Goal: Task Accomplishment & Management: Manage account settings

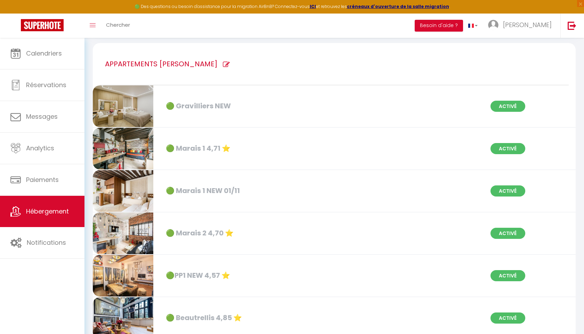
scroll to position [52, 0]
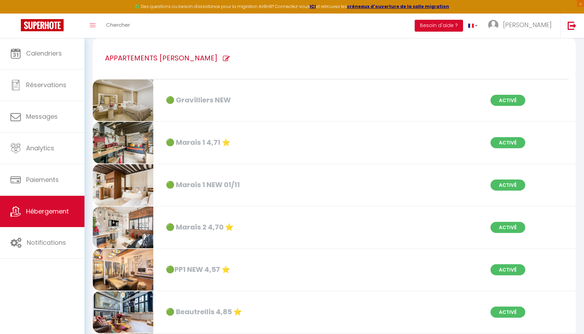
click at [223, 58] on icon at bounding box center [226, 58] width 7 height 7
type input "APPARTEMENTS [PERSON_NAME]"
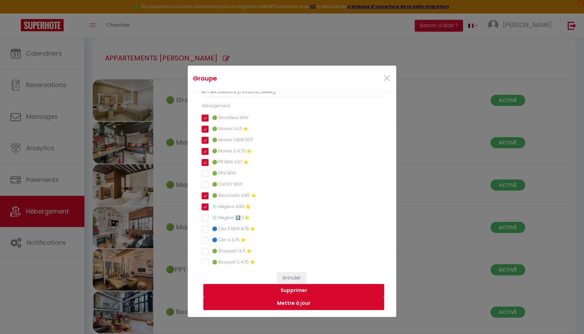
scroll to position [0, 0]
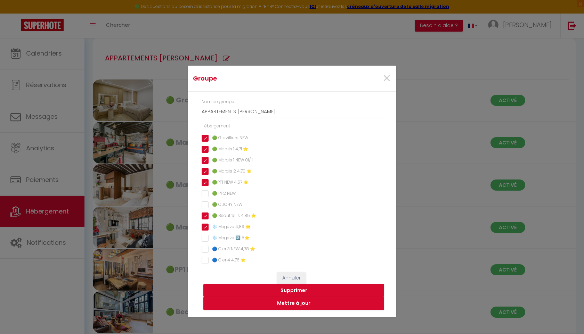
click at [202, 195] on NEW "🟢 PP2 NEW" at bounding box center [291, 193] width 181 height 7
checkbox NEW "true"
click at [204, 211] on div "Nom de groupe APPARTEMENTS [PERSON_NAME] 🟢 Gravilliers NEW 🟢 Marais 1 4,71 ⭐️ 🟢…" at bounding box center [291, 282] width 181 height 366
click at [205, 207] on NEW "🟢 CLICHY NEW" at bounding box center [291, 204] width 181 height 7
checkbox NEW "true"
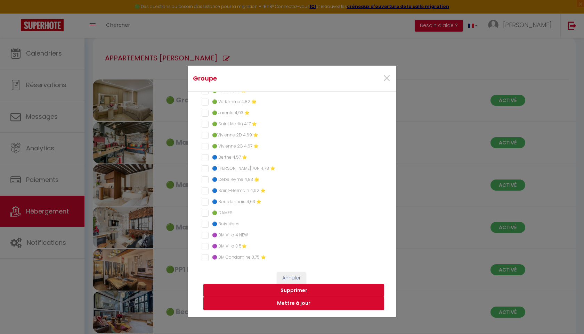
scroll to position [213, 0]
click at [294, 303] on button "Mettre à jour" at bounding box center [293, 303] width 181 height 13
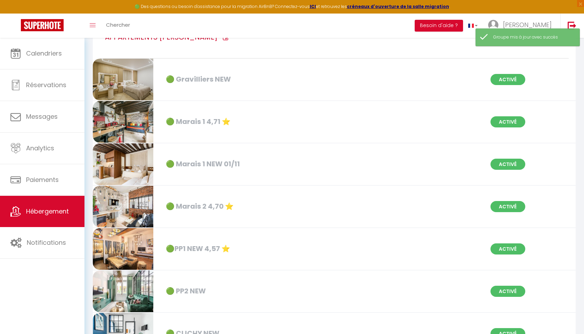
scroll to position [77, 0]
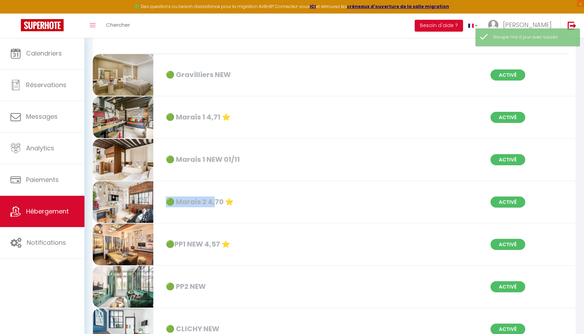
drag, startPoint x: 213, startPoint y: 206, endPoint x: 222, endPoint y: 184, distance: 23.7
click at [222, 184] on div "🟢 Marais 2 4,70 ⭐️ Activé" at bounding box center [334, 202] width 492 height 42
select select "3"
select select "2"
select select "1"
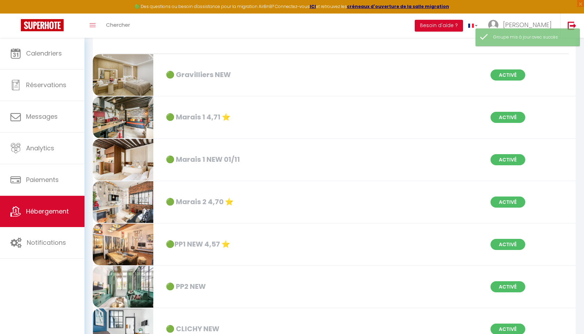
select select "1"
select select "28"
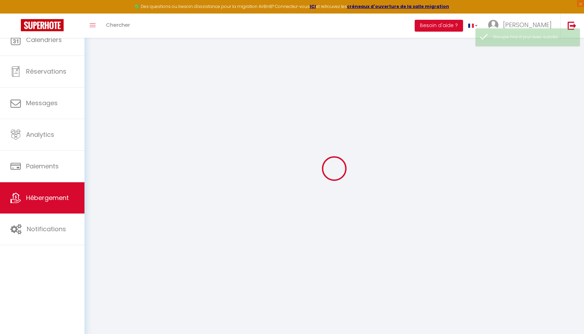
select select
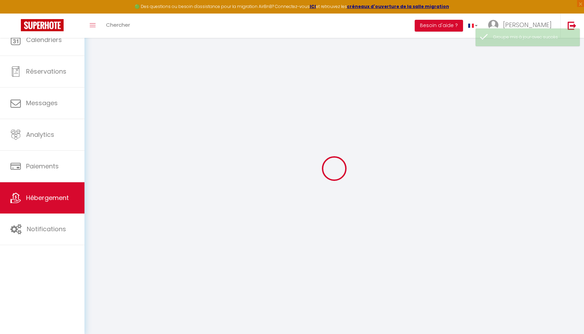
select select
checkbox input "false"
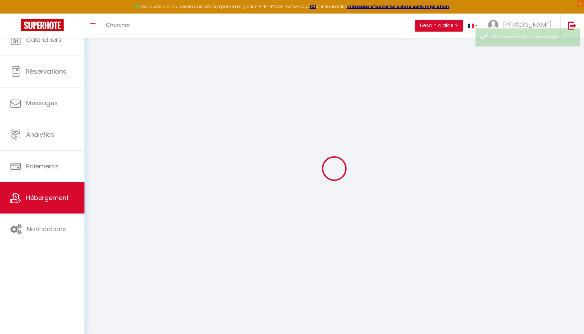
select select
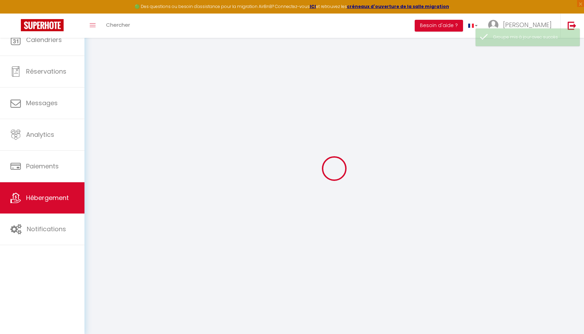
select select
checkbox input "false"
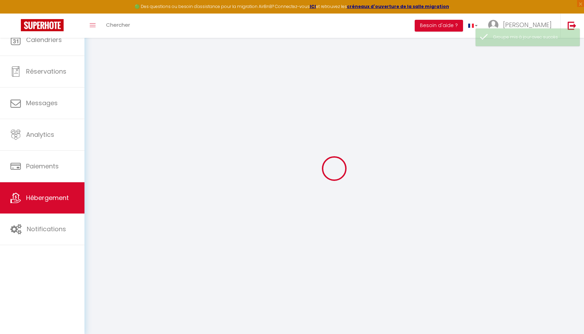
checkbox input "false"
select select
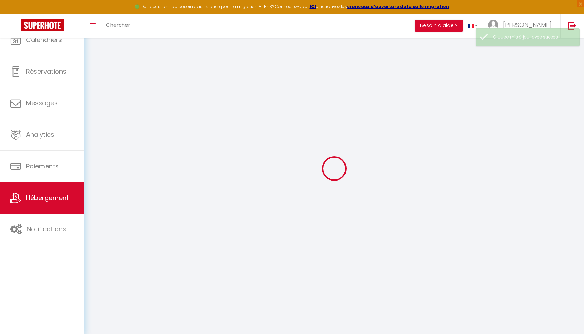
select select
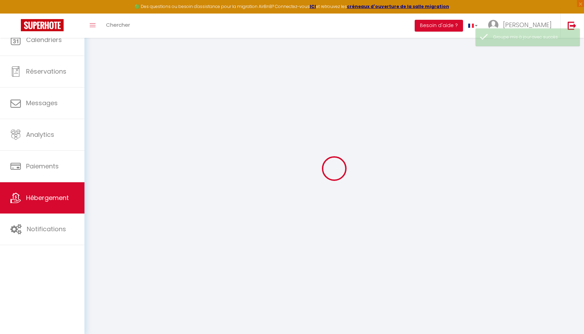
checkbox input "false"
select select
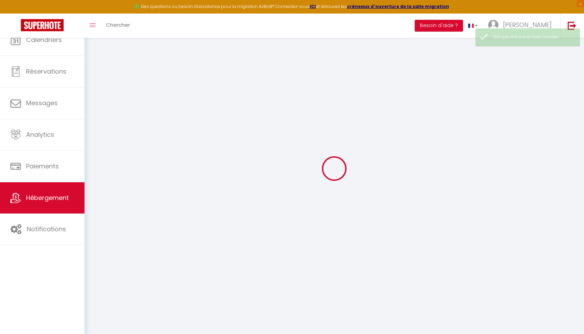
select select
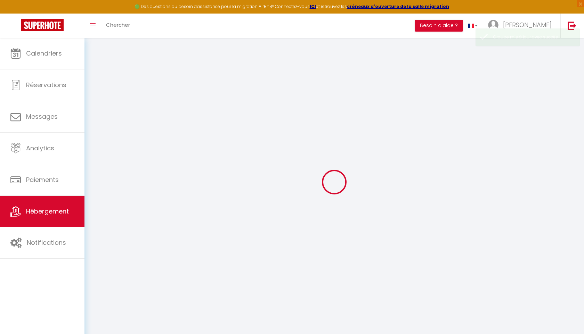
select select
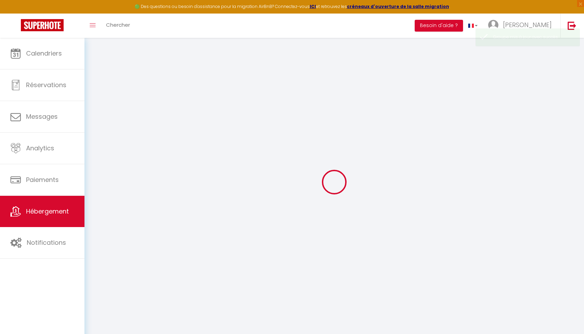
select select
checkbox input "false"
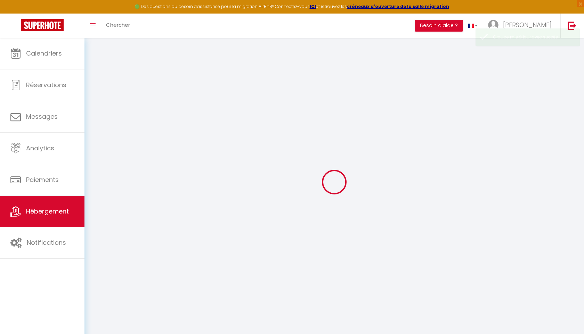
select select
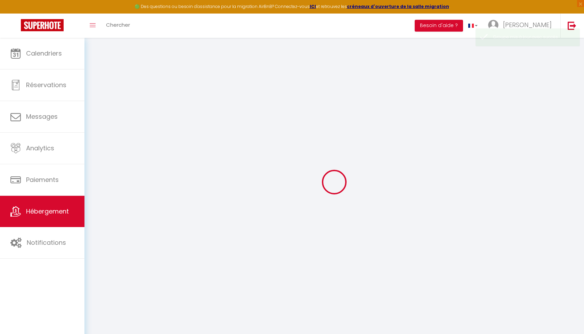
select select
checkbox input "false"
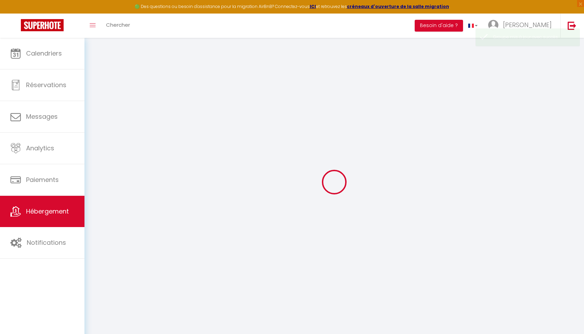
checkbox input "false"
select select
type input "🟢 Marais 2 4,70 ⭐️"
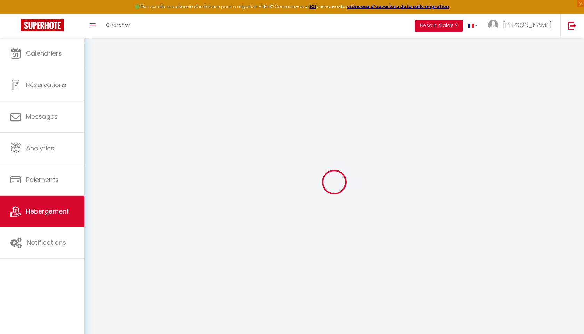
type input "[PERSON_NAME]"
select select "serviced_apartment"
type input "155"
type input "100"
select select
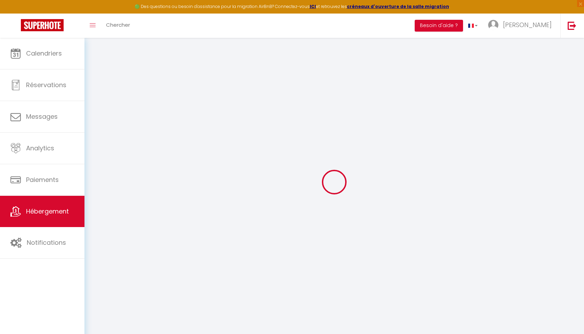
select select
type input "[STREET_ADDRESS]"
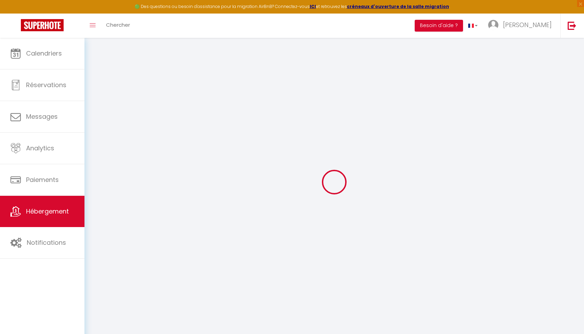
type input "75003"
type input "[GEOGRAPHIC_DATA]"
type input "[EMAIL_ADDRESS][DOMAIN_NAME]"
select select
checkbox input "false"
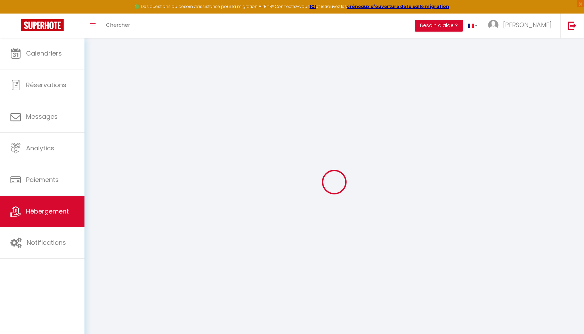
checkbox input "false"
type input "0"
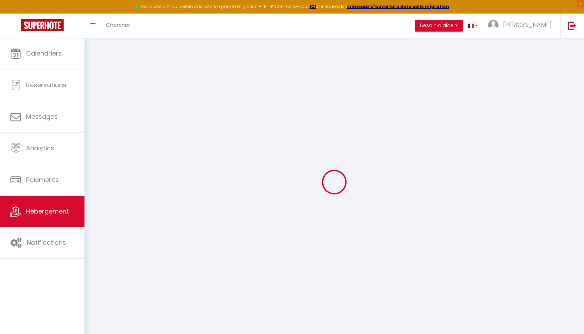
type input "0"
select select
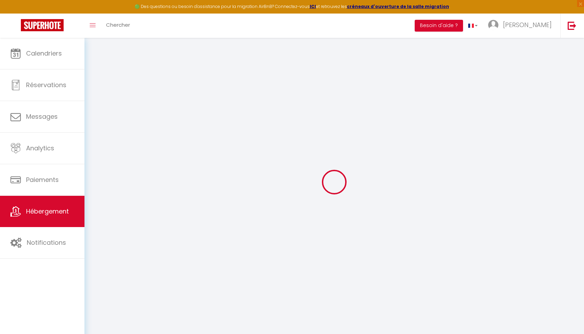
select select
checkbox input "false"
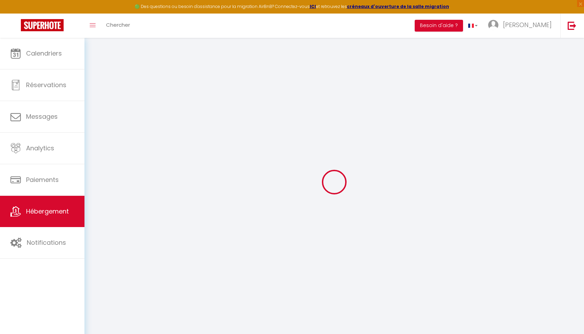
checkbox input "false"
select select
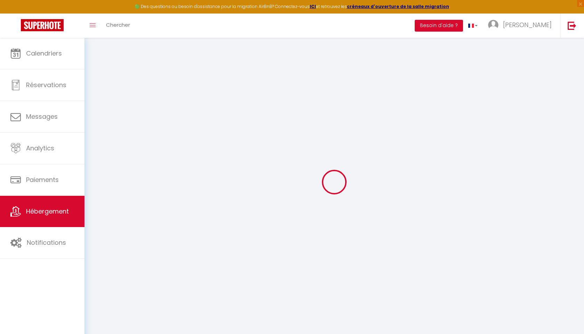
select select
checkbox input "false"
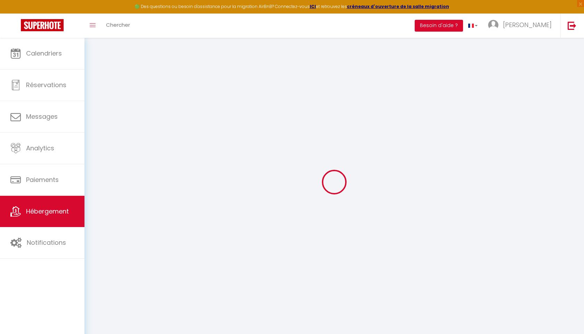
checkbox input "false"
select select
checkbox input "false"
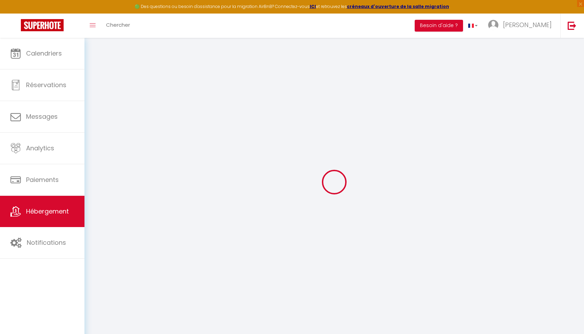
checkbox input "false"
select select
checkbox input "false"
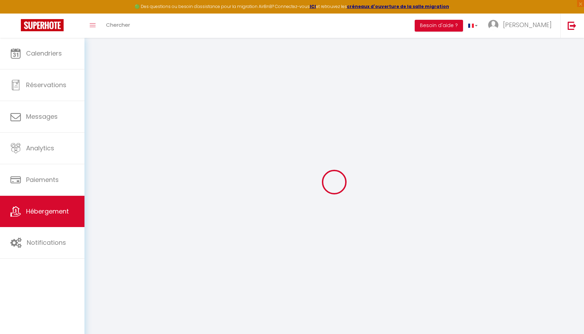
checkbox input "false"
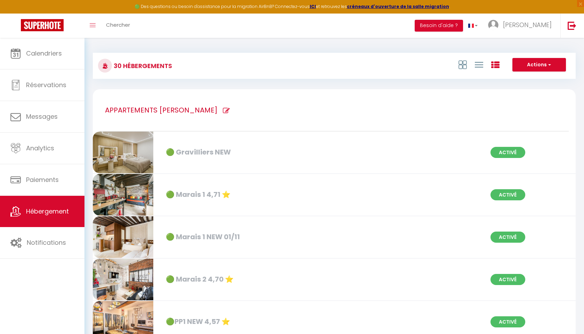
click at [223, 108] on icon at bounding box center [226, 110] width 7 height 7
type input "APPARTEMENTS [PERSON_NAME]"
checkbox NEW "true"
checkbox ⭐️ "true"
checkbox 01\/11 "true"
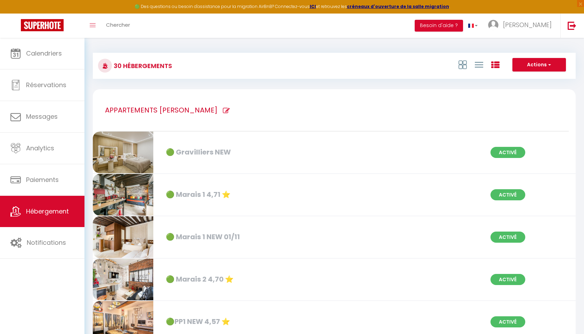
checkbox ⭐️ "true"
checkbox NEW "true"
checkbox ⭐️ "true"
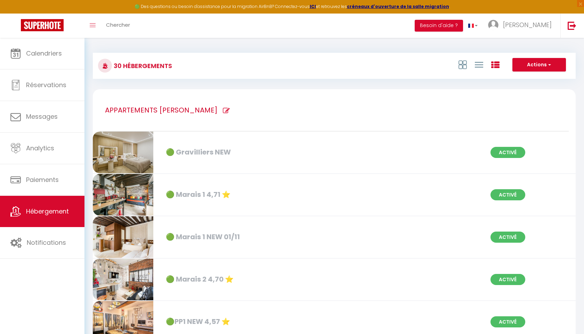
checkbox 🌟 "true"
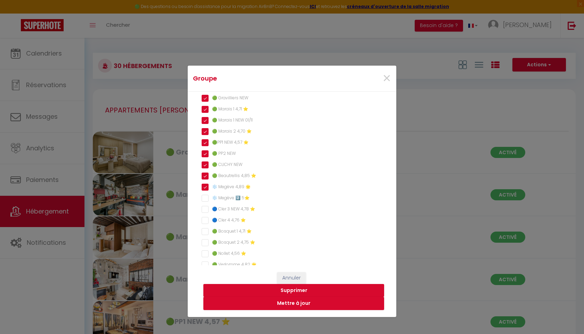
scroll to position [24, 0]
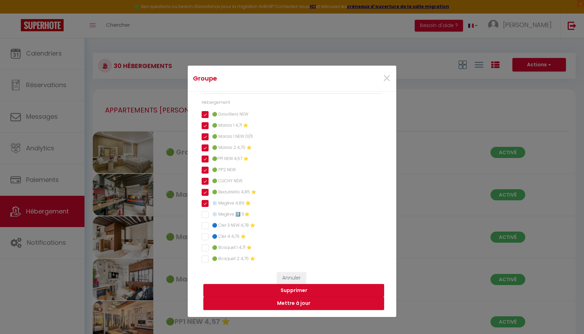
click at [239, 154] on div "Nom de groupe APPARTEMENTS [PERSON_NAME] 🟢 Gravilliers NEW 🟢 Marais 1 4,71 ⭐️ 🟢…" at bounding box center [291, 258] width 181 height 366
click at [385, 76] on span "×" at bounding box center [386, 78] width 9 height 21
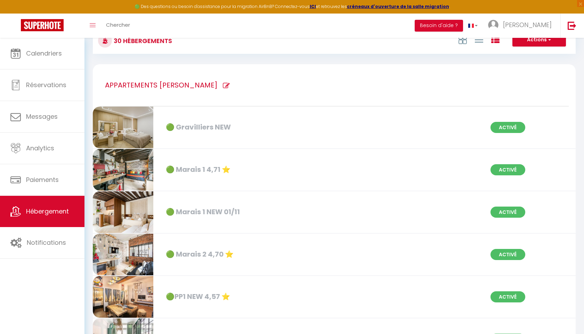
scroll to position [2, 0]
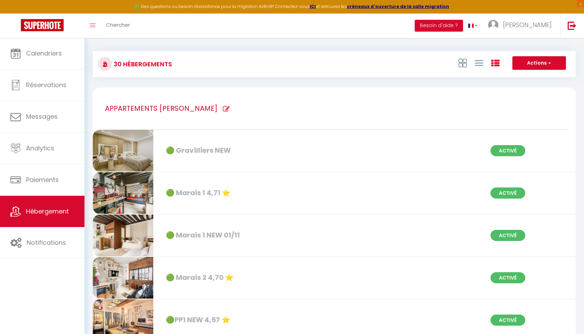
drag, startPoint x: 266, startPoint y: 191, endPoint x: 263, endPoint y: 190, distance: 3.8
click at [263, 190] on div "🟢 Marais 1 4,71 ⭐️" at bounding box center [239, 193] width 155 height 11
select select "3"
select select "2"
select select "1"
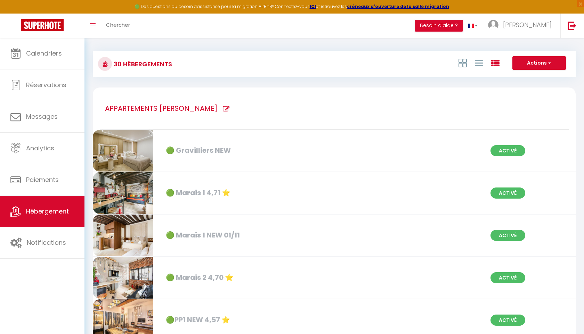
select select "1"
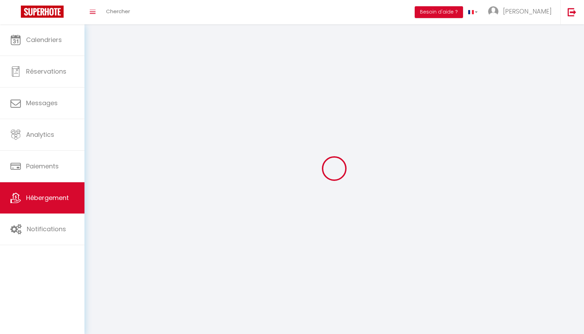
select select
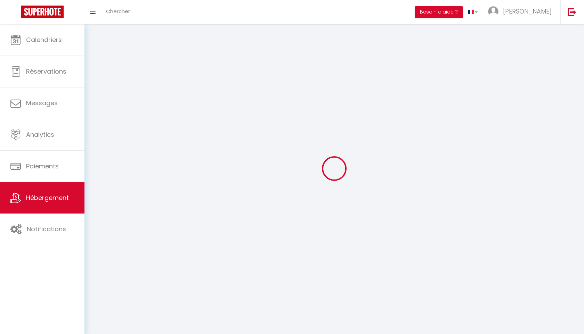
select select
checkbox input "false"
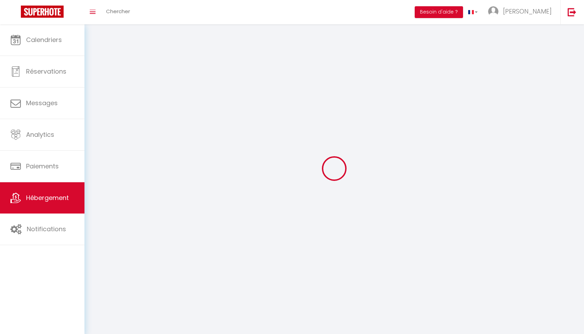
checkbox input "false"
select select
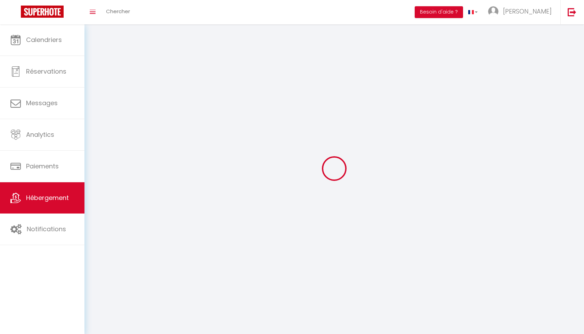
select select
checkbox input "false"
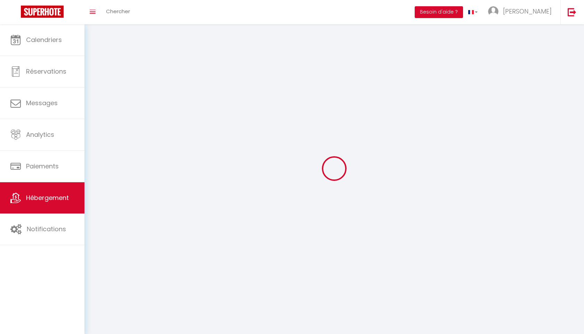
checkbox input "false"
select select
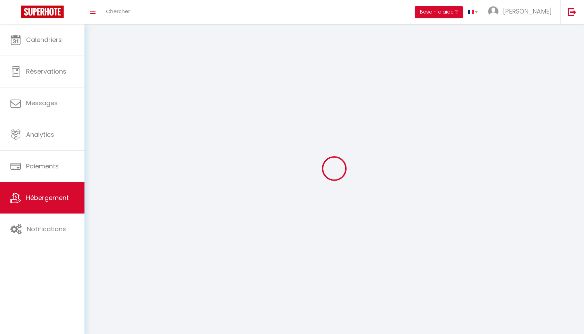
select select
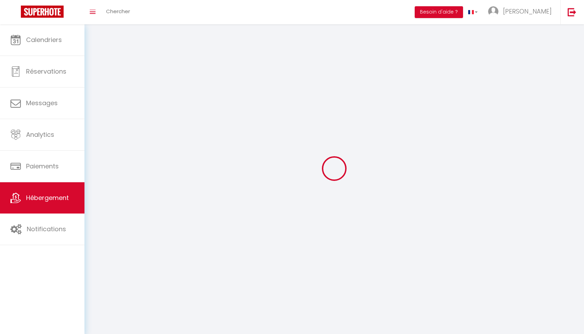
select select
checkbox input "false"
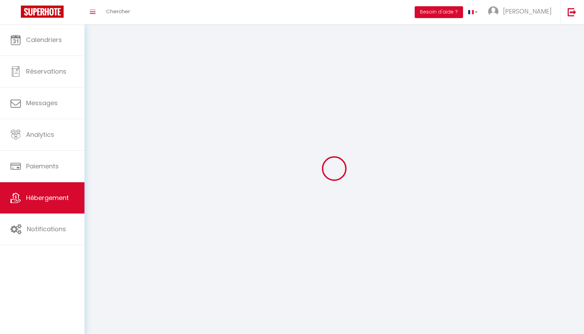
select select
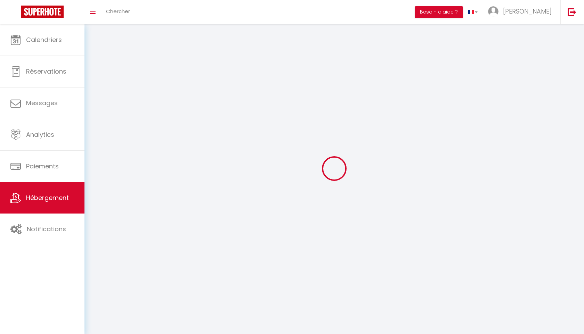
select select
checkbox input "false"
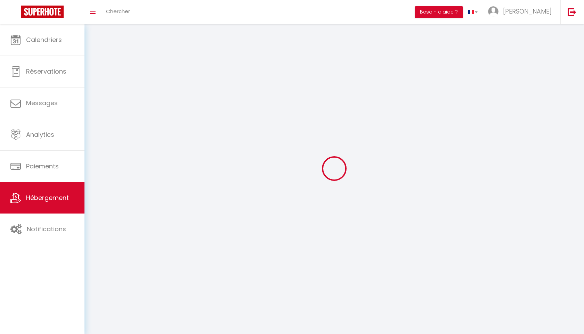
checkbox input "false"
select select
select select "1"
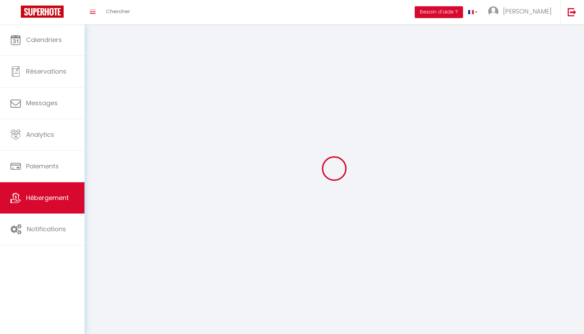
select select "28"
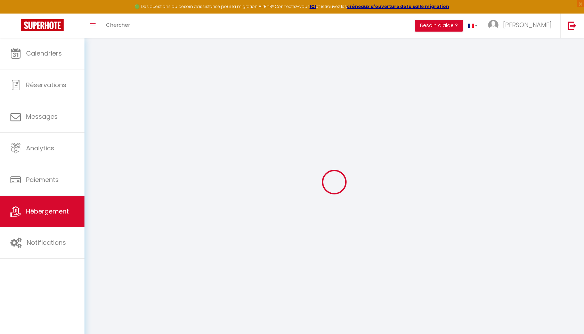
select select
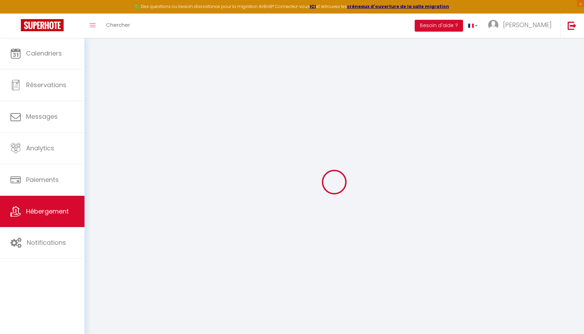
select select
checkbox input "false"
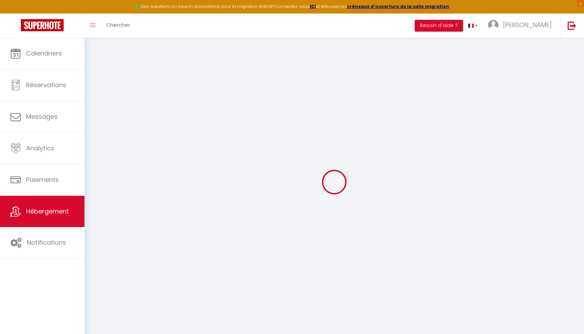
select select
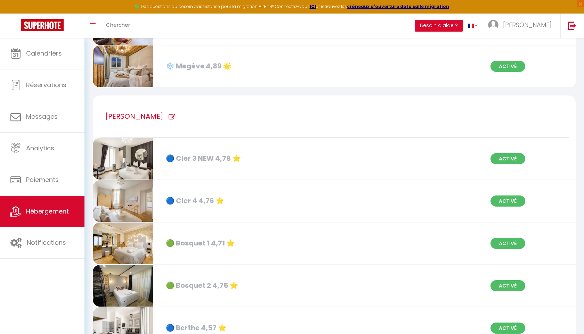
scroll to position [452, 0]
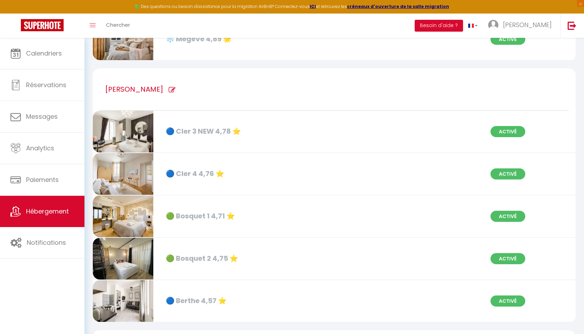
click at [168, 91] on icon at bounding box center [171, 90] width 7 height 7
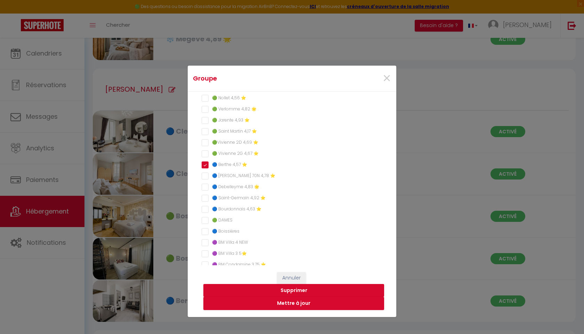
scroll to position [212, 0]
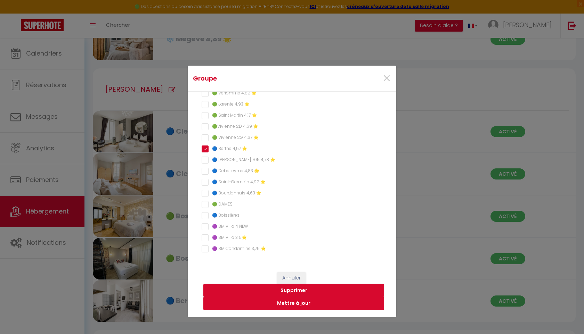
click at [290, 303] on button "Mettre à jour" at bounding box center [293, 303] width 181 height 13
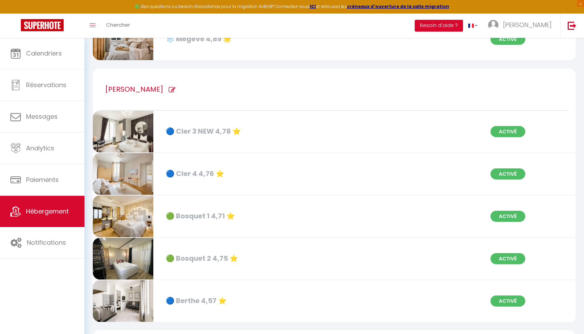
click at [168, 91] on icon at bounding box center [171, 90] width 7 height 7
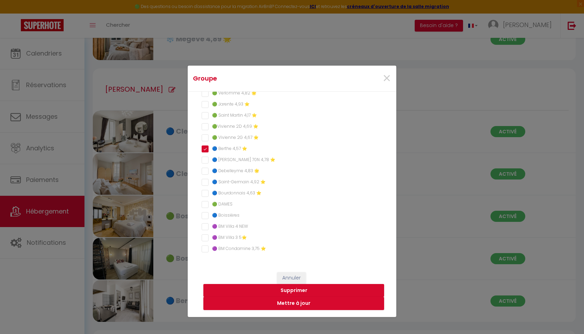
scroll to position [213, 0]
click at [295, 304] on button "Mettre à jour" at bounding box center [293, 303] width 181 height 13
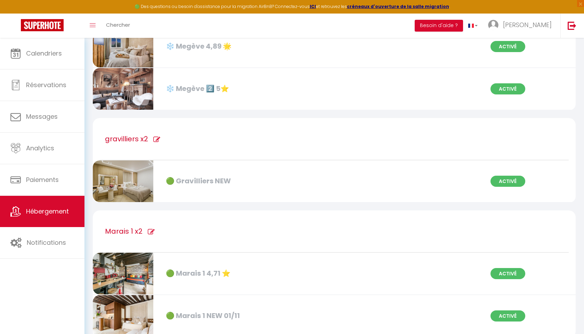
scroll to position [1689, 0]
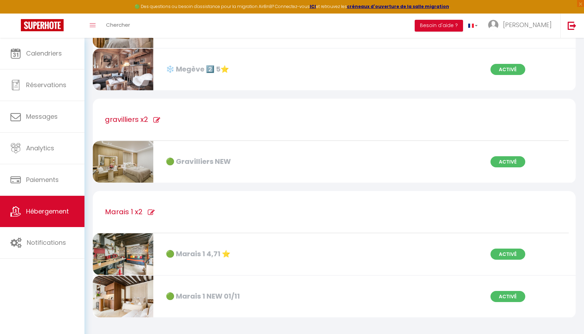
click at [157, 120] on icon at bounding box center [156, 120] width 7 height 7
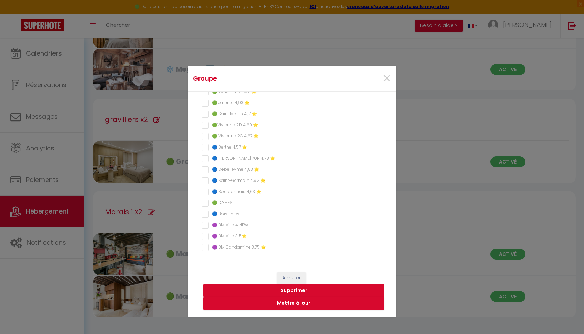
click at [301, 291] on button "Supprimer" at bounding box center [293, 290] width 181 height 13
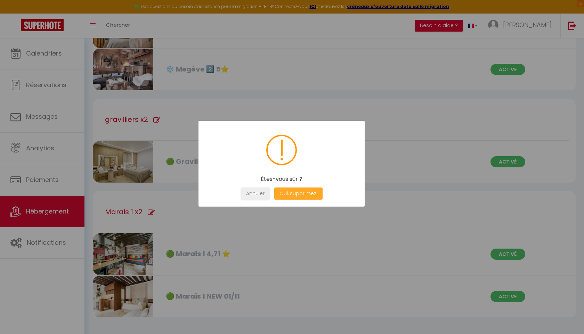
click at [298, 196] on button "Oui, supprimez!" at bounding box center [298, 194] width 48 height 12
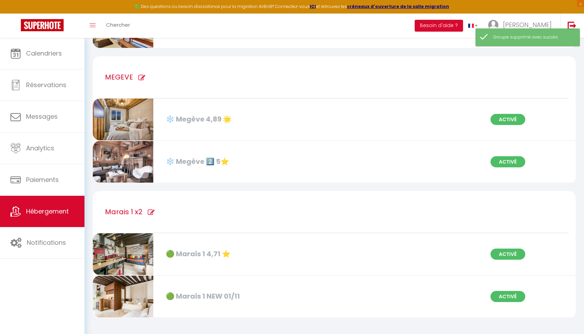
scroll to position [1597, 0]
click at [151, 211] on icon at bounding box center [151, 212] width 7 height 7
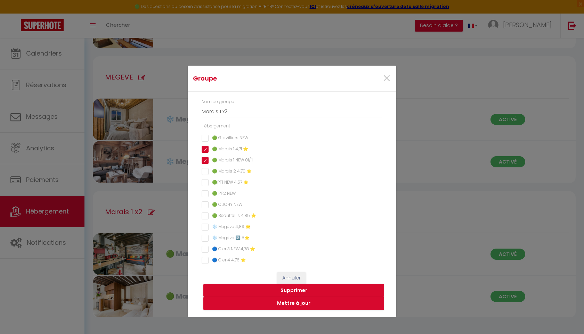
scroll to position [213, 0]
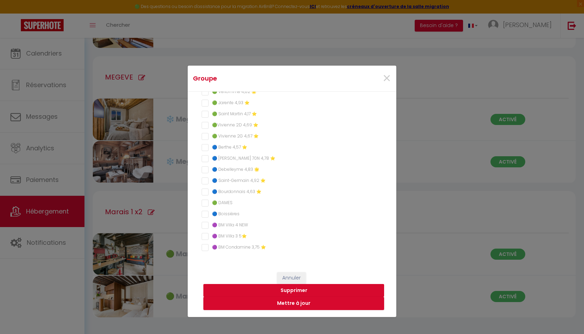
click at [291, 291] on button "Supprimer" at bounding box center [293, 290] width 181 height 13
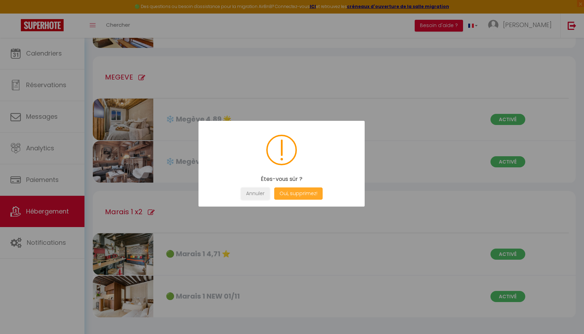
click at [309, 191] on button "Oui, supprimez!" at bounding box center [298, 194] width 48 height 12
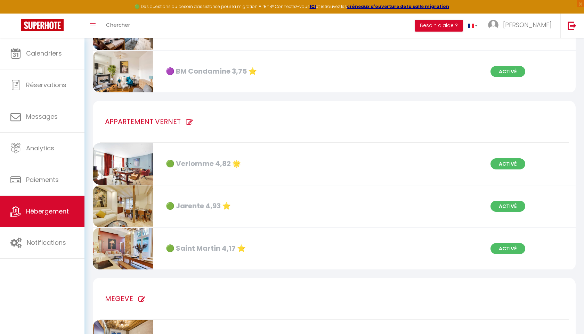
scroll to position [1372, 0]
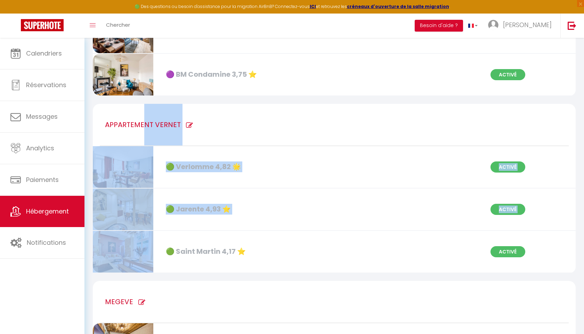
drag, startPoint x: 143, startPoint y: 116, endPoint x: 134, endPoint y: 239, distance: 123.3
click at [134, 239] on div "APPARTEMENT VERNET 🟢 Verlomme 4,82 🌟 Activé 🟢 Jarente 4,93 ⭐️ Activé 🟢 Saint Ma…" at bounding box center [334, 189] width 483 height 170
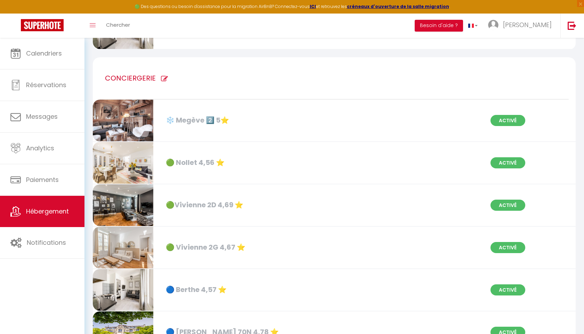
scroll to position [717, 0]
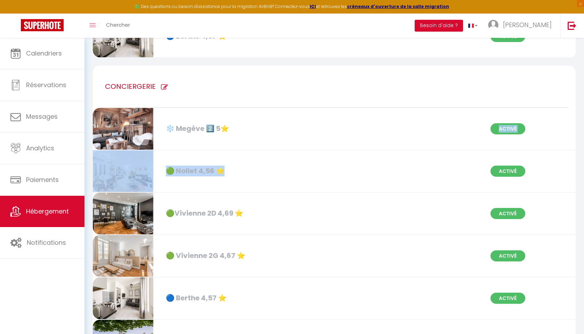
drag, startPoint x: 198, startPoint y: 135, endPoint x: 189, endPoint y: 177, distance: 43.1
click at [189, 178] on div "CONCIERGERIE ❄️ Megève 2️⃣ 5⭐️ Activé 🟢 Nollet 4,56 ⭐️ Activé 🟢Vivienne 2D 4,69…" at bounding box center [334, 320] width 483 height 509
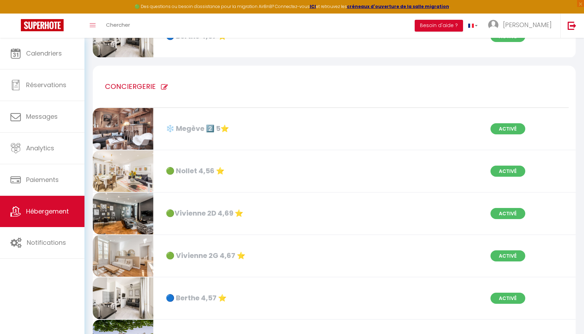
click at [499, 129] on span "Activé" at bounding box center [507, 128] width 35 height 11
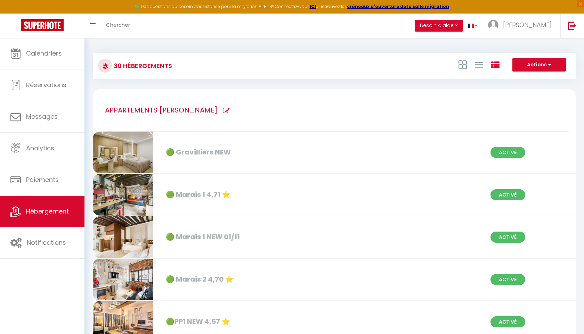
click at [121, 147] on img at bounding box center [123, 153] width 60 height 42
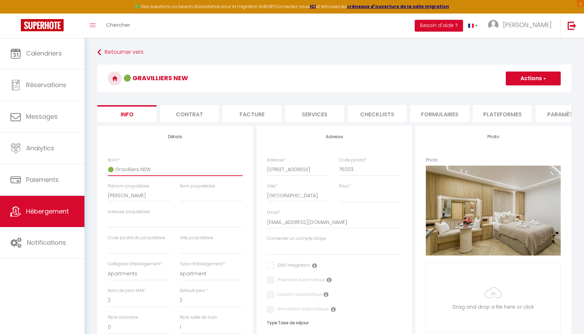
click at [155, 171] on input "🟢 Gravilliers NEW" at bounding box center [175, 169] width 135 height 13
click at [157, 168] on input "🟢 Gravilliers New 5" at bounding box center [175, 169] width 135 height 13
paste input "🌟"
click at [543, 81] on span "button" at bounding box center [544, 78] width 5 height 7
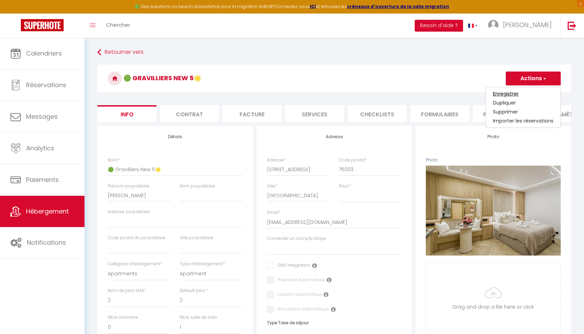
click at [511, 93] on input "Enregistrer" at bounding box center [506, 93] width 26 height 7
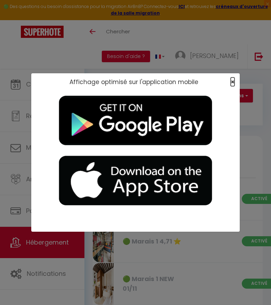
click at [231, 80] on span "×" at bounding box center [233, 81] width 4 height 9
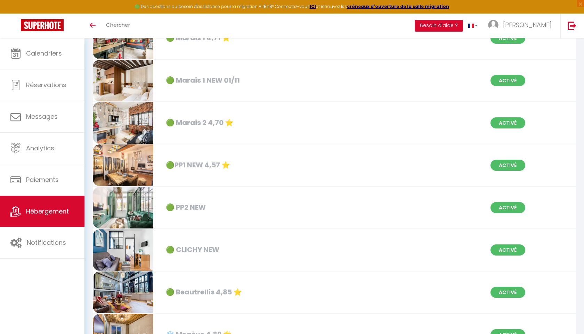
scroll to position [129, 0]
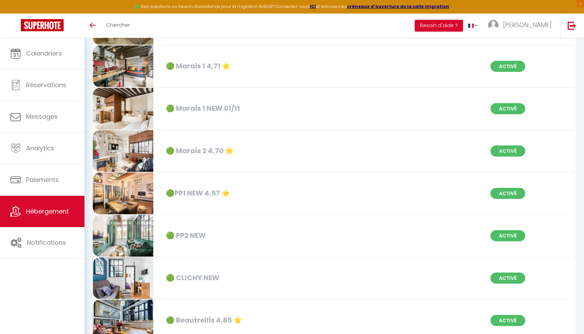
click at [204, 188] on div "🟢PP1 NEW 4,57 ⭐️" at bounding box center [239, 193] width 155 height 11
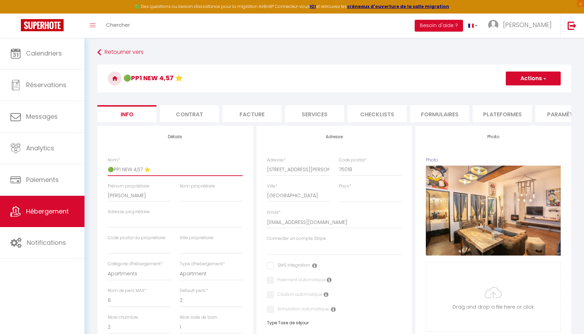
click at [148, 170] on input "🟢PP1 NEW 4,57 ⭐️" at bounding box center [175, 169] width 135 height 13
click at [142, 167] on input "🟢PP1 NEW 4,57 ⭐️" at bounding box center [175, 169] width 135 height 13
click at [112, 170] on input "🟢PP1 NEW 4,61 ⭐️" at bounding box center [175, 169] width 135 height 13
drag, startPoint x: 153, startPoint y: 169, endPoint x: 101, endPoint y: 167, distance: 51.5
click at [101, 167] on div "Détails Nom * 🟢 PP1 NEW 4,61 ⭐️ Prénom propriétaire [PERSON_NAME] propriétaire …" at bounding box center [175, 333] width 156 height 414
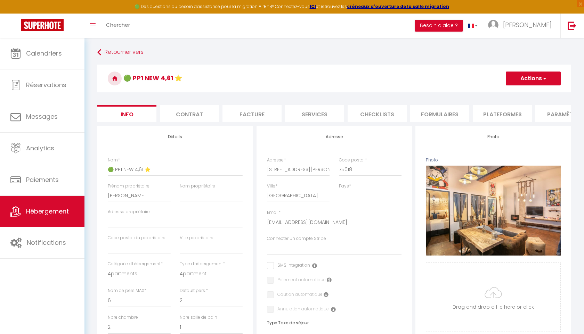
click at [545, 77] on span "button" at bounding box center [544, 78] width 5 height 7
click at [508, 92] on input "Enregistrer" at bounding box center [506, 93] width 26 height 7
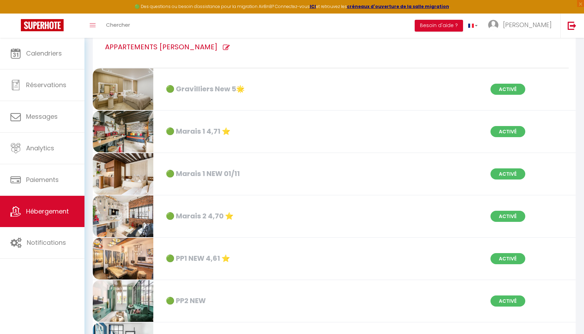
scroll to position [65, 0]
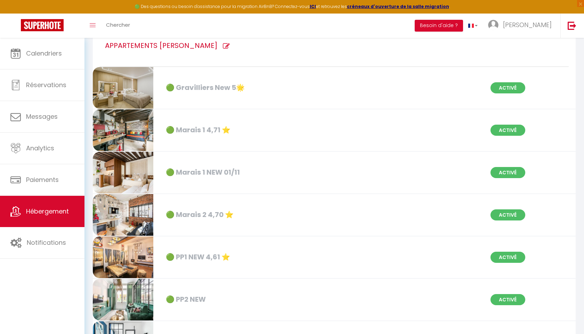
click at [222, 171] on div "🟢 Marais 1 NEW 01/11" at bounding box center [239, 172] width 155 height 11
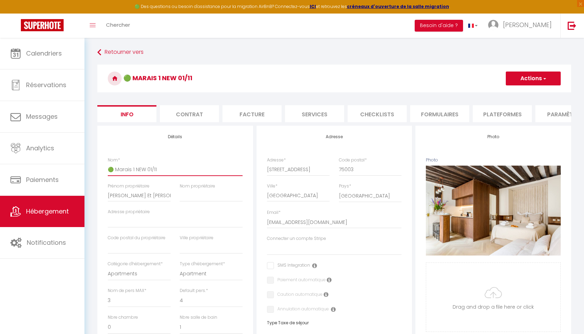
click at [158, 168] on input "🟢 Marais 1 NEW 01/11" at bounding box center [175, 169] width 135 height 13
click at [539, 77] on button "Actions" at bounding box center [532, 79] width 55 height 14
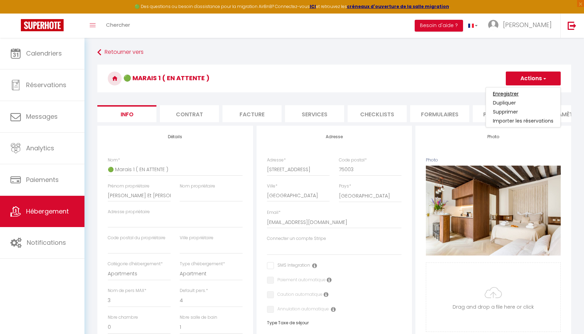
click at [509, 94] on input "Enregistrer" at bounding box center [506, 93] width 26 height 7
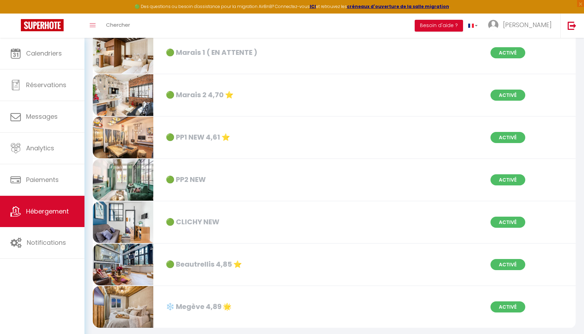
scroll to position [193, 0]
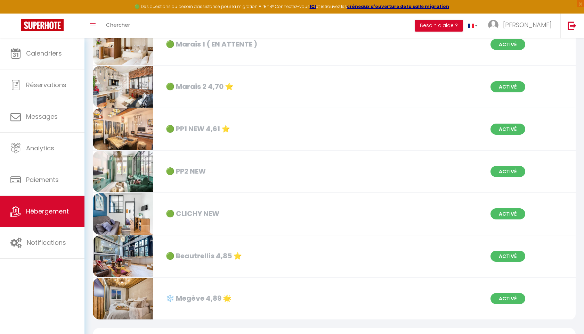
click at [211, 258] on div "🟢 Beautrellis 4,85 ⭐️" at bounding box center [239, 256] width 155 height 11
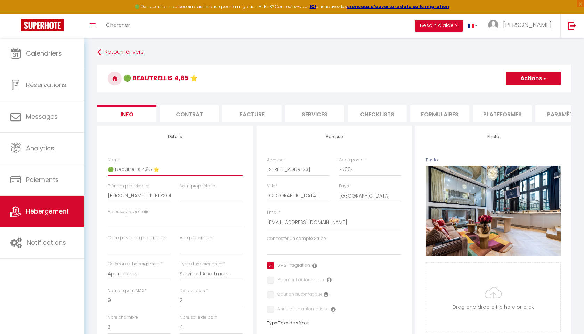
drag, startPoint x: 158, startPoint y: 169, endPoint x: 140, endPoint y: 170, distance: 18.1
click at [140, 170] on input "🟢 Beautrellis 4,85 ⭐️" at bounding box center [175, 169] width 135 height 13
paste input "🟢 PP1 NEW 4,61 ⭐️"
drag, startPoint x: 201, startPoint y: 167, endPoint x: 151, endPoint y: 167, distance: 50.0
click at [151, 167] on input "🟢 Beautrellis 4,93🟢 PP1 NEW 4,61 ⭐️" at bounding box center [175, 169] width 135 height 13
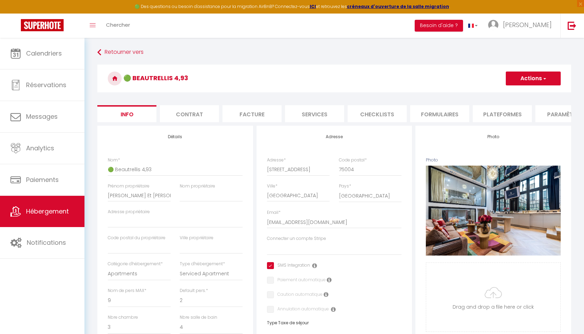
click at [510, 76] on button "Actions" at bounding box center [532, 79] width 55 height 14
click at [492, 92] on link "Enregistrer" at bounding box center [523, 93] width 74 height 9
click at [524, 74] on button "Actions" at bounding box center [532, 79] width 55 height 14
click at [515, 92] on input "Enregistrer" at bounding box center [506, 93] width 26 height 7
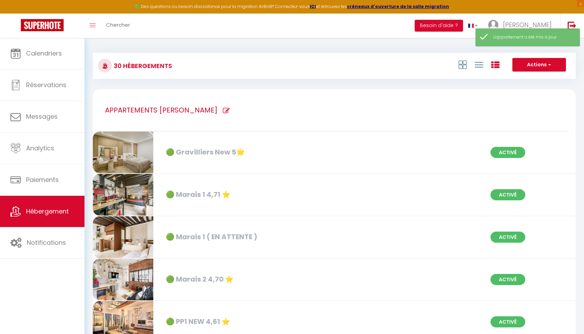
click at [287, 155] on div "🟢 Gravilliers New 5🌟" at bounding box center [239, 152] width 155 height 11
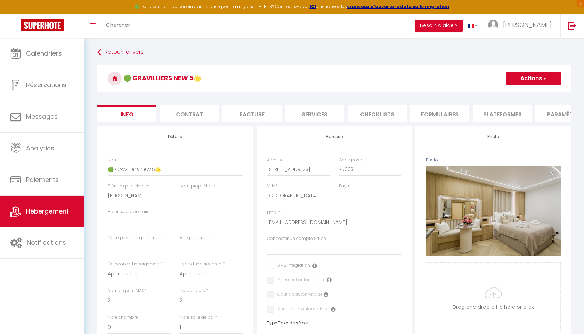
drag, startPoint x: 200, startPoint y: 74, endPoint x: 193, endPoint y: 75, distance: 6.6
click at [193, 75] on h3 "🟢 Gravilliers New 5🌟" at bounding box center [334, 79] width 474 height 28
copy h3
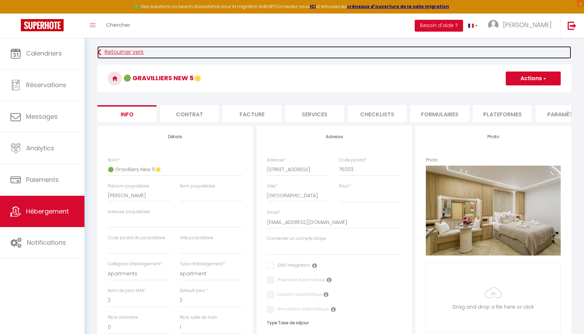
click at [127, 54] on link "Retourner vers" at bounding box center [334, 52] width 474 height 13
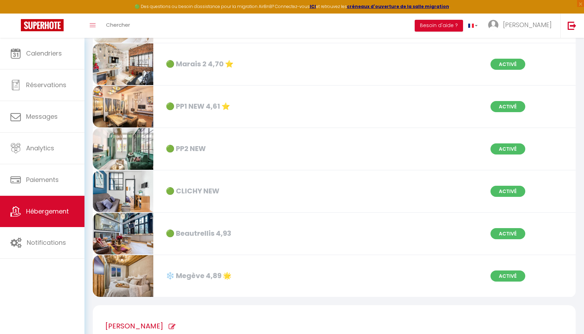
scroll to position [228, 0]
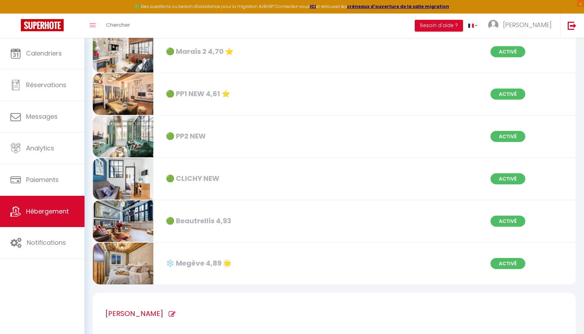
click at [506, 224] on span "Activé" at bounding box center [507, 221] width 35 height 11
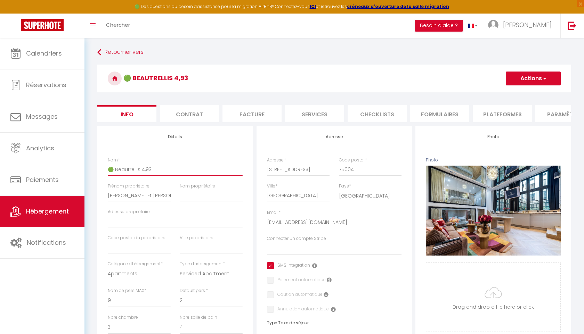
click at [166, 168] on input "🟢 Beautrellis 4,93" at bounding box center [175, 169] width 135 height 13
paste input "🌟"
click at [544, 76] on span "button" at bounding box center [544, 78] width 5 height 7
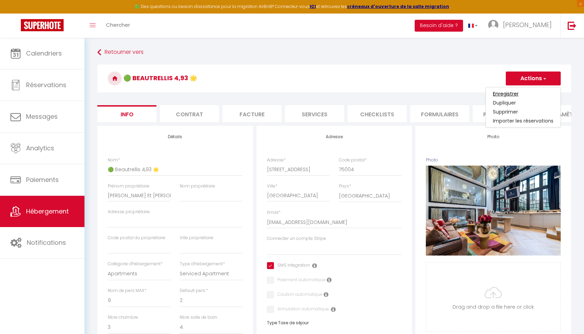
click at [518, 92] on input "Enregistrer" at bounding box center [506, 93] width 26 height 7
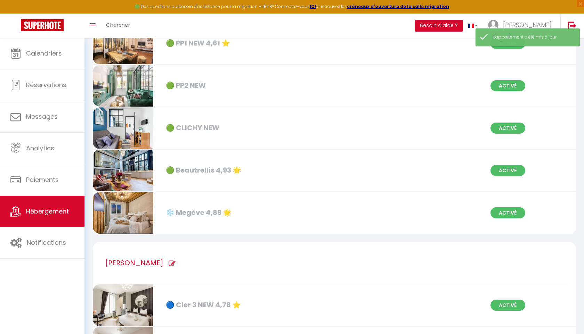
scroll to position [281, 0]
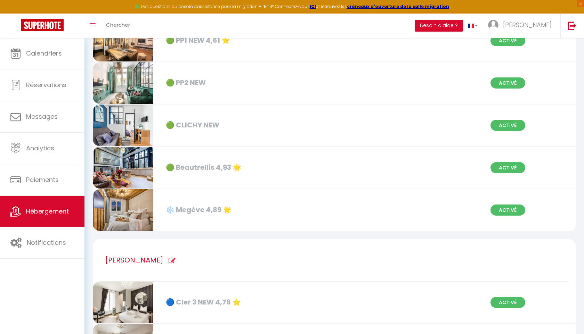
click at [285, 208] on div "❄️ Megève 4,89 🌟" at bounding box center [239, 210] width 155 height 11
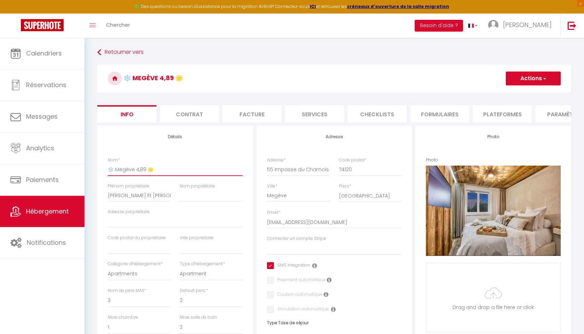
click at [143, 167] on input "❄️ Megève 4,89 🌟" at bounding box center [175, 169] width 135 height 13
click at [528, 77] on button "Actions" at bounding box center [532, 79] width 55 height 14
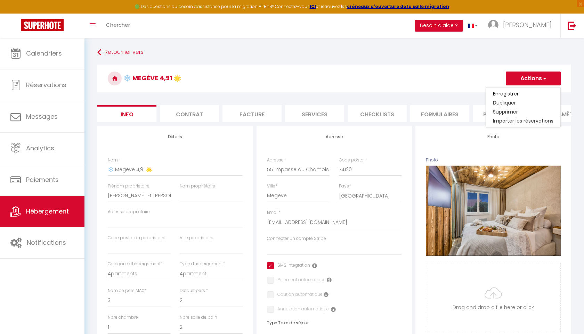
click at [513, 93] on input "Enregistrer" at bounding box center [506, 93] width 26 height 7
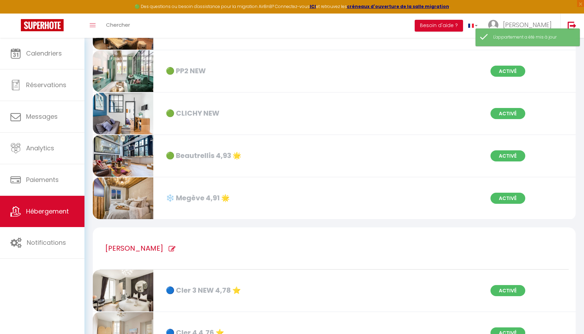
scroll to position [294, 0]
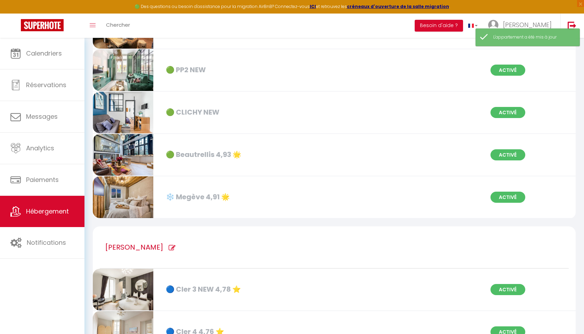
click at [279, 196] on div "❄️ Megève 4,91 🌟" at bounding box center [239, 197] width 155 height 11
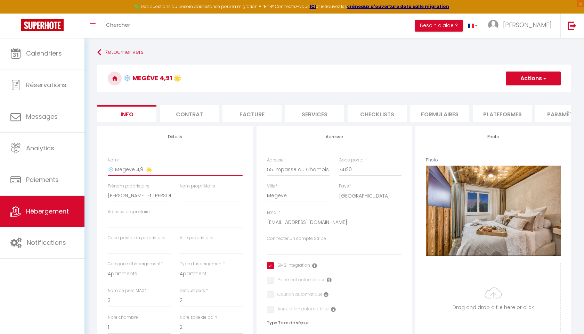
click at [134, 168] on input "❄️ Megève 4,91 🌟" at bounding box center [175, 169] width 135 height 13
click at [525, 79] on button "Actions" at bounding box center [532, 79] width 55 height 14
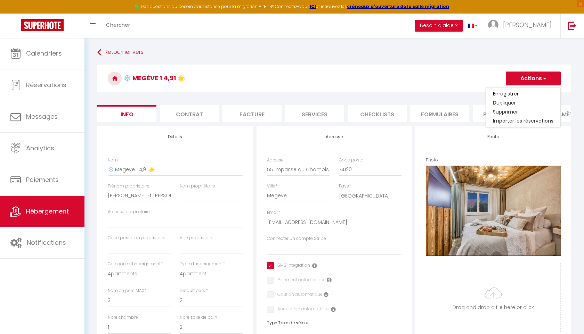
click at [510, 94] on input "Enregistrer" at bounding box center [506, 93] width 26 height 7
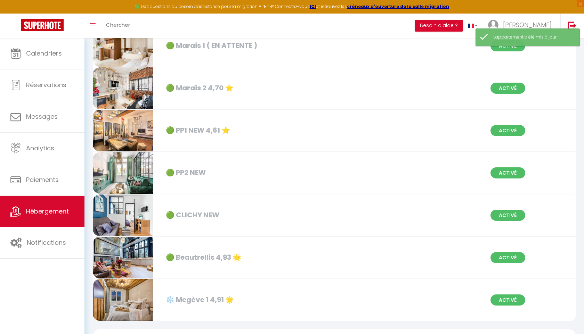
scroll to position [200, 0]
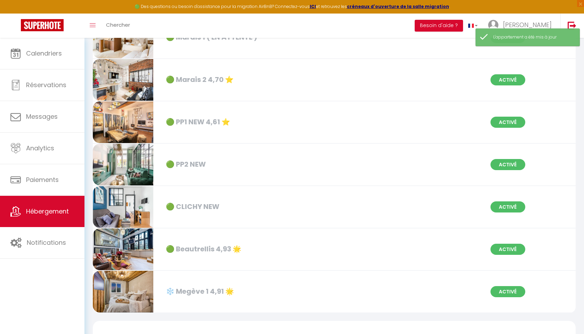
click at [185, 165] on div "🟢 PP2 NEW" at bounding box center [239, 164] width 155 height 11
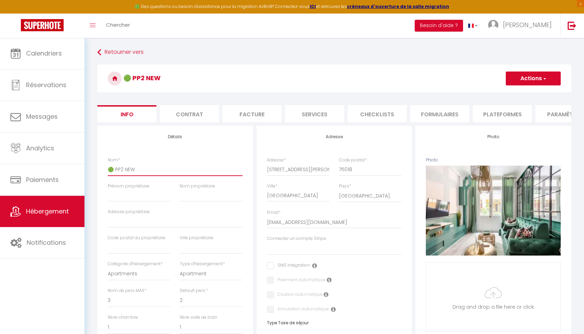
click at [133, 171] on input "🟢 PP2 NEW" at bounding box center [175, 169] width 135 height 13
click at [544, 78] on span "button" at bounding box center [544, 78] width 5 height 7
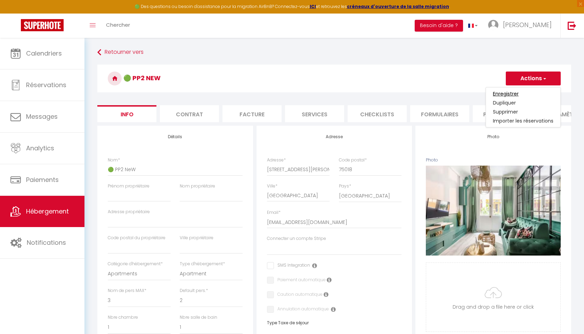
click at [512, 94] on input "Enregistrer" at bounding box center [506, 93] width 26 height 7
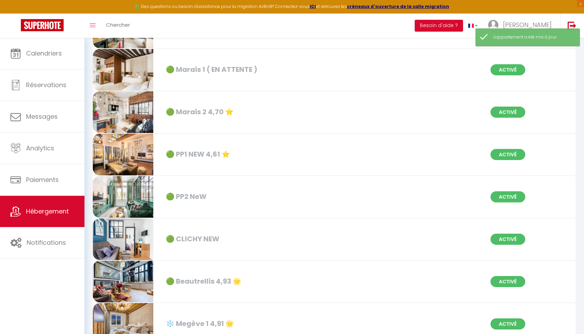
scroll to position [168, 0]
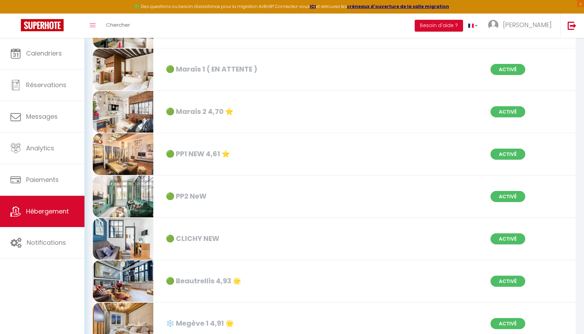
click at [204, 152] on div "🟢 PP1 NEW 4,61 ⭐️" at bounding box center [239, 154] width 155 height 11
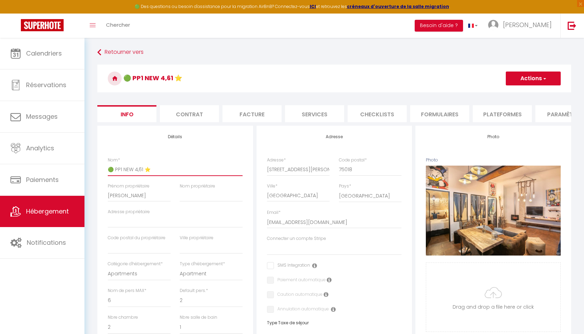
click at [129, 169] on input "🟢 PP1 NEW 4,61 ⭐️" at bounding box center [175, 169] width 135 height 13
click at [536, 80] on button "Actions" at bounding box center [532, 79] width 55 height 14
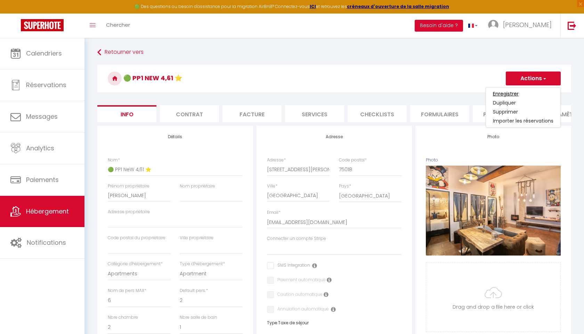
click at [511, 95] on input "Enregistrer" at bounding box center [506, 93] width 26 height 7
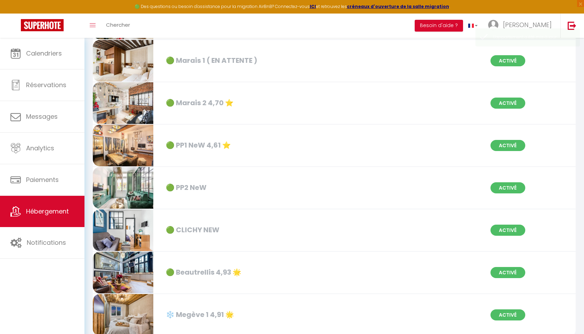
scroll to position [177, 0]
click at [203, 231] on div "🟢 CLICHY NEW" at bounding box center [239, 229] width 155 height 11
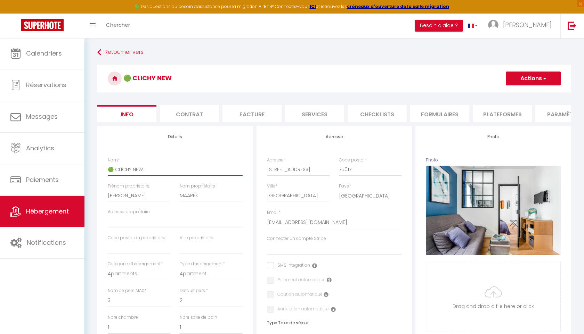
click at [138, 168] on input "🟢 CLICHY NEW" at bounding box center [175, 169] width 135 height 13
click at [526, 79] on button "Actions" at bounding box center [532, 79] width 55 height 14
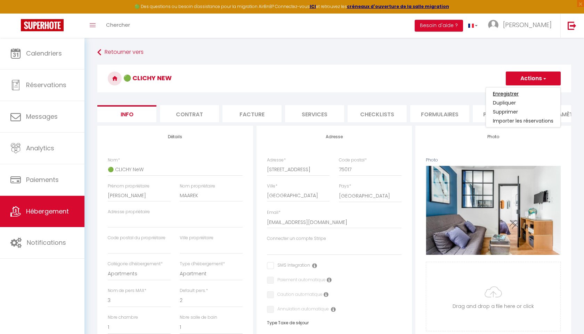
click at [511, 94] on input "Enregistrer" at bounding box center [506, 93] width 26 height 7
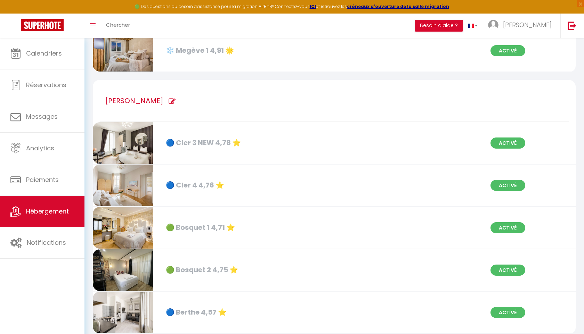
scroll to position [444, 0]
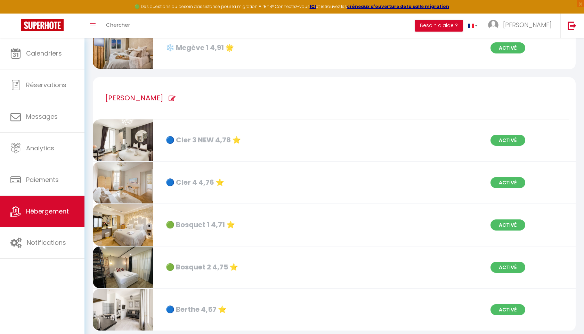
click at [370, 146] on div "🔵 Cler 3 NEW 4,78 ⭐️ Activé" at bounding box center [334, 141] width 492 height 42
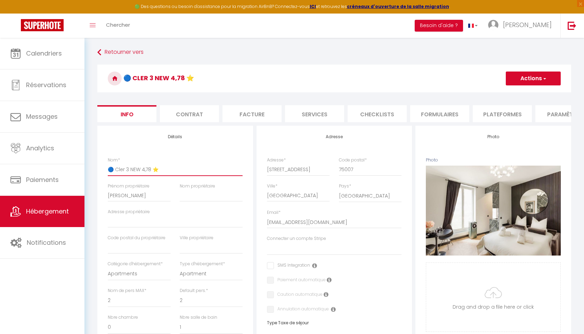
click at [150, 168] on input "🔵 Cler 3 NEW 4,78 ⭐️" at bounding box center [175, 169] width 135 height 13
click at [522, 81] on button "Actions" at bounding box center [532, 79] width 55 height 14
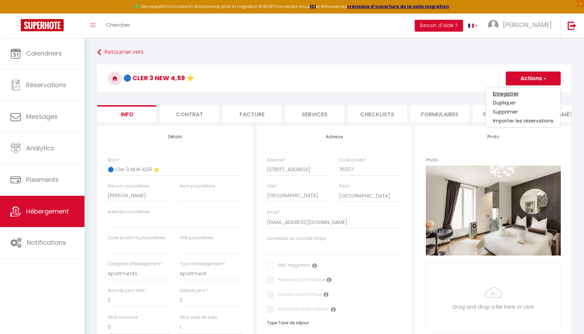
click at [510, 93] on input "Enregistrer" at bounding box center [506, 93] width 26 height 7
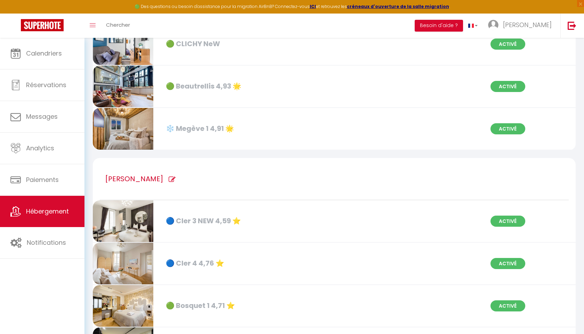
scroll to position [365, 0]
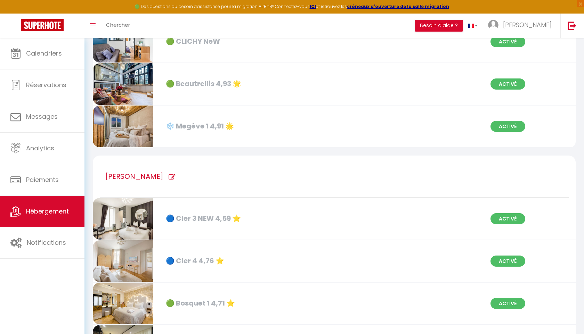
click at [200, 216] on div "🔵 Cler 3 NEW 4,59 ⭐️" at bounding box center [239, 218] width 155 height 11
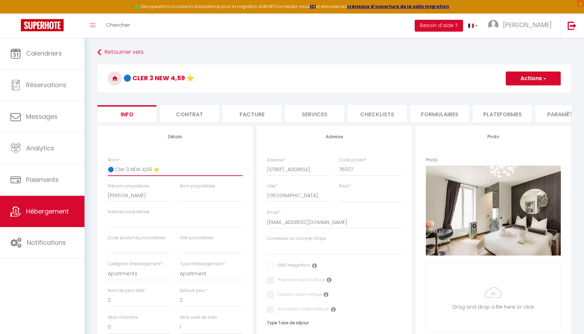
click at [134, 168] on input "🔵 Cler 3 NEW 4,59 ⭐️" at bounding box center [175, 169] width 135 height 13
click at [535, 82] on button "Actions" at bounding box center [532, 79] width 55 height 14
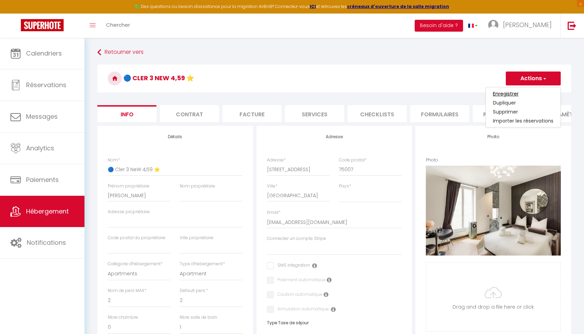
click at [513, 93] on input "Enregistrer" at bounding box center [506, 93] width 26 height 7
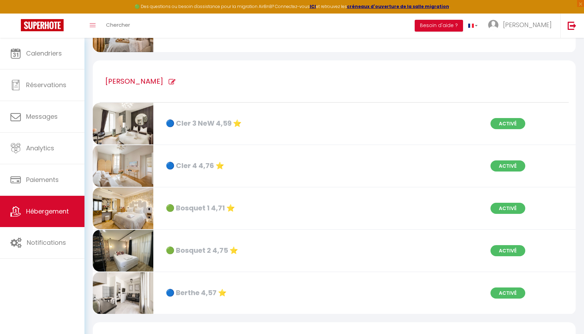
scroll to position [457, 0]
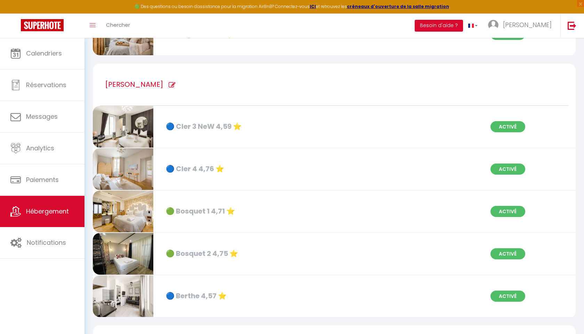
click at [340, 167] on div "🔵 Cler 4 4,76 ⭐️ Activé" at bounding box center [334, 169] width 492 height 42
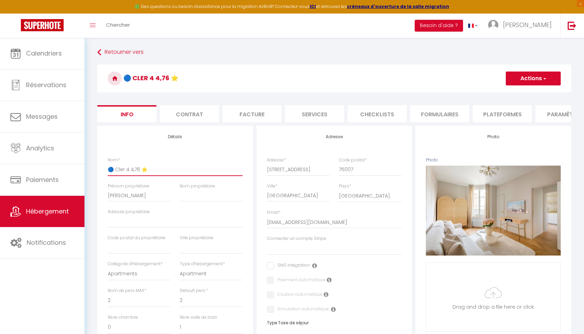
click at [138, 168] on input "🔵 Cler 4 4,76 ⭐️" at bounding box center [175, 169] width 135 height 13
click at [532, 75] on button "Actions" at bounding box center [532, 79] width 55 height 14
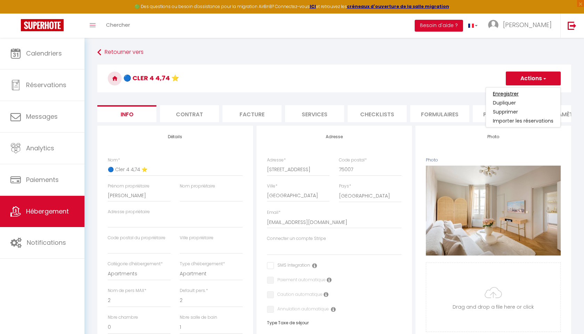
click at [511, 95] on input "Enregistrer" at bounding box center [506, 93] width 26 height 7
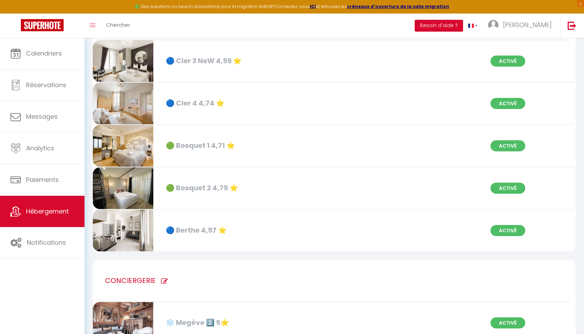
scroll to position [534, 0]
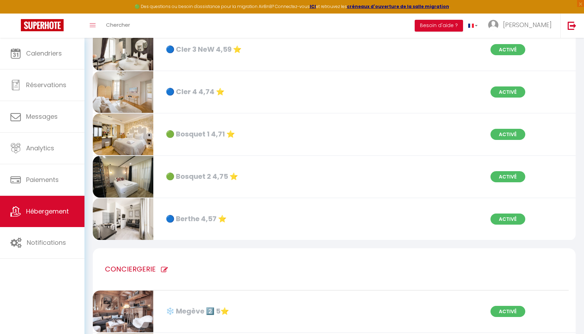
click at [314, 136] on div "🟢 Bosquet 1 4,71 ⭐️" at bounding box center [239, 134] width 155 height 11
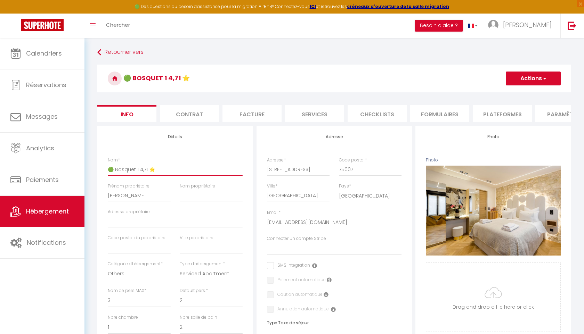
click at [146, 170] on input "🟢 Bosquet 1 4,71 ⭐️" at bounding box center [175, 169] width 135 height 13
click at [520, 81] on button "Actions" at bounding box center [532, 79] width 55 height 14
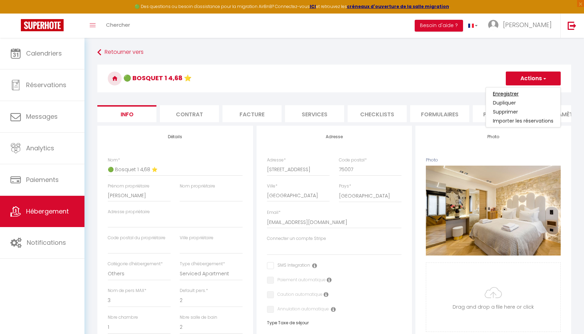
click at [497, 93] on input "Enregistrer" at bounding box center [506, 93] width 26 height 7
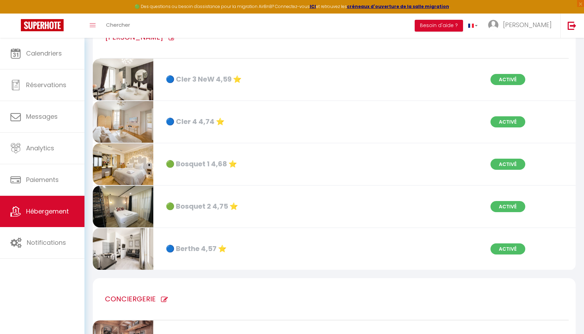
scroll to position [510, 0]
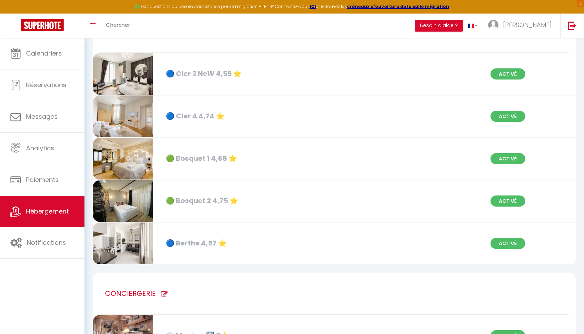
click at [503, 201] on span "Activé" at bounding box center [507, 201] width 35 height 11
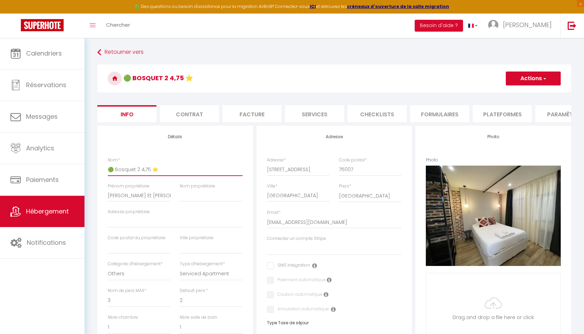
click at [148, 168] on input "🟢 Bosquet 2 4,75 ⭐️" at bounding box center [175, 169] width 135 height 13
click at [524, 82] on button "Actions" at bounding box center [532, 79] width 55 height 14
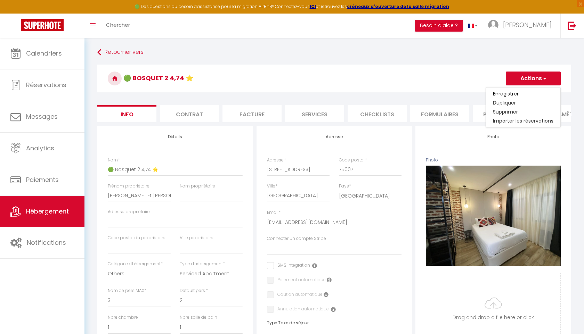
click at [513, 95] on input "Enregistrer" at bounding box center [506, 93] width 26 height 7
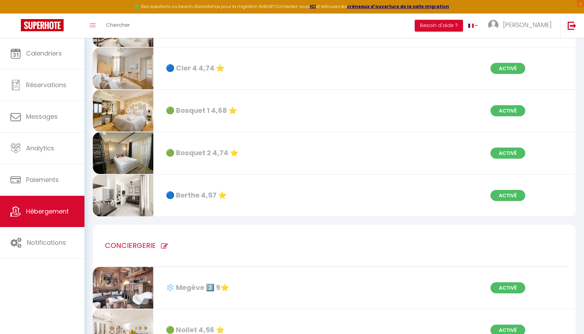
scroll to position [559, 0]
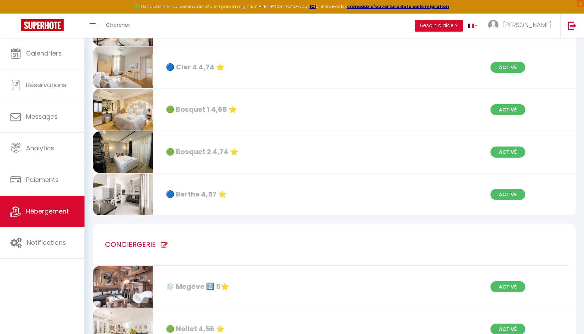
click at [449, 187] on div "🔵 Berthe 4,57 ⭐️ Activé" at bounding box center [334, 195] width 492 height 42
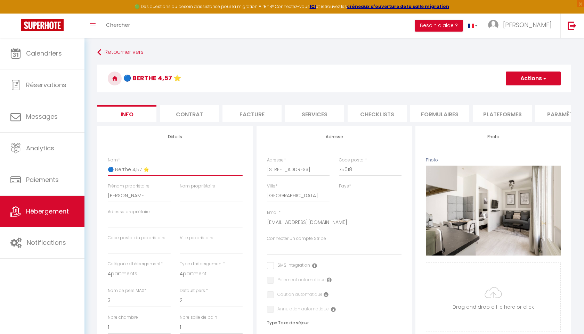
click at [140, 169] on input "🔵 Berthe 4,57 ⭐️" at bounding box center [175, 169] width 135 height 13
click at [543, 79] on span "button" at bounding box center [544, 78] width 5 height 7
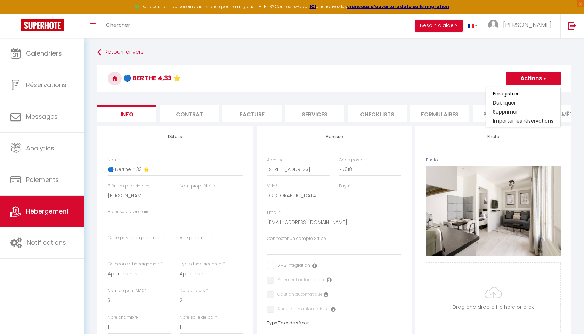
click at [509, 92] on input "Enregistrer" at bounding box center [506, 93] width 26 height 7
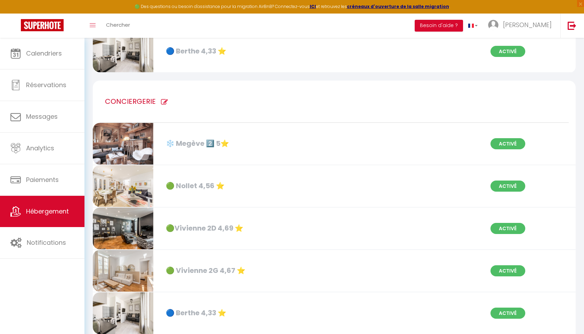
scroll to position [707, 0]
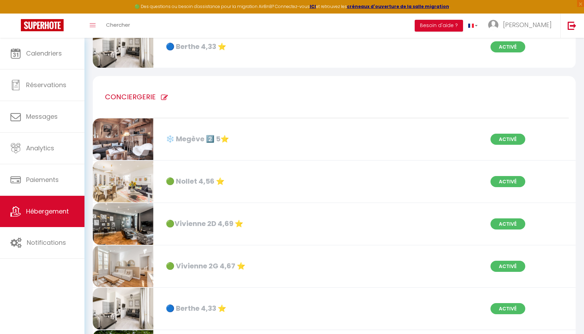
click at [206, 178] on div "🟢 Nollet 4,56 ⭐️" at bounding box center [239, 181] width 155 height 11
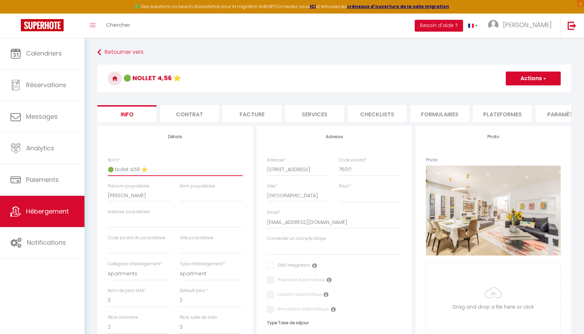
click at [138, 171] on input "🟢 Nollet 4,56 ⭐️" at bounding box center [175, 169] width 135 height 13
click at [524, 75] on button "Actions" at bounding box center [532, 79] width 55 height 14
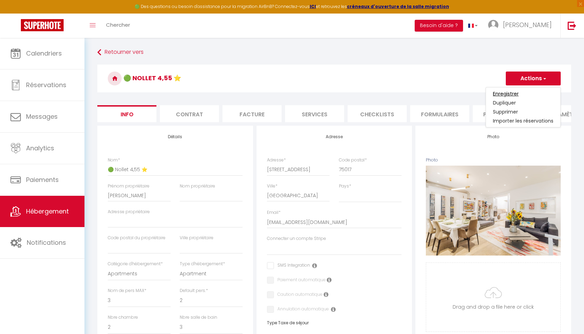
click at [505, 92] on input "Enregistrer" at bounding box center [506, 93] width 26 height 7
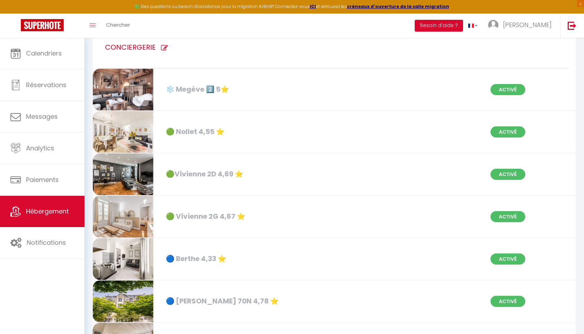
scroll to position [759, 0]
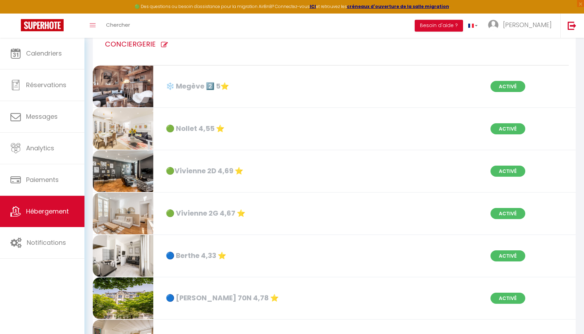
click at [418, 173] on div "🟢Vivienne 2D 4,69 ⭐️ Activé" at bounding box center [334, 171] width 492 height 42
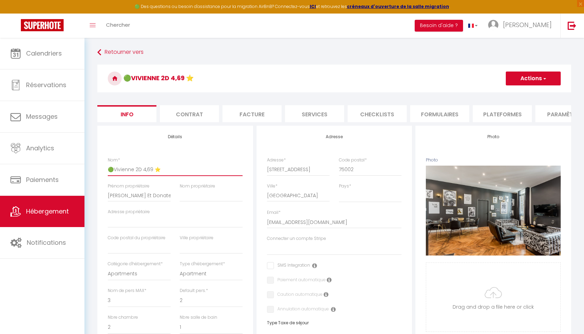
click at [152, 168] on input "🟢Vivienne 2D 4,69 ⭐️" at bounding box center [175, 169] width 135 height 13
click at [530, 76] on button "Actions" at bounding box center [532, 79] width 55 height 14
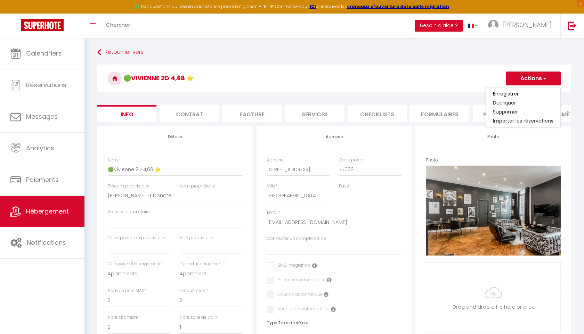
click at [506, 93] on input "Enregistrer" at bounding box center [506, 93] width 26 height 7
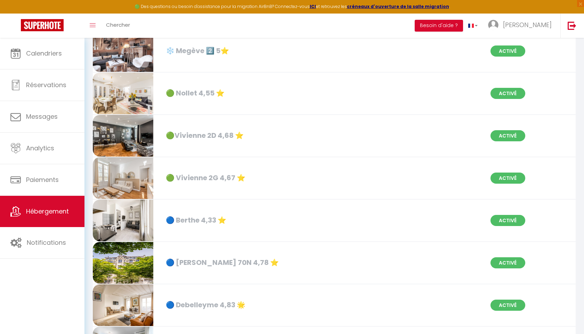
scroll to position [797, 0]
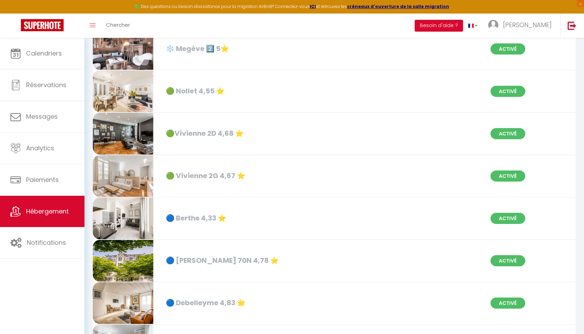
click at [206, 179] on div "🟢 Vivienne 2G 4,67 ⭐️" at bounding box center [239, 176] width 155 height 11
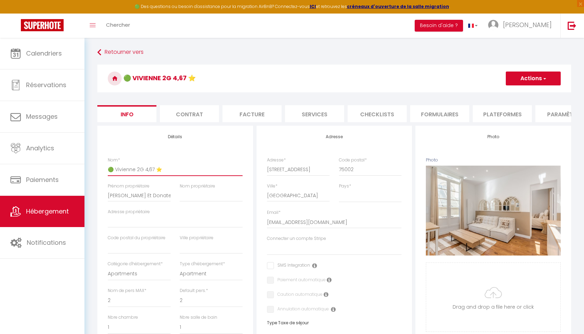
click at [152, 171] on input "🟢 Vivienne 2G 4,67 ⭐️" at bounding box center [175, 169] width 135 height 13
click at [523, 78] on button "Actions" at bounding box center [532, 79] width 55 height 14
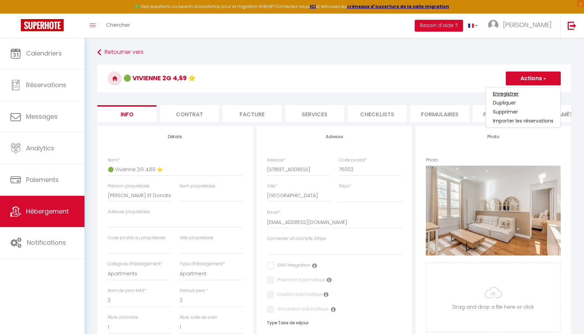
click at [508, 93] on input "Enregistrer" at bounding box center [506, 93] width 26 height 7
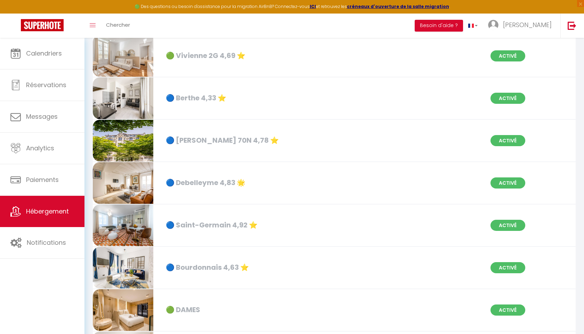
scroll to position [924, 0]
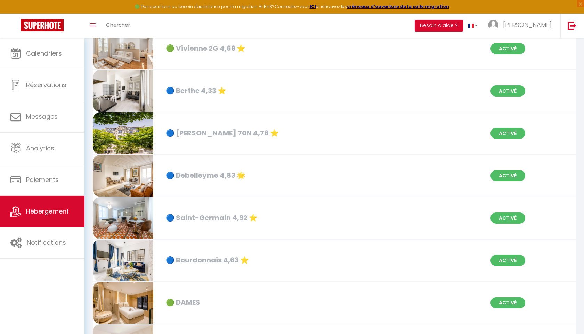
click at [216, 138] on div "🔵 [PERSON_NAME] 70N 4,78 ⭐️" at bounding box center [239, 133] width 155 height 11
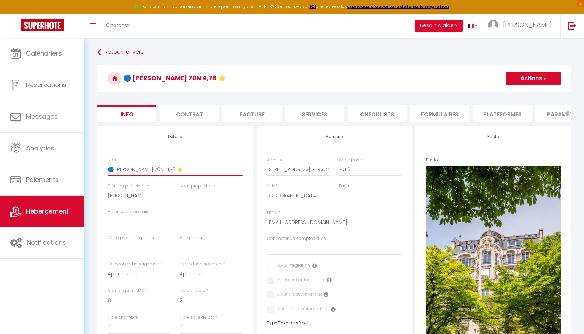
click at [152, 170] on input "🔵 [PERSON_NAME] 70N 4,78 ⭐️" at bounding box center [175, 169] width 135 height 13
click at [548, 78] on button "Actions" at bounding box center [532, 79] width 55 height 14
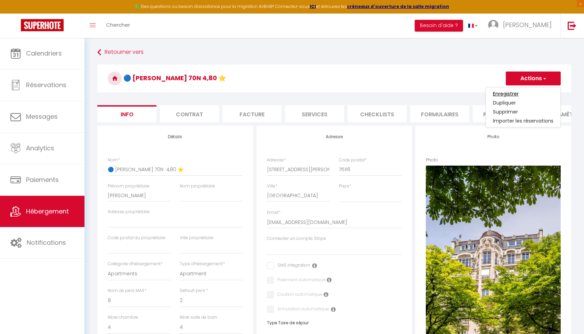
click at [509, 95] on input "Enregistrer" at bounding box center [506, 93] width 26 height 7
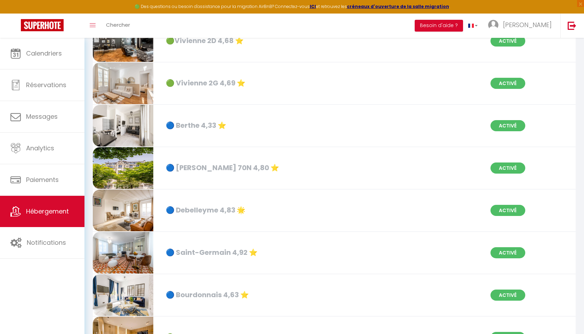
scroll to position [890, 0]
click at [236, 167] on div "🔵 [PERSON_NAME] 70N 4,80 ⭐️" at bounding box center [239, 167] width 155 height 11
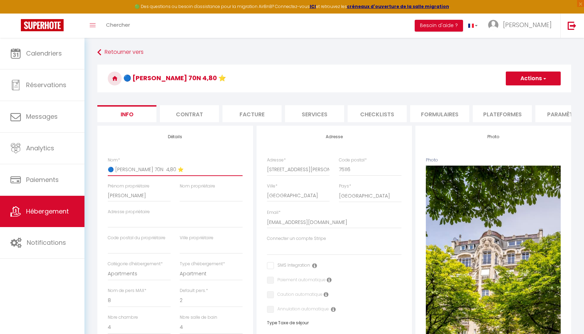
click at [159, 167] on input "🔵 [PERSON_NAME] 70N 4,80 ⭐️" at bounding box center [175, 169] width 135 height 13
paste input "🌟"
click at [159, 167] on input "🔵 [PERSON_NAME] 70N 4,80 ⭐️🌟" at bounding box center [175, 169] width 135 height 13
click at [527, 77] on button "Actions" at bounding box center [532, 79] width 55 height 14
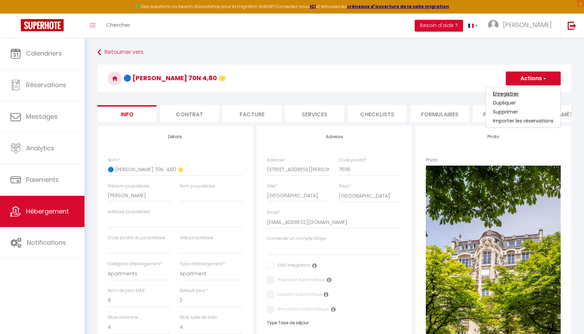
click at [508, 95] on input "Enregistrer" at bounding box center [506, 93] width 26 height 7
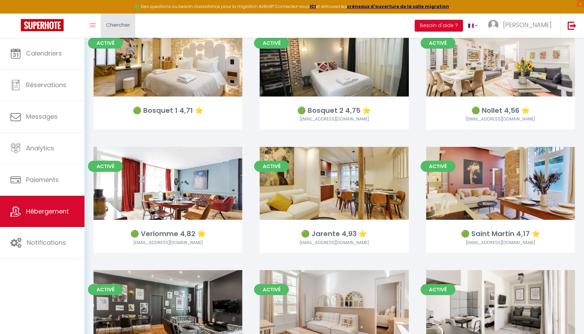
scroll to position [557, 0]
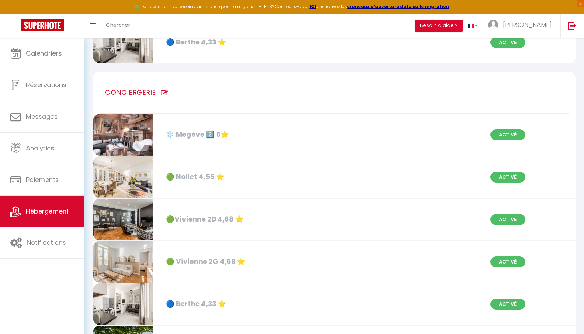
scroll to position [708, 0]
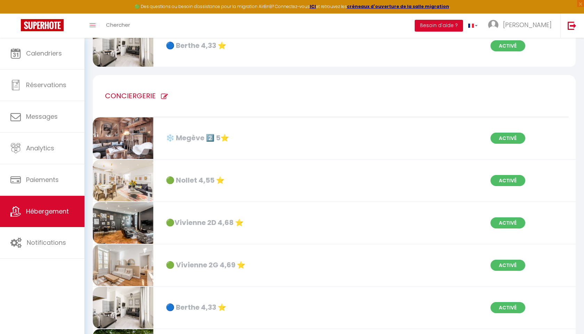
click at [203, 140] on div "❄️ Megève 2️⃣ 5⭐️" at bounding box center [239, 138] width 155 height 11
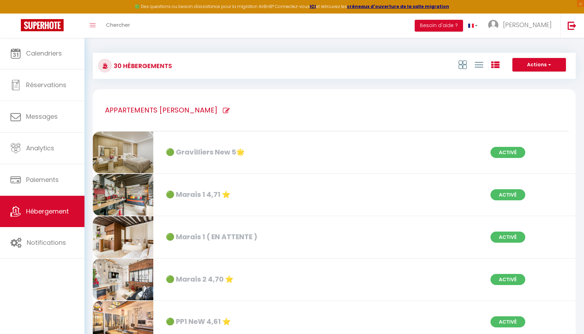
select select "3"
select select "2"
select select "1"
select select "28"
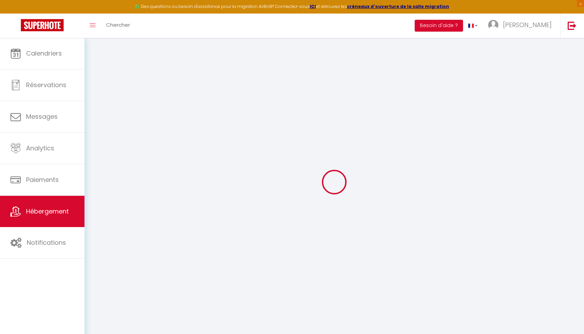
select select
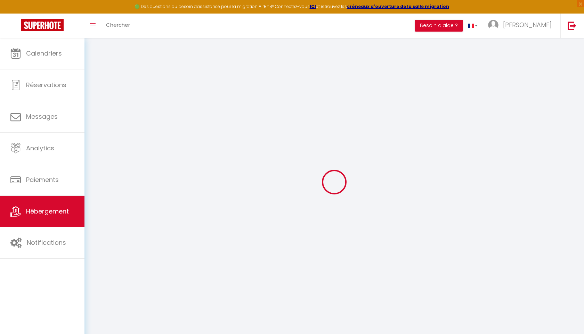
select select
checkbox input "false"
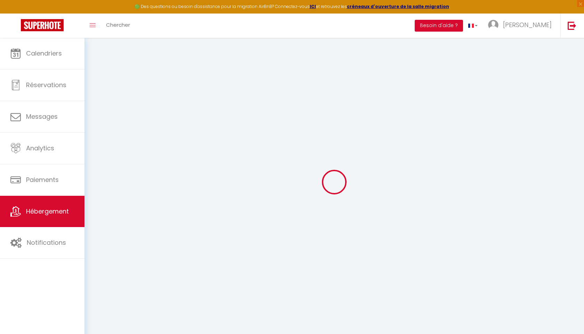
select select
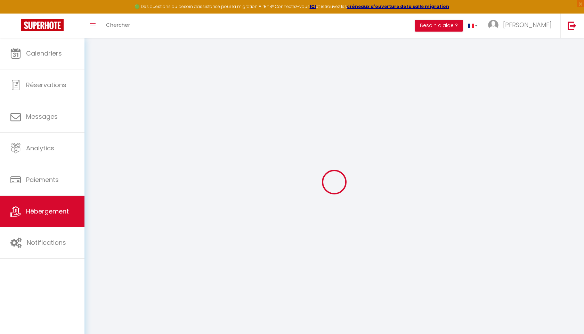
select select
checkbox input "false"
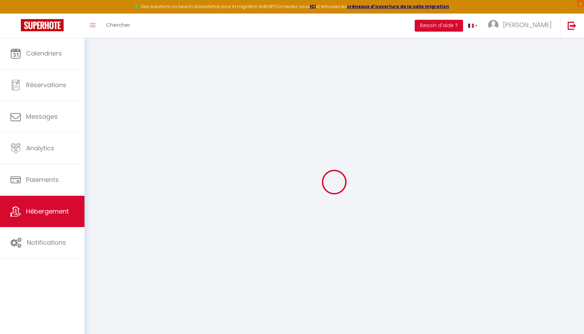
checkbox input "false"
select select
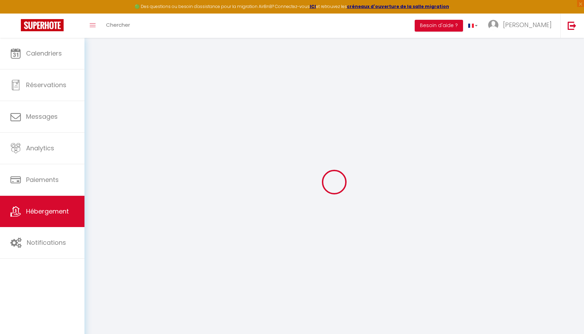
select select
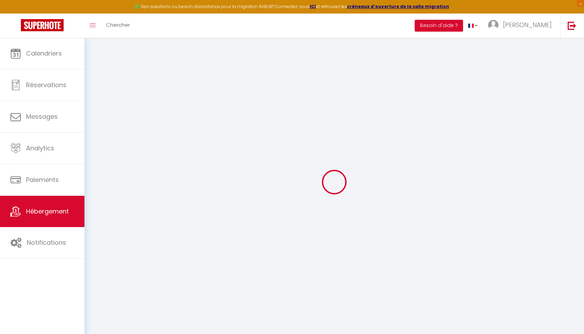
checkbox input "false"
select select
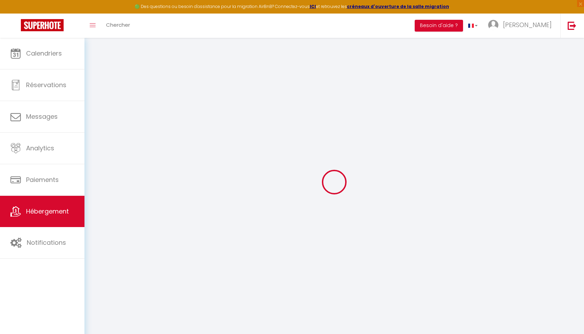
select select
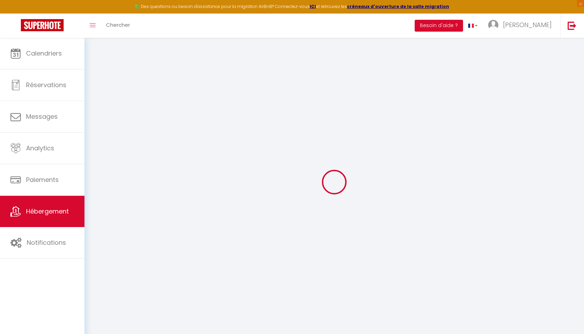
select select
checkbox input "false"
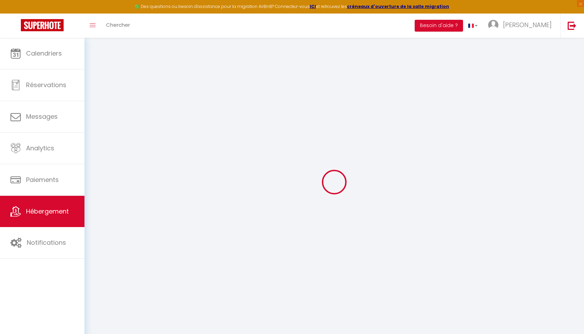
checkbox input "false"
select select
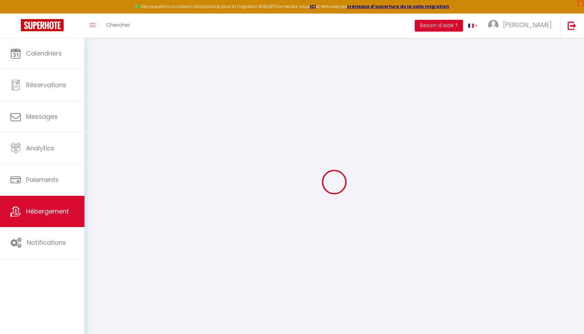
select select
checkbox input "false"
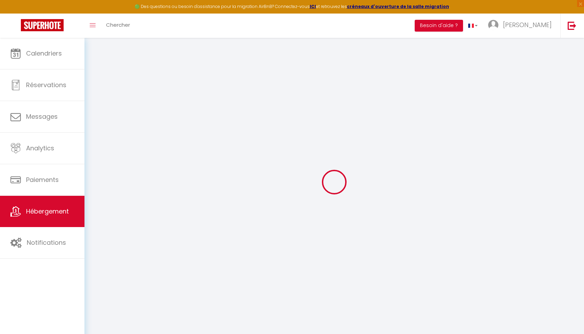
checkbox input "false"
select select
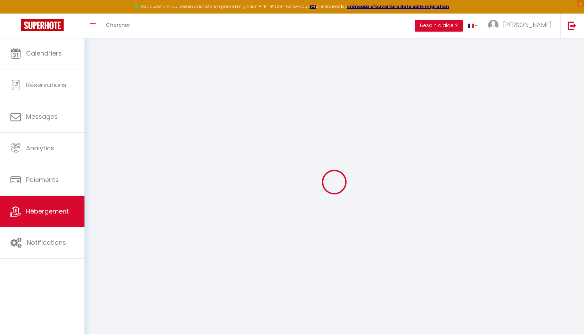
select select
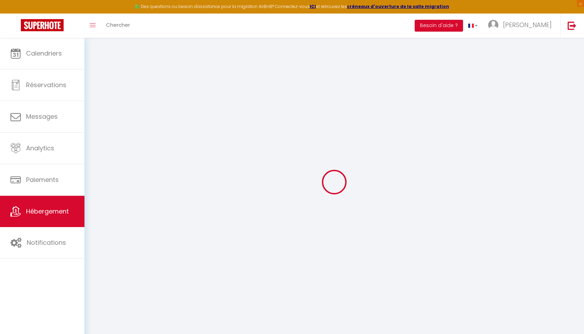
select select
checkbox input "false"
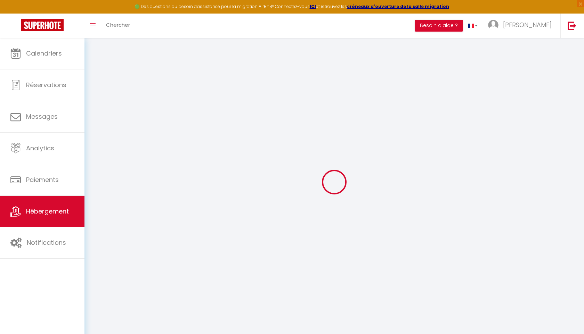
select select
type input "❄️ Megève 2️⃣ 5⭐️"
type input "[PERSON_NAME] Et [PERSON_NAME]"
select select "2"
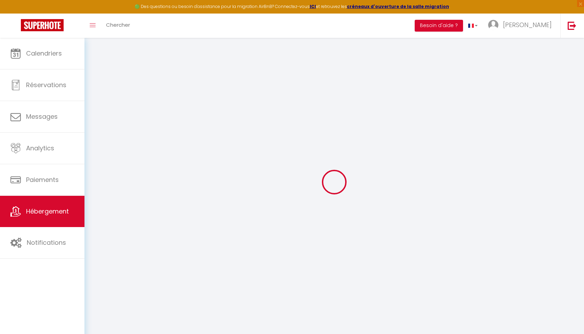
select select "2"
type input "434"
type input "200"
select select
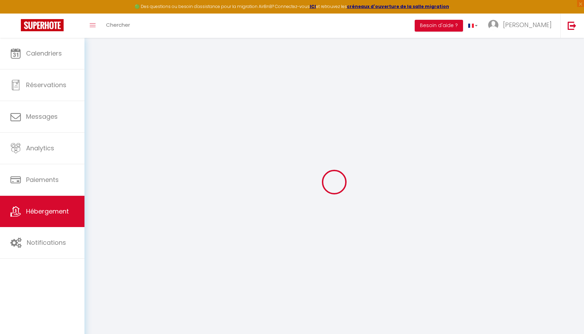
select select
type input "20 Rue Monseigneur Conseil"
type input "74120"
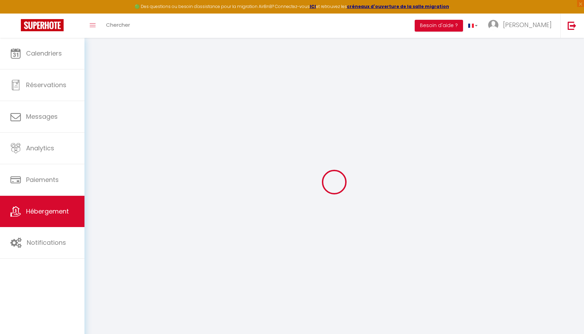
type input "Megève"
type input "[EMAIL_ADDRESS][DOMAIN_NAME]"
select select
checkbox input "false"
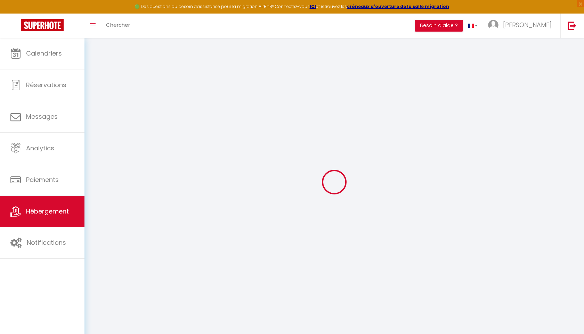
checkbox input "false"
type input "0"
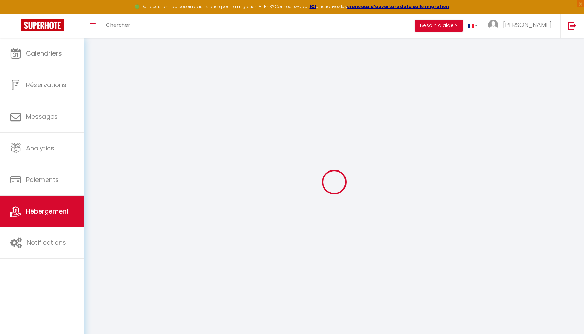
type input "0"
select select
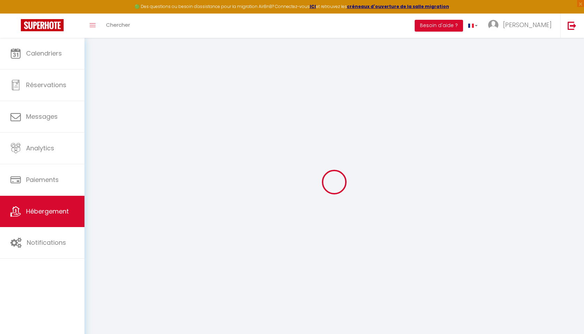
select select
checkbox input "false"
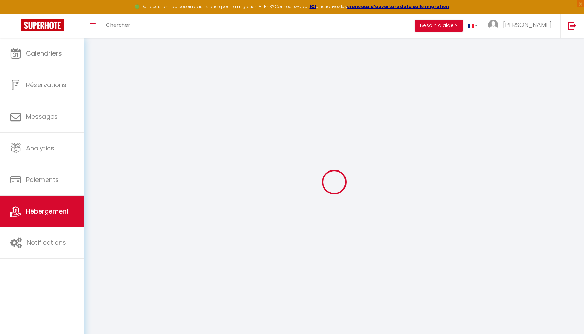
checkbox input "false"
select select
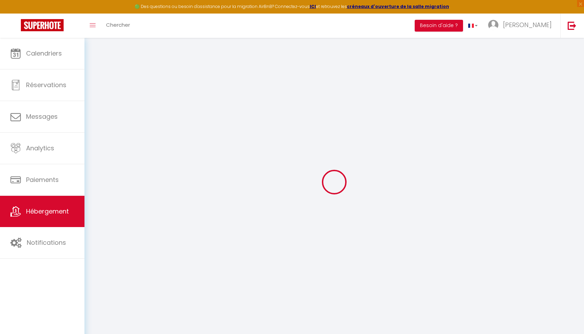
select select
checkbox input "false"
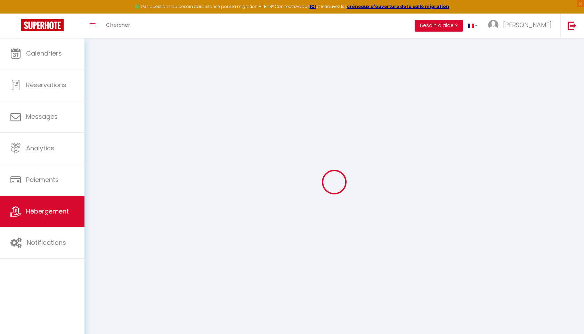
checkbox input "false"
select select
checkbox input "false"
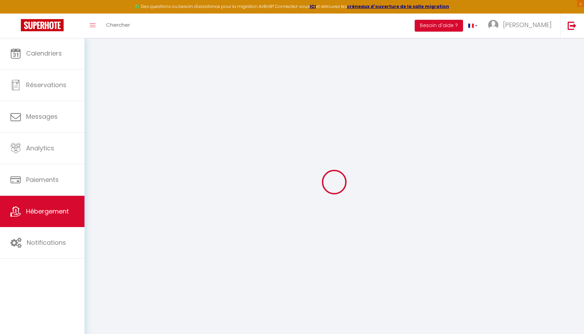
checkbox input "false"
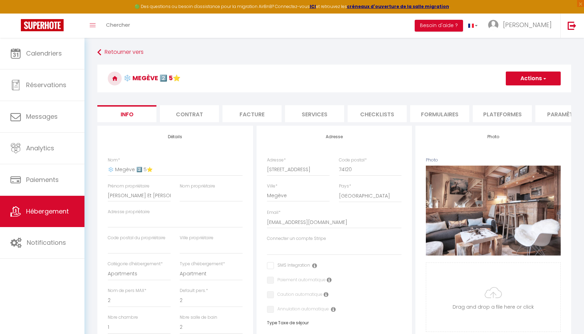
select select
checkbox input "false"
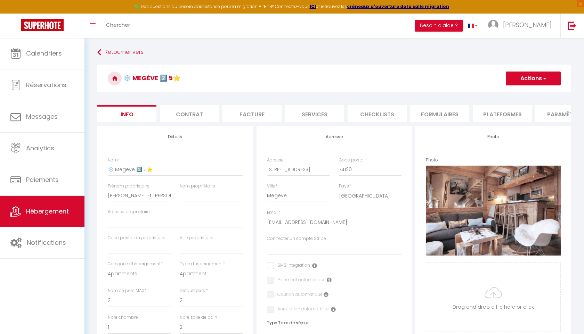
checkbox input "false"
click at [138, 170] on input "❄️ Megève 2️⃣ 5⭐️" at bounding box center [175, 169] width 135 height 13
type input "❄️ Megève 5⭐️"
select select
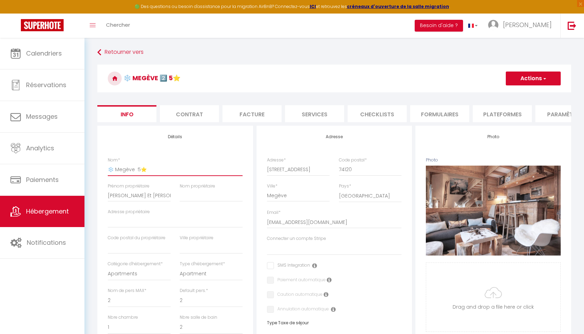
checkbox input "false"
type input "❄️ Megève é 5⭐️"
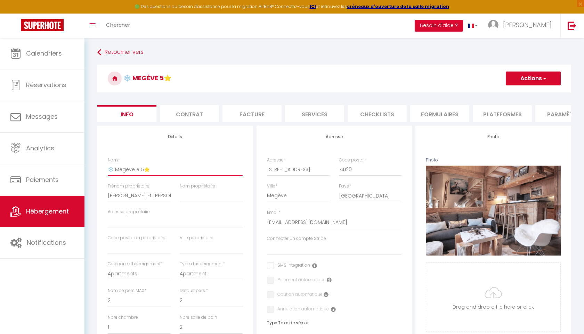
select select
checkbox input "false"
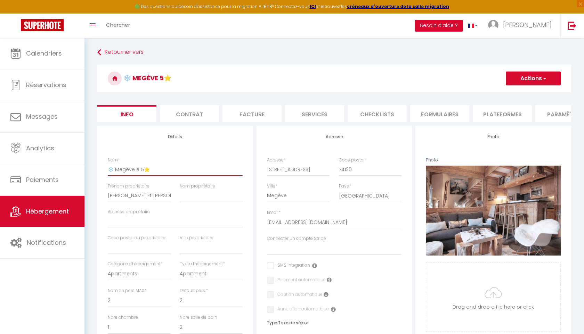
checkbox input "false"
type input "❄️ Megève 5⭐️"
select select
checkbox input "false"
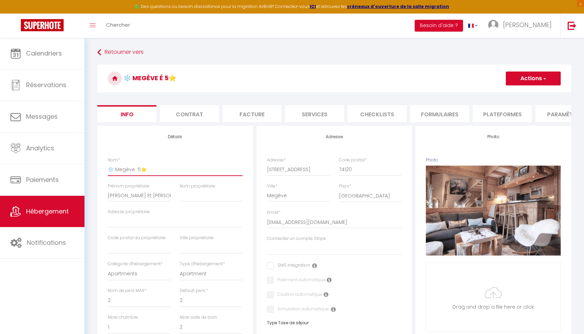
checkbox input "false"
type input "❄️ Megève 2 5⭐️"
select select
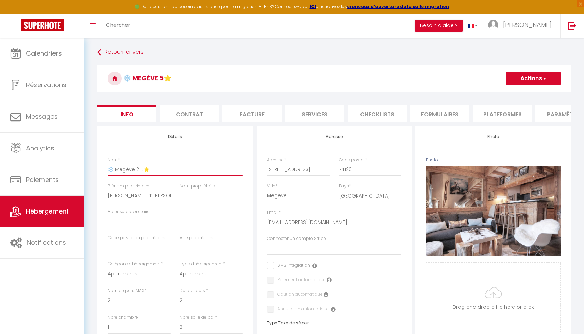
select select
checkbox input "false"
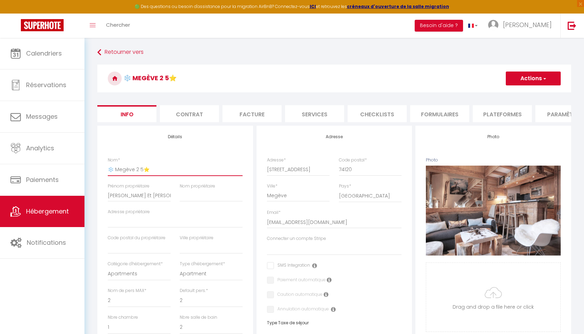
click at [146, 171] on input "❄️ Megève 2 5⭐️" at bounding box center [175, 169] width 135 height 13
type input "❄️ Megève 2 5"
select select
checkbox input "false"
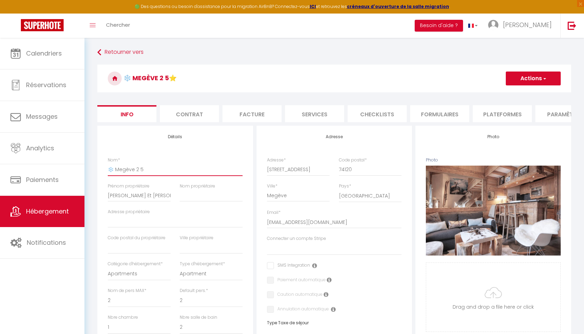
checkbox input "false"
paste input "🌟"
type input "❄️ Megève 2 5🌟"
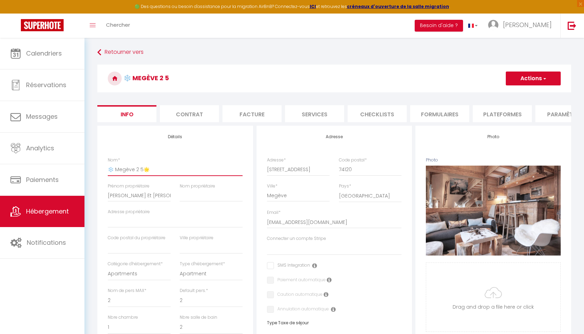
select select
checkbox input "false"
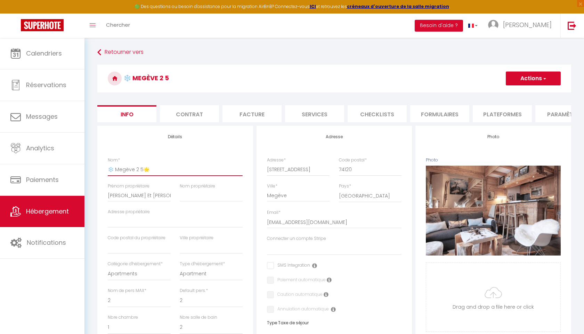
checkbox input "false"
type input "❄️ Megève 2 5🌟"
click at [541, 78] on button "Actions" at bounding box center [532, 79] width 55 height 14
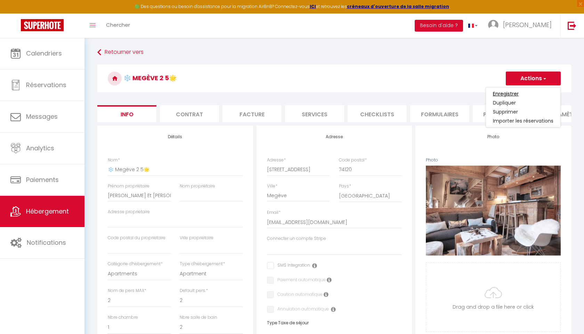
click at [504, 93] on input "Enregistrer" at bounding box center [506, 93] width 26 height 7
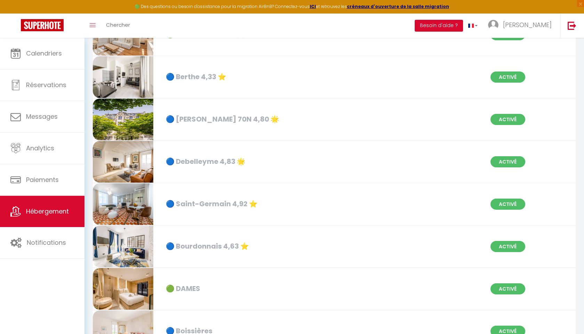
scroll to position [936, 0]
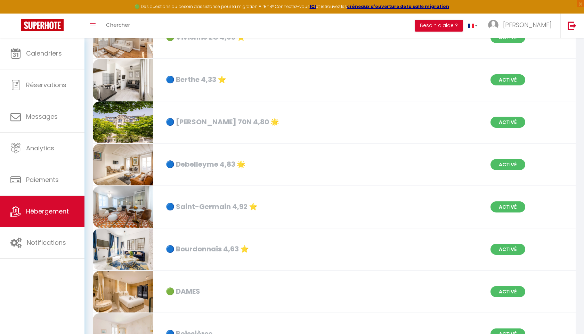
click at [209, 170] on div "🔵 Debelleyme 4,83 🌟" at bounding box center [239, 164] width 155 height 11
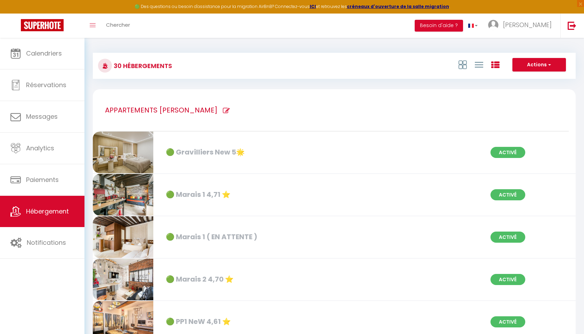
select select "3"
select select "2"
select select "1"
select select "28"
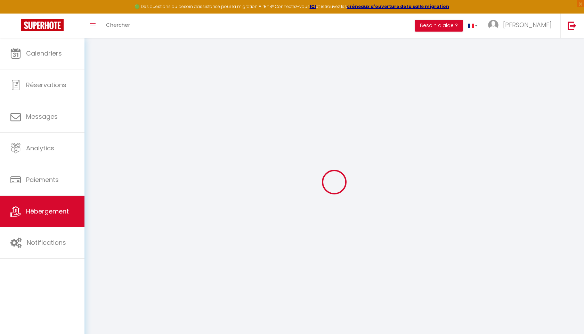
select select
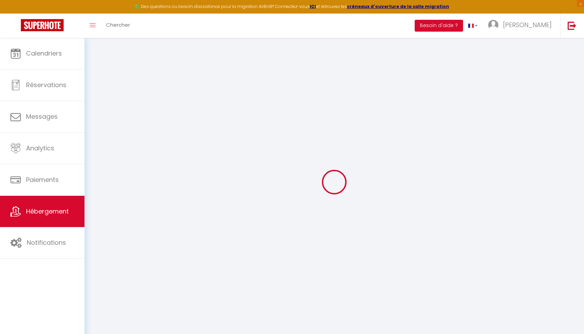
select select
checkbox input "false"
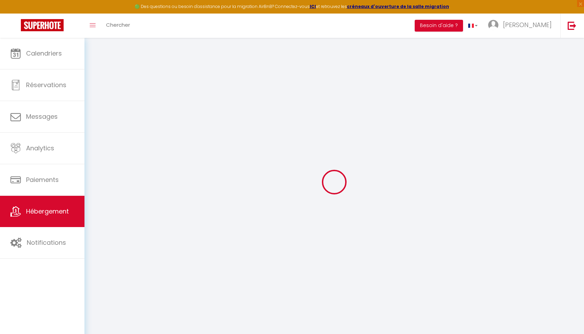
select select
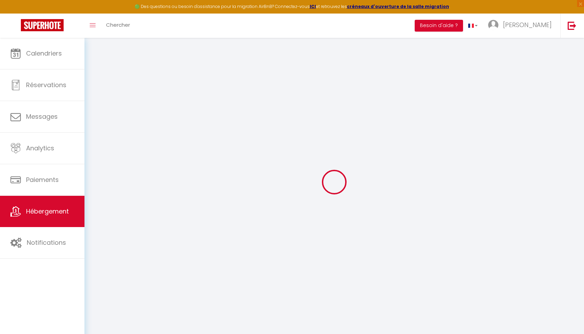
select select
checkbox input "false"
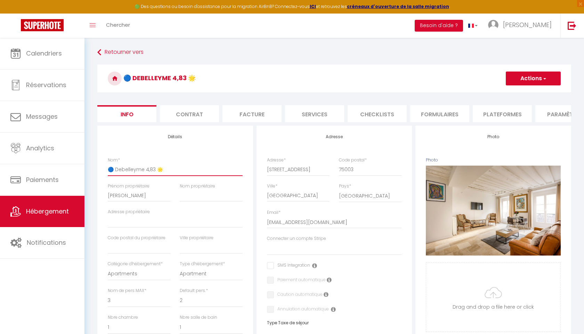
click at [153, 168] on input "🔵 Debelleyme 4,83 🌟" at bounding box center [175, 169] width 135 height 13
click at [530, 76] on button "Actions" at bounding box center [532, 79] width 55 height 14
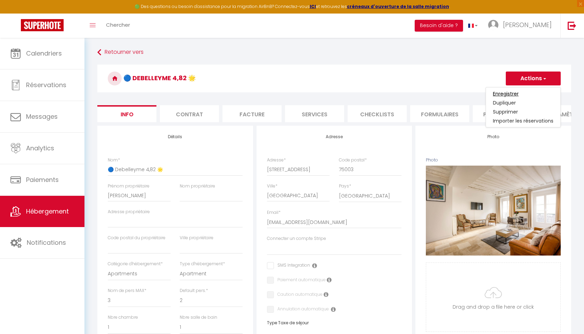
click at [516, 93] on input "Enregistrer" at bounding box center [506, 93] width 26 height 7
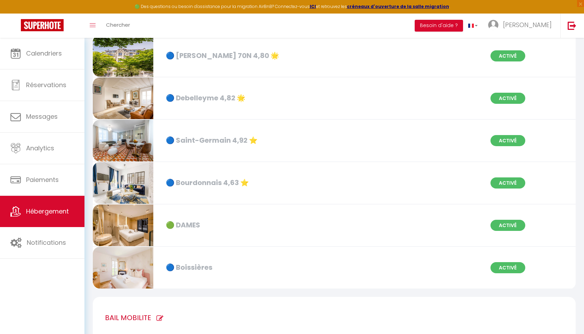
scroll to position [1003, 0]
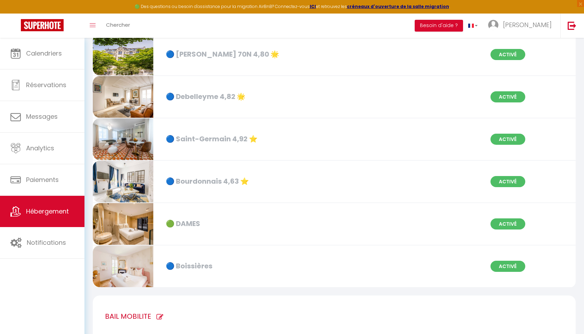
click at [241, 140] on div "🔵 Saint-Germain 4,92 ⭐️" at bounding box center [239, 139] width 155 height 11
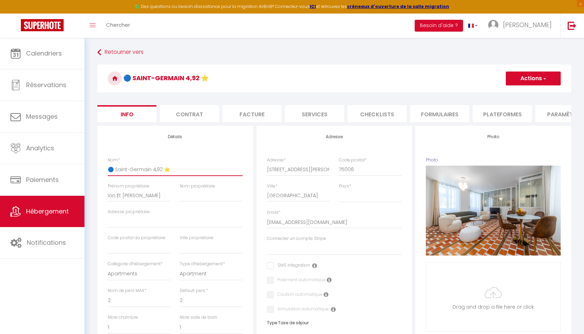
click at [162, 169] on input "🔵 Saint-Germain 4,92 ⭐️" at bounding box center [175, 169] width 135 height 13
click at [168, 169] on input "🔵 Saint-Germain 4,94 ⭐️" at bounding box center [175, 169] width 135 height 13
paste input "🌟"
click at [544, 77] on span "button" at bounding box center [544, 78] width 5 height 7
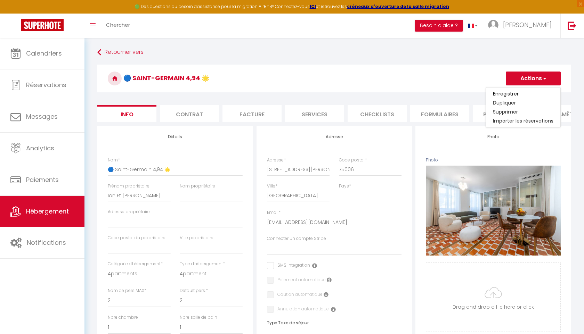
click at [509, 94] on input "Enregistrer" at bounding box center [506, 93] width 26 height 7
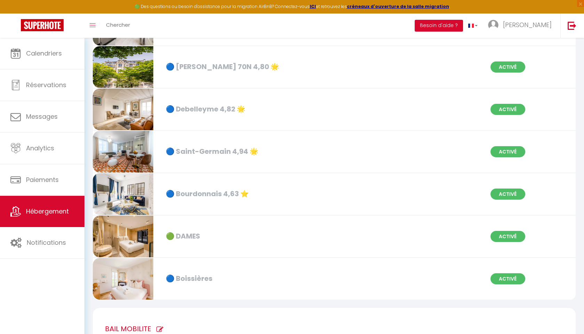
scroll to position [992, 0]
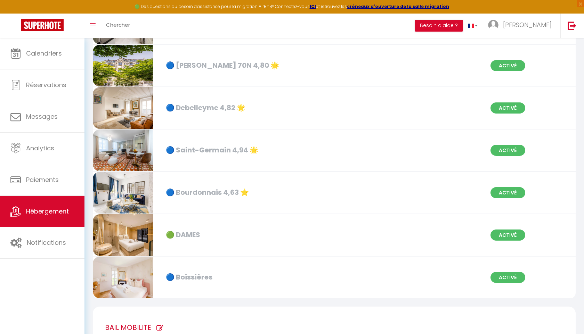
click at [203, 192] on div "🔵 Bourdonnais 4,63 ⭐️" at bounding box center [239, 192] width 155 height 11
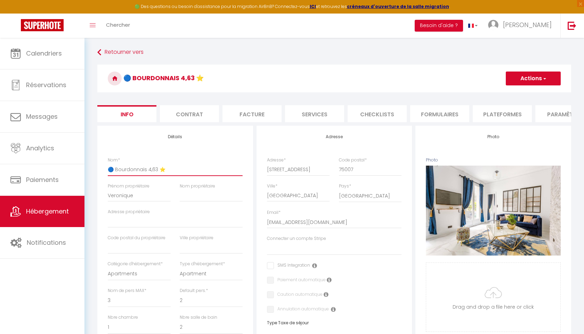
click at [156, 168] on input "🔵 Bourdonnais 4,63 ⭐️" at bounding box center [175, 169] width 135 height 13
click at [524, 77] on button "Actions" at bounding box center [532, 79] width 55 height 14
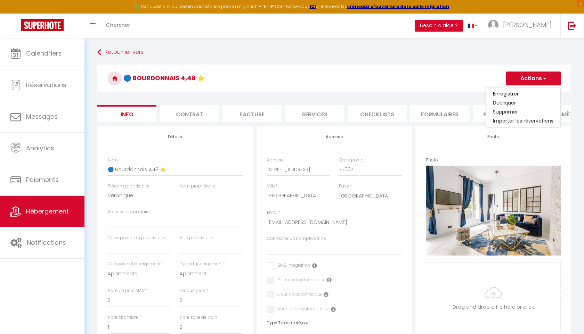
click at [508, 92] on input "Enregistrer" at bounding box center [506, 93] width 26 height 7
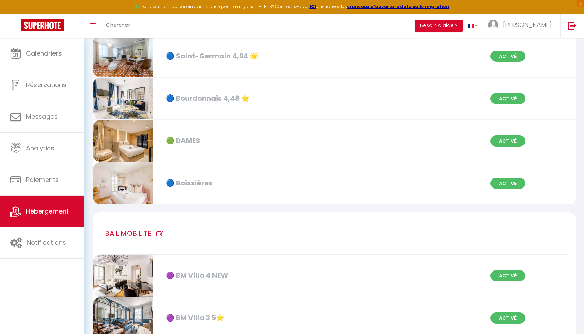
scroll to position [1091, 0]
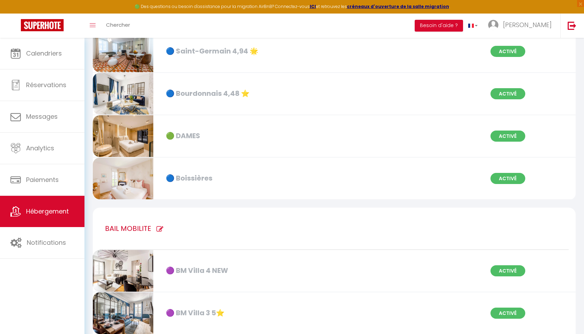
click at [195, 132] on div "🟢 DAMES" at bounding box center [239, 136] width 155 height 11
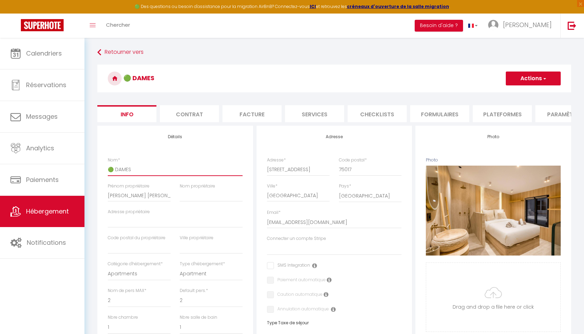
click at [131, 170] on input "🟢 DAMES" at bounding box center [175, 169] width 135 height 13
paste input "🌟"
click at [132, 170] on input "🟢 Dames 🌟" at bounding box center [175, 169] width 135 height 13
click at [521, 78] on button "Actions" at bounding box center [532, 79] width 55 height 14
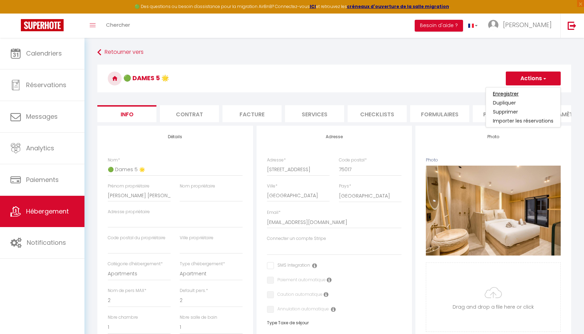
click at [512, 93] on input "Enregistrer" at bounding box center [506, 93] width 26 height 7
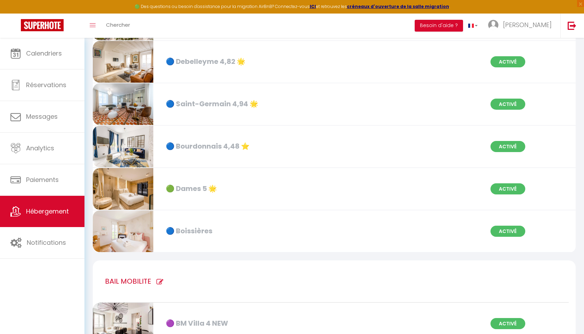
scroll to position [1040, 0]
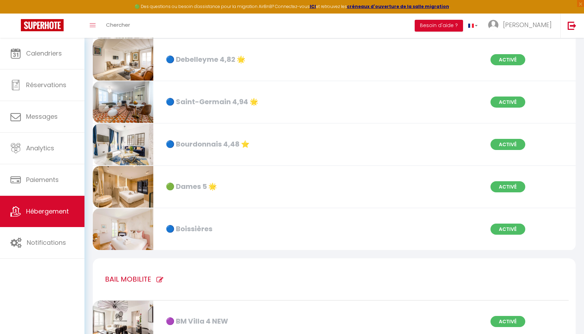
click at [142, 229] on img at bounding box center [123, 229] width 60 height 42
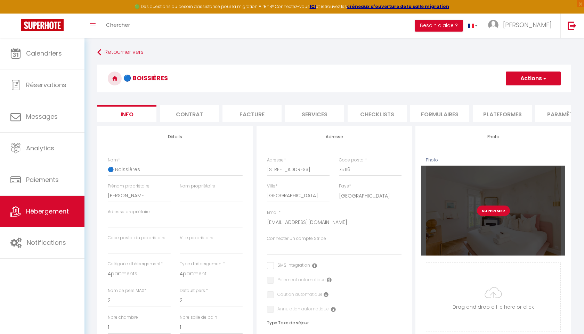
click at [492, 215] on button "Supprimer" at bounding box center [493, 211] width 33 height 10
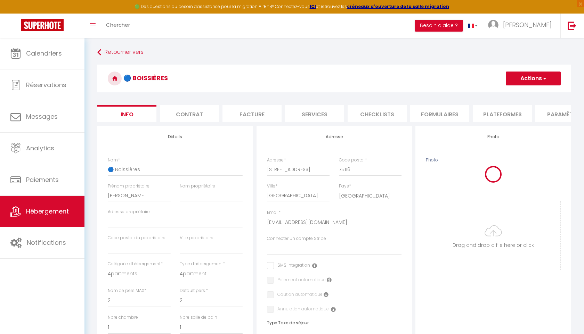
scroll to position [69, 0]
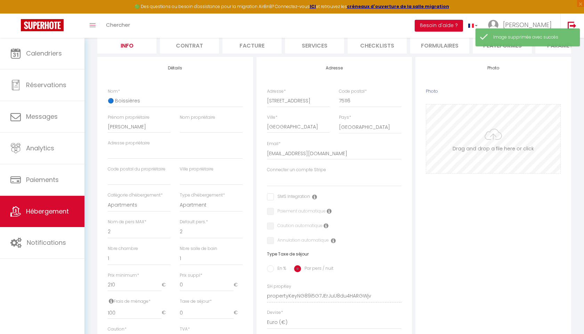
click at [494, 136] on input "Photo" at bounding box center [493, 139] width 134 height 69
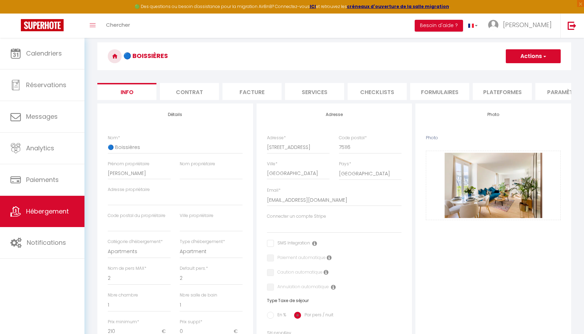
scroll to position [0, 0]
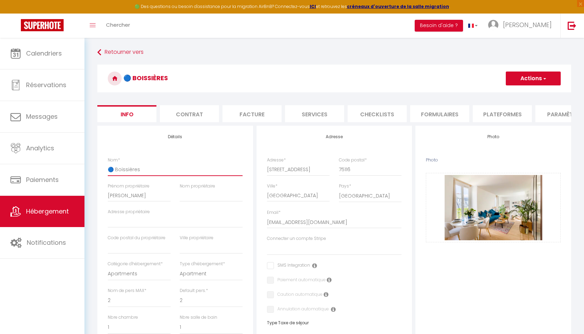
click at [149, 170] on input "🔵 Boissières" at bounding box center [175, 169] width 135 height 13
paste input "La façon dont vous m'avez traité est extrêmement peu professionnelle. J'ai envo…"
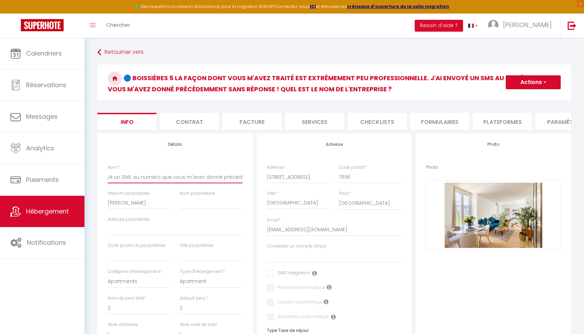
drag, startPoint x: 244, startPoint y: 176, endPoint x: 257, endPoint y: 179, distance: 13.0
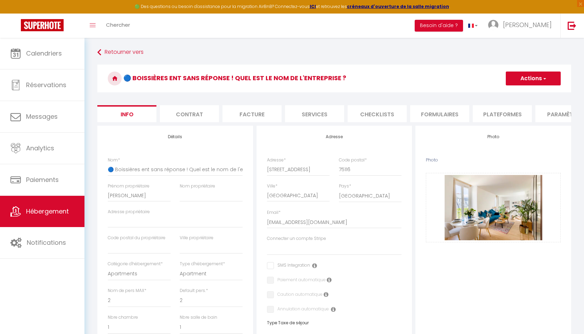
drag, startPoint x: 243, startPoint y: 169, endPoint x: 104, endPoint y: 169, distance: 139.7
click at [103, 169] on div "Détails Nom * 🔵 Boissières ent sans réponse ! Quel est le nom de l'entreprise ?…" at bounding box center [175, 333] width 156 height 414
click at [158, 165] on input "🔵 Boissières ent sans réponse ! Quel est le nom de l'entreprise ?" at bounding box center [175, 169] width 135 height 13
click at [144, 169] on input "🔵 Boissières ent sans réponse ! Quel est le nom de l'entreprise ?" at bounding box center [175, 169] width 135 height 13
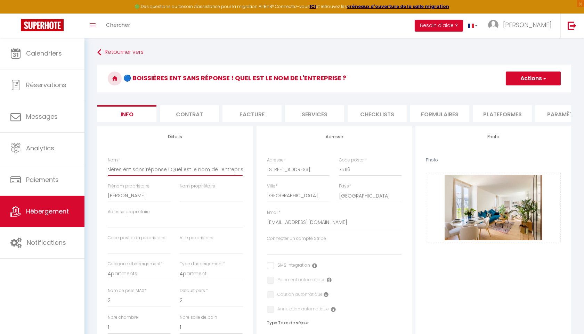
drag, startPoint x: 139, startPoint y: 169, endPoint x: 304, endPoint y: 174, distance: 165.4
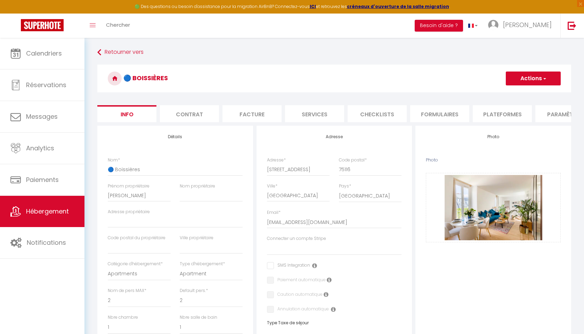
click at [530, 78] on button "Actions" at bounding box center [532, 79] width 55 height 14
click at [512, 92] on input "Enregistrer" at bounding box center [506, 93] width 26 height 7
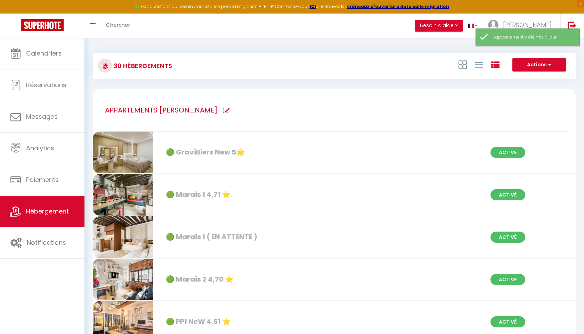
click at [237, 154] on div "🟢 Gravilliers New 5🌟" at bounding box center [239, 152] width 155 height 11
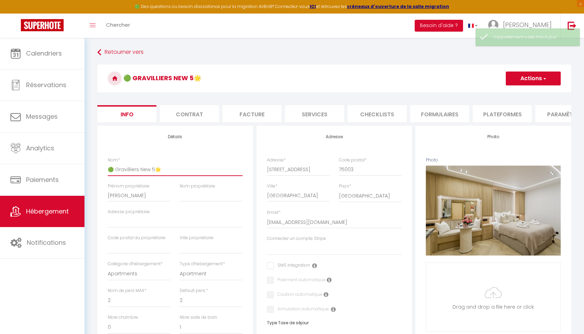
drag, startPoint x: 160, startPoint y: 169, endPoint x: 154, endPoint y: 169, distance: 5.9
click at [154, 169] on input "🟢 Gravilliers New 5🌟" at bounding box center [175, 169] width 135 height 13
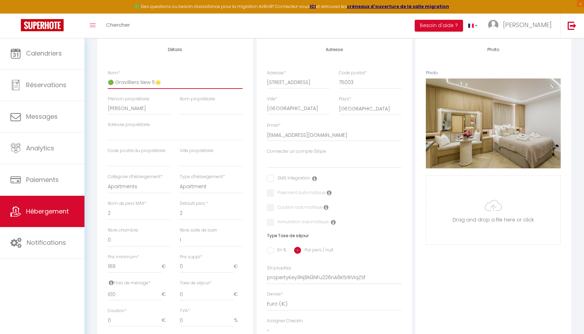
scroll to position [91, 0]
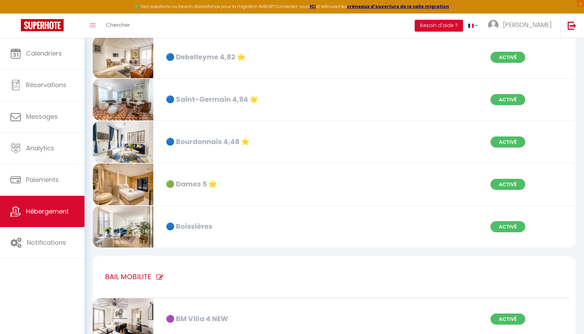
scroll to position [1054, 0]
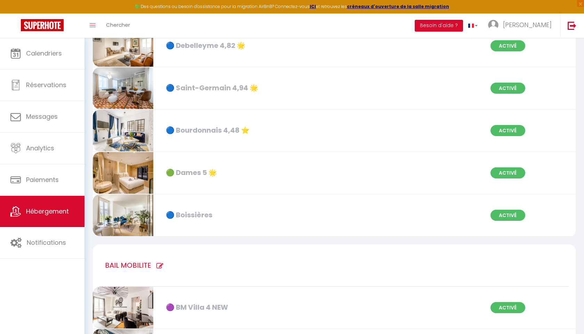
click at [199, 217] on div "🔵 Boissières" at bounding box center [239, 215] width 155 height 11
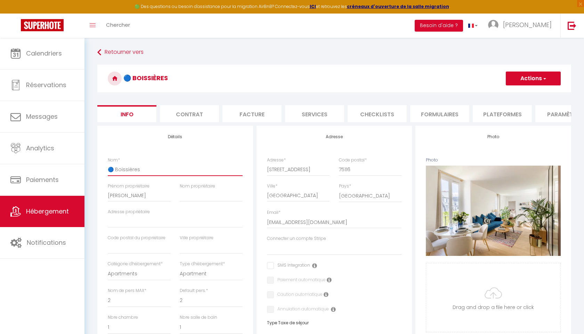
click at [163, 171] on input "🔵 Boissières" at bounding box center [175, 169] width 135 height 13
paste input "🌟"
click at [140, 168] on input "🔵 Boissières 🌟" at bounding box center [175, 169] width 135 height 13
click at [538, 76] on button "Actions" at bounding box center [532, 79] width 55 height 14
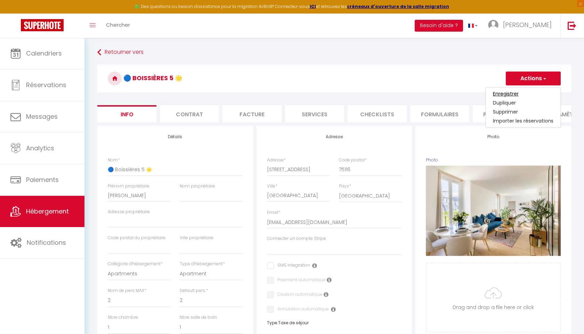
click at [516, 93] on input "Enregistrer" at bounding box center [506, 93] width 26 height 7
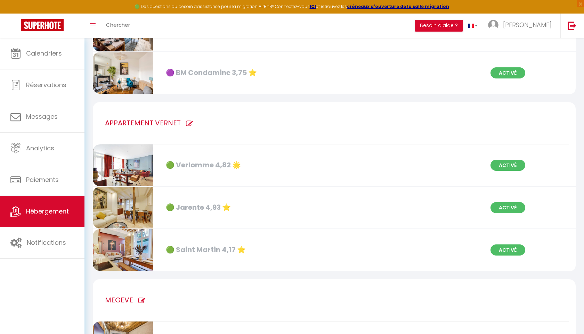
scroll to position [1377, 0]
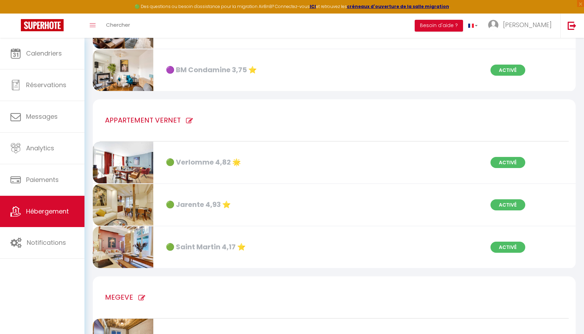
click at [204, 203] on div "🟢 Jarente 4,93 ⭐️" at bounding box center [239, 204] width 155 height 11
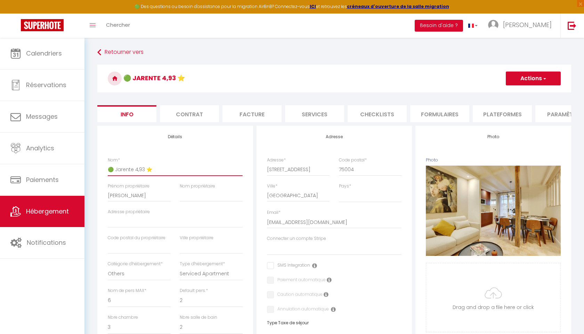
click at [143, 170] on input "🟢 Jarente 4,93 ⭐️" at bounding box center [175, 169] width 135 height 13
click at [537, 76] on button "Actions" at bounding box center [532, 79] width 55 height 14
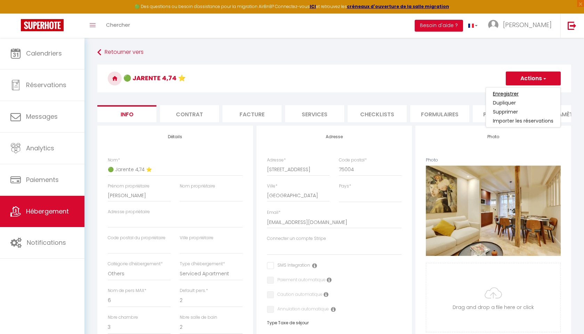
click at [509, 95] on input "Enregistrer" at bounding box center [506, 93] width 26 height 7
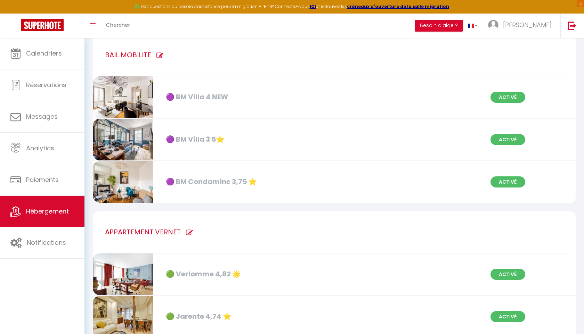
scroll to position [1264, 0]
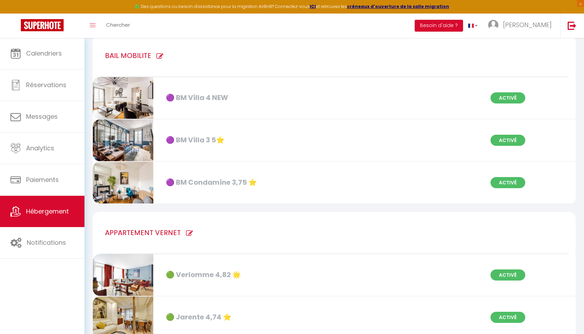
click at [221, 99] on div "🟣 BM Villa 4 NEW" at bounding box center [239, 97] width 155 height 11
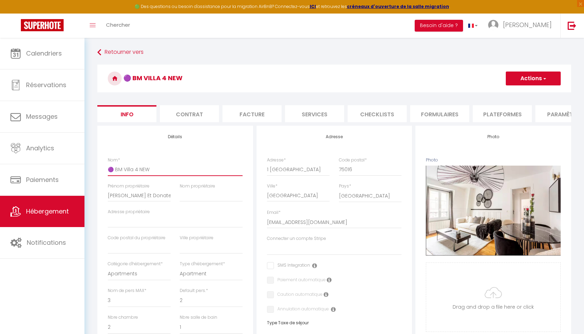
click at [154, 168] on input "🟣 BM Villa 4 NEW" at bounding box center [175, 169] width 135 height 13
click at [518, 79] on button "Actions" at bounding box center [532, 79] width 55 height 14
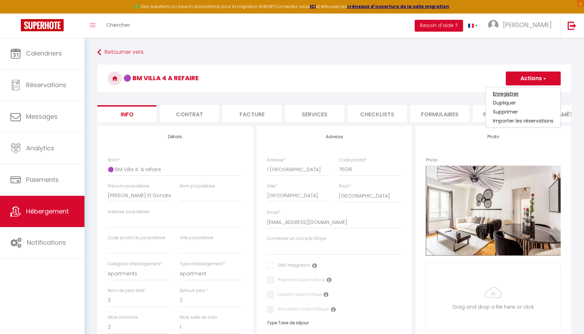
click at [507, 95] on input "Enregistrer" at bounding box center [506, 93] width 26 height 7
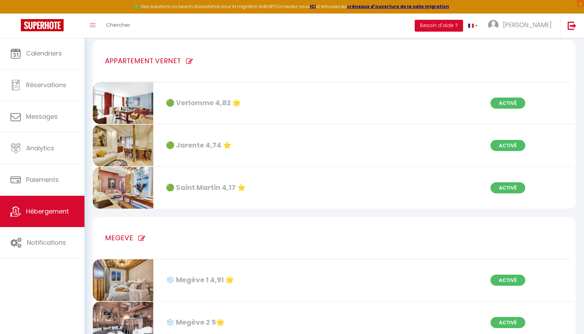
scroll to position [1435, 0]
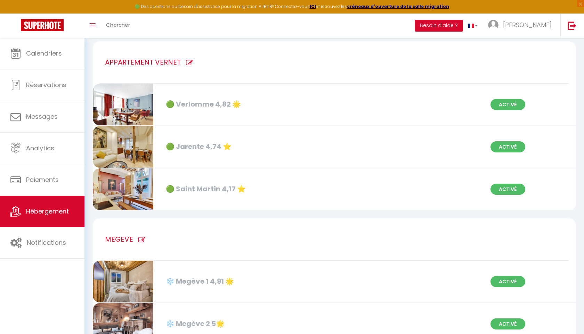
click at [212, 188] on div "🟢 Saint Martin 4,17 ⭐️" at bounding box center [239, 189] width 155 height 11
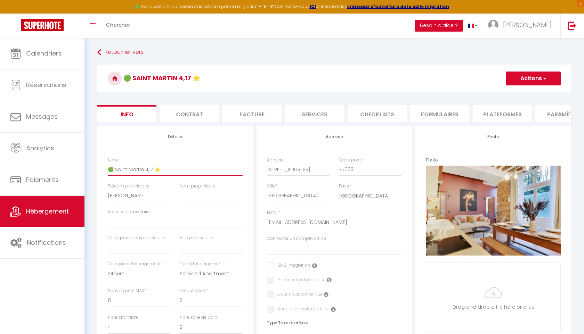
click at [152, 169] on input "🟢 Saint Martin 4,17 ⭐️" at bounding box center [175, 169] width 135 height 13
click at [525, 78] on button "Actions" at bounding box center [532, 79] width 55 height 14
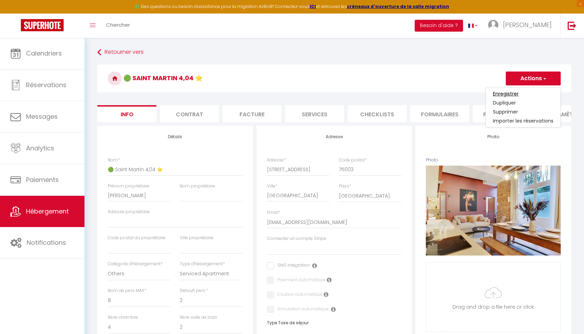
click at [510, 93] on input "Enregistrer" at bounding box center [506, 93] width 26 height 7
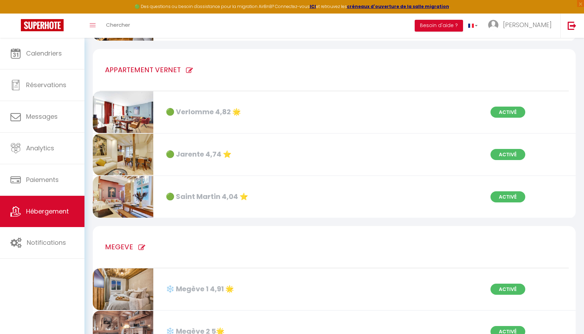
scroll to position [1429, 0]
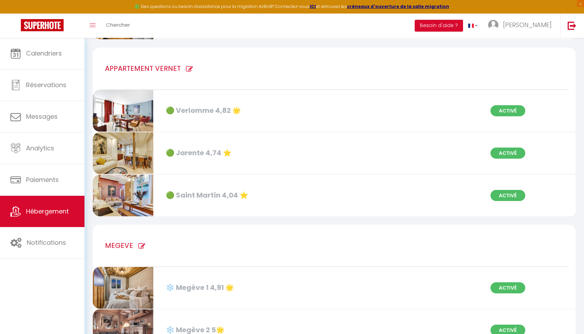
click at [222, 105] on div "🟢 Verlomme 4,82 🌟 Activé" at bounding box center [334, 111] width 492 height 42
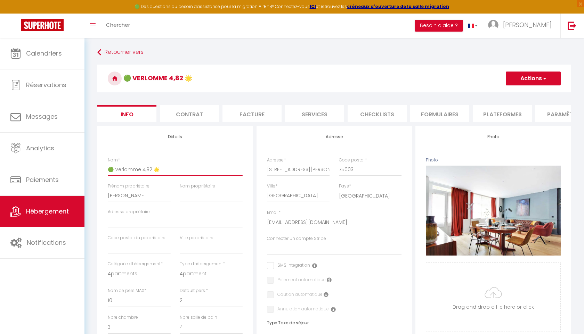
click at [150, 170] on input "🟢 Verlomme 4,82 🌟" at bounding box center [175, 169] width 135 height 13
click at [521, 82] on button "Actions" at bounding box center [532, 79] width 55 height 14
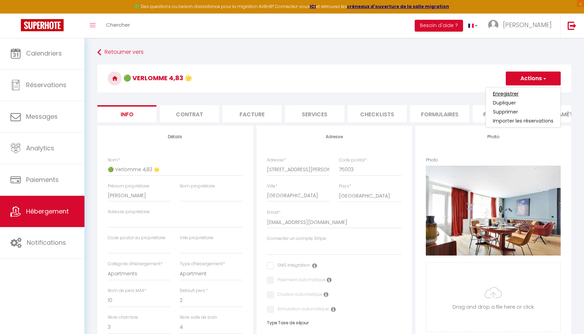
click at [514, 94] on input "Enregistrer" at bounding box center [506, 93] width 26 height 7
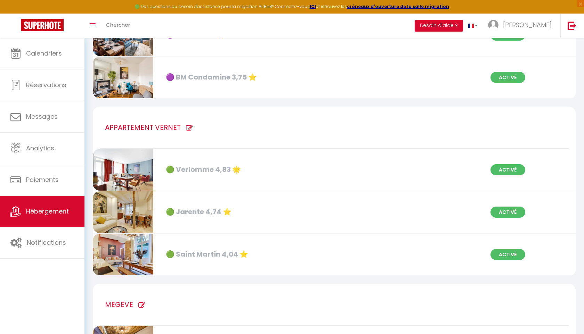
scroll to position [1367, 0]
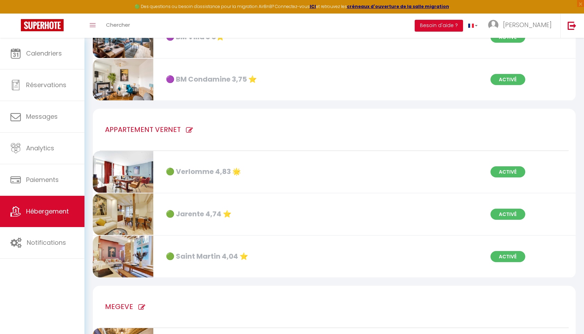
click at [186, 130] on icon at bounding box center [189, 130] width 7 height 7
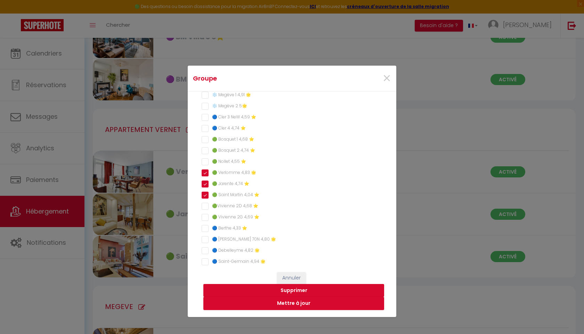
scroll to position [0, 0]
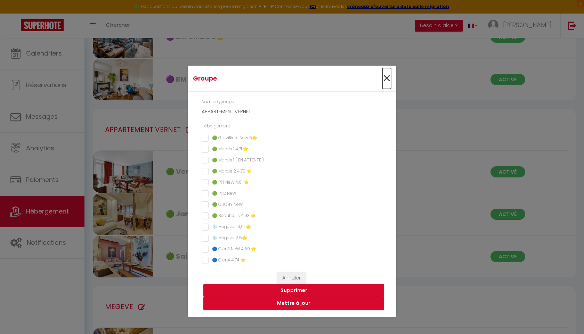
click at [384, 76] on span "×" at bounding box center [386, 78] width 9 height 21
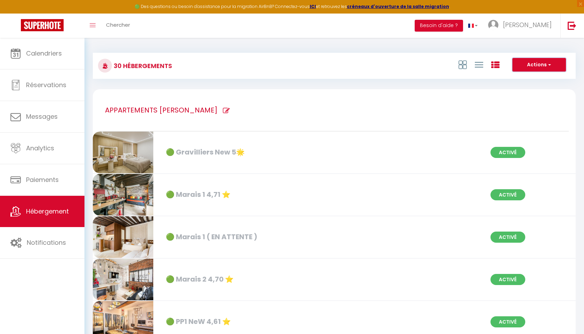
click at [540, 66] on button "Actions" at bounding box center [539, 65] width 54 height 14
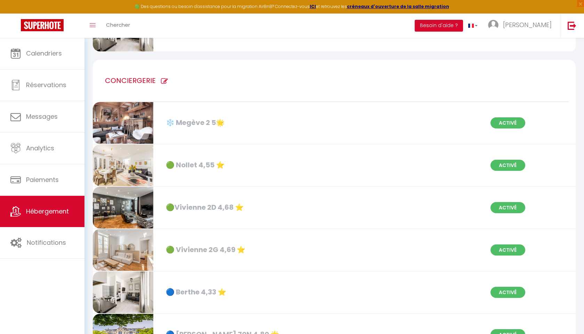
scroll to position [709, 0]
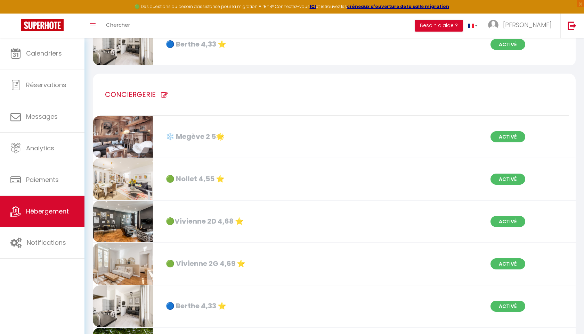
click at [164, 94] on icon at bounding box center [164, 95] width 7 height 7
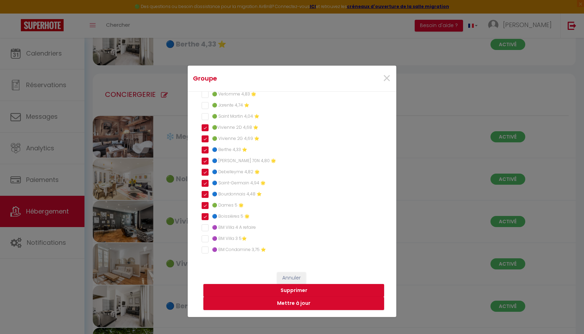
scroll to position [213, 0]
click at [205, 148] on ⭐️ "🔵 Berthe 4,33 ⭐️" at bounding box center [291, 147] width 181 height 7
click at [285, 301] on button "Mettre à jour" at bounding box center [293, 303] width 181 height 13
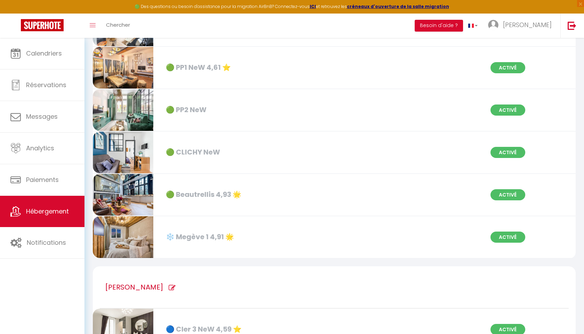
scroll to position [137, 0]
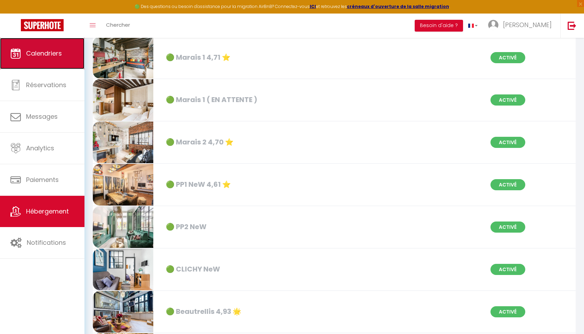
click at [64, 59] on link "Calendriers" at bounding box center [42, 53] width 84 height 31
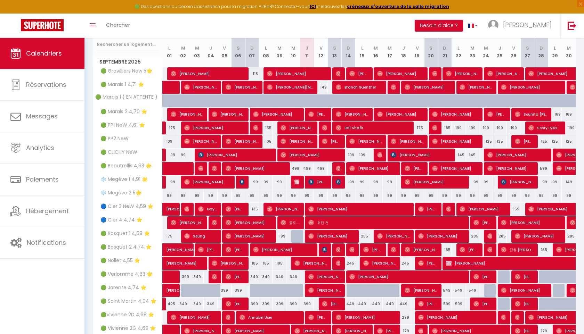
scroll to position [141, 0]
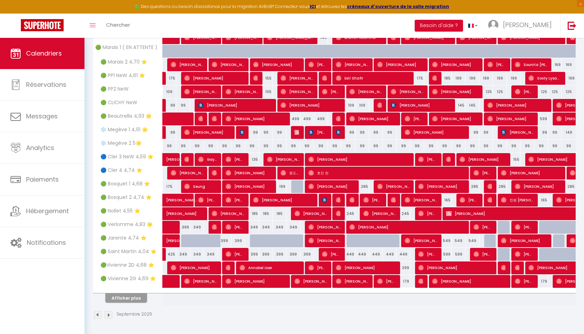
click at [225, 240] on div "399" at bounding box center [224, 240] width 14 height 13
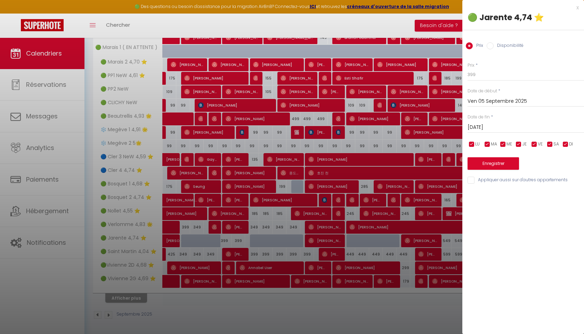
click at [489, 45] on input "Disponibilité" at bounding box center [489, 45] width 7 height 7
click at [480, 74] on select "Disponible Indisponible" at bounding box center [525, 74] width 116 height 13
click at [486, 125] on input "Sam 06 Septembre 2025" at bounding box center [525, 128] width 116 height 9
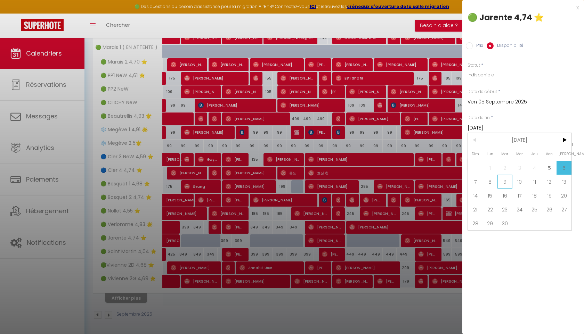
click at [504, 180] on span "9" at bounding box center [504, 182] width 15 height 14
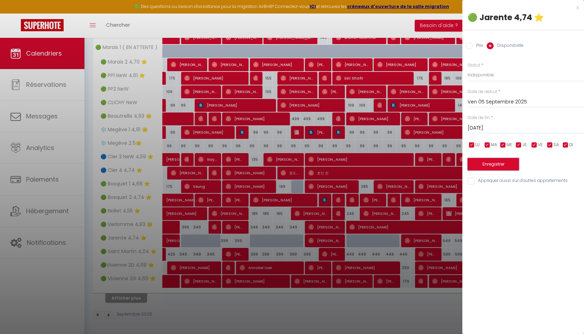
click at [495, 167] on button "Enregistrer" at bounding box center [492, 164] width 51 height 13
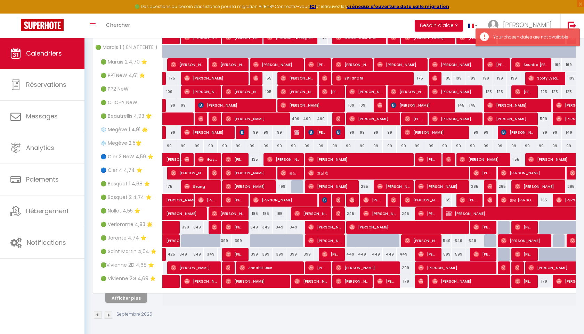
click at [201, 238] on div at bounding box center [202, 244] width 14 height 13
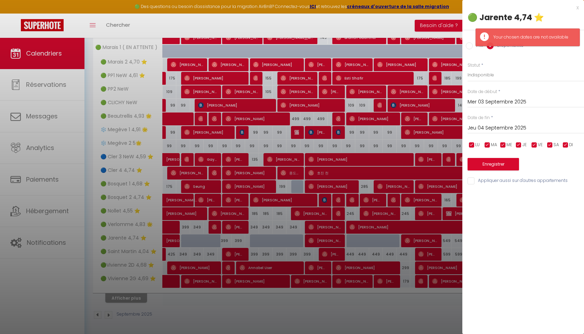
click at [480, 124] on input "Jeu 04 Septembre 2025" at bounding box center [525, 128] width 116 height 9
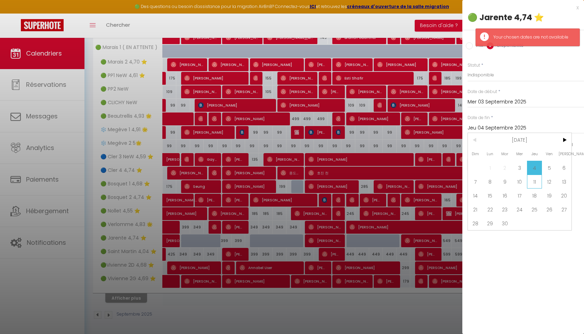
click at [533, 182] on span "11" at bounding box center [534, 182] width 15 height 14
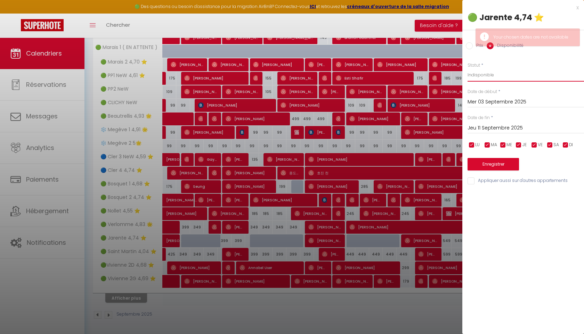
click at [482, 72] on select "Disponible Indisponible" at bounding box center [525, 74] width 116 height 13
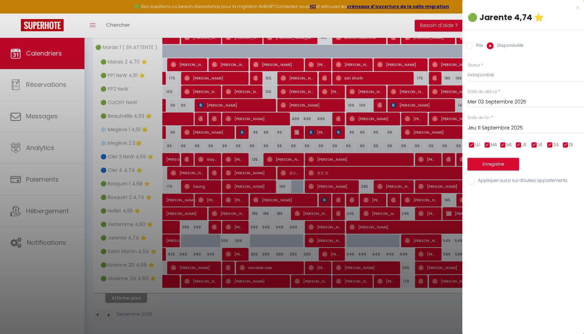
click at [483, 168] on button "Enregistrer" at bounding box center [492, 164] width 51 height 13
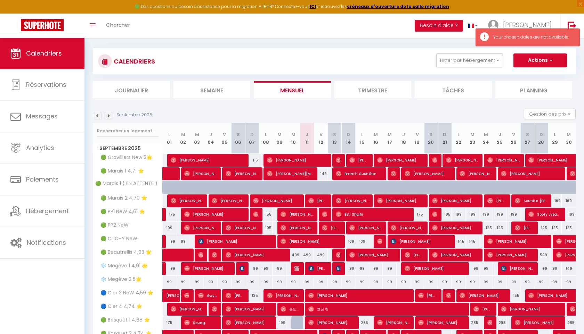
scroll to position [0, 0]
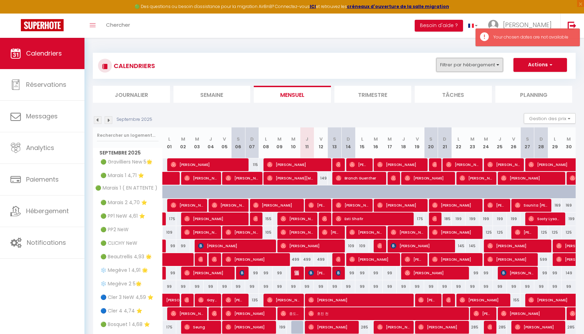
click at [488, 66] on button "Filtrer par hébergement" at bounding box center [469, 65] width 67 height 14
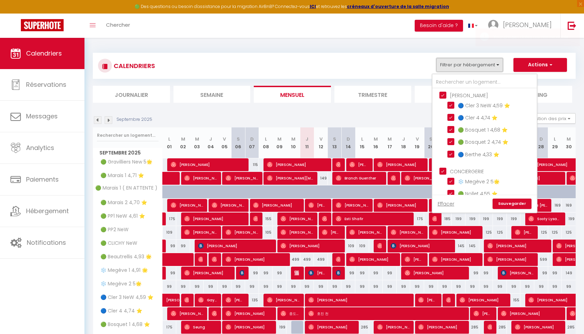
scroll to position [129, 0]
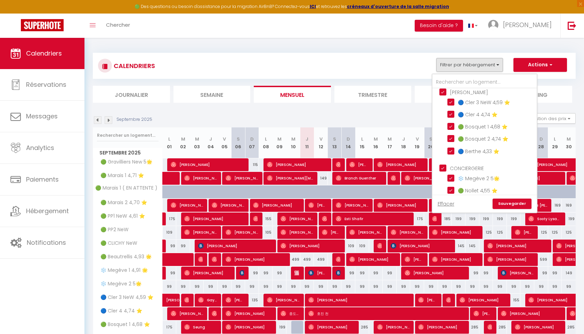
click at [442, 92] on input "[PERSON_NAME]" at bounding box center [491, 91] width 104 height 7
click at [443, 165] on input "CONCIERGERIE" at bounding box center [491, 167] width 104 height 7
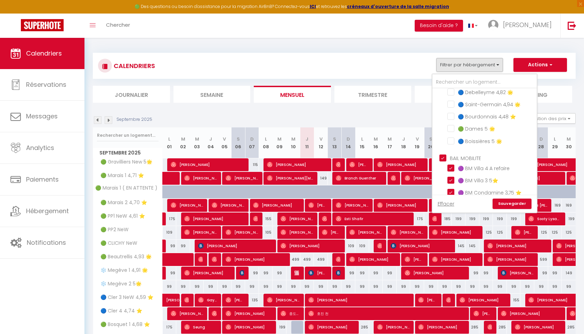
scroll to position [285, 0]
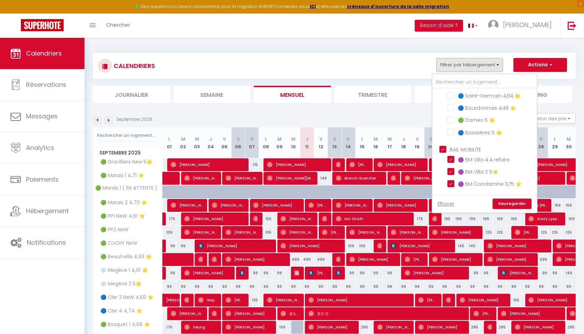
click at [442, 146] on input "BAIL MOBILITE" at bounding box center [491, 149] width 104 height 7
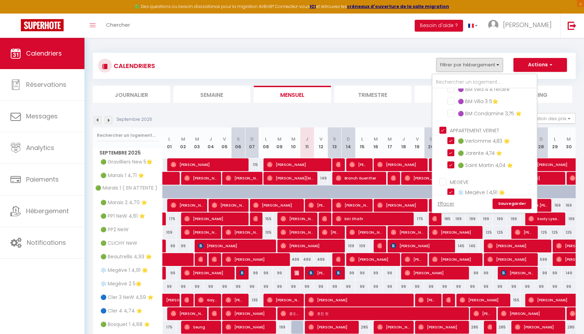
click at [442, 126] on input "APPARTEMENT VERNET" at bounding box center [491, 129] width 104 height 7
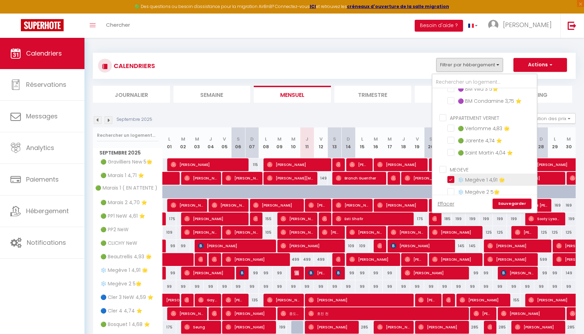
click at [450, 176] on input "❄️ Megève 1 4,91 🌟" at bounding box center [490, 179] width 87 height 7
click at [504, 202] on link "Sauvegarder" at bounding box center [511, 204] width 39 height 10
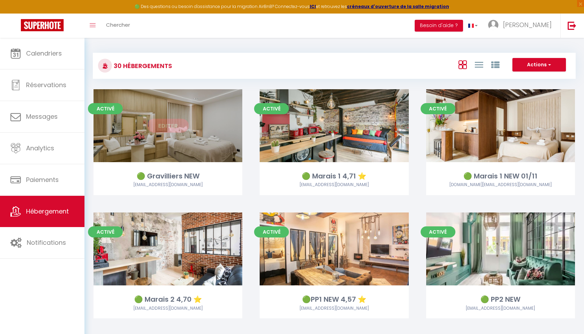
click at [140, 137] on div "Editer" at bounding box center [167, 125] width 149 height 73
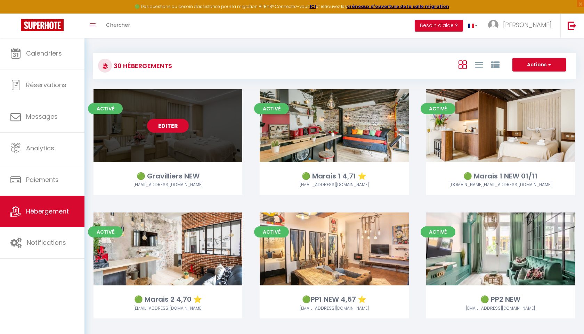
click at [156, 127] on link "Editer" at bounding box center [168, 126] width 42 height 14
click at [171, 124] on link "Editer" at bounding box center [168, 126] width 42 height 14
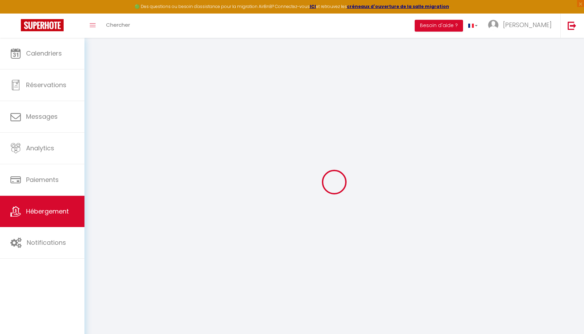
select select "14075-1462936857915674828"
select select "+ 22 %"
select select "+ 30 %"
select select
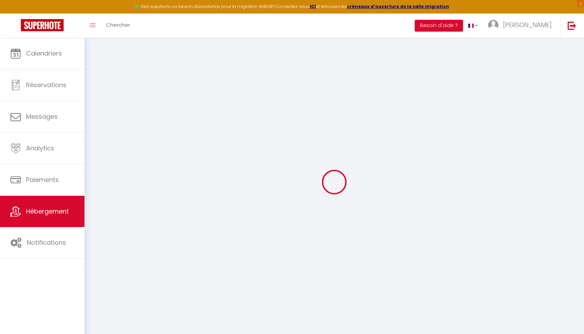
checkbox input "false"
select select
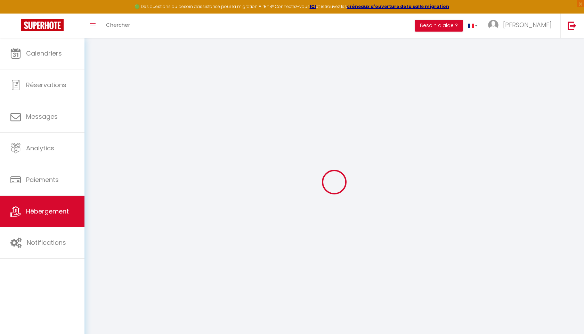
select select
checkbox input "false"
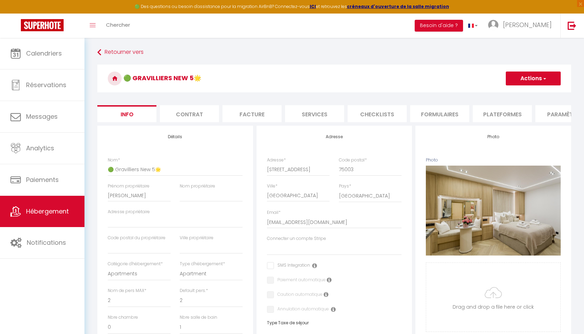
click at [490, 111] on li "Plateformes" at bounding box center [501, 113] width 59 height 17
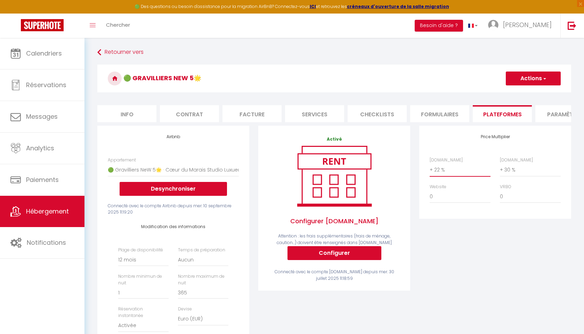
click at [438, 168] on select "0 + 1 % + 2 % + 3 % + 4 % + 5 % + 6 % + 7 % + 8 % + 9 %" at bounding box center [459, 169] width 61 height 13
select select "+ 30 %"
click at [506, 170] on select "0 + 1 % + 2 % + 3 % + 4 % + 5 % + 6 % + 7 % + 8 % + 9 %" at bounding box center [530, 169] width 61 height 13
select select "+ 40 %"
click at [519, 81] on button "Actions" at bounding box center [532, 79] width 55 height 14
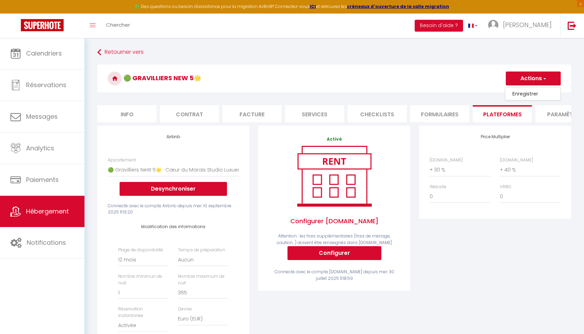
click at [517, 96] on link "Enregistrer" at bounding box center [532, 93] width 55 height 9
select select "365"
select select "EUR"
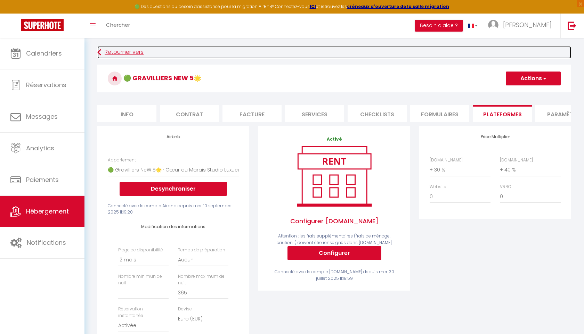
click at [118, 54] on link "Retourner vers" at bounding box center [334, 52] width 474 height 13
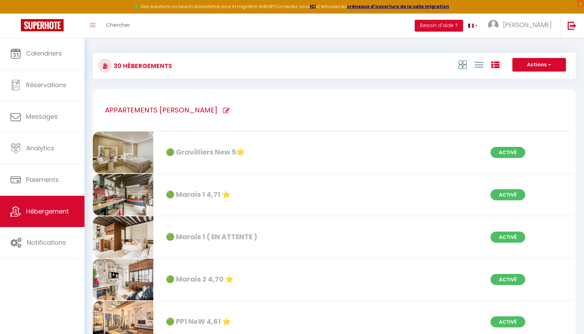
click at [198, 196] on div "🟢 Marais 1 4,71 ⭐️" at bounding box center [239, 194] width 155 height 11
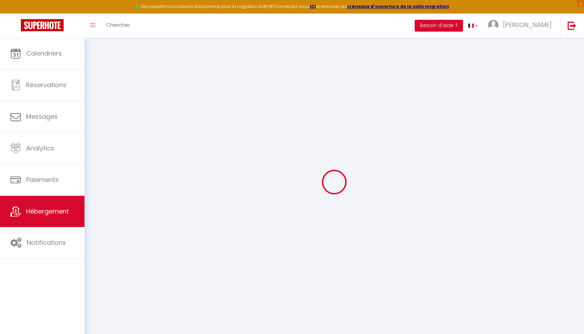
type input "🟢 Marais 1 4,71 ⭐️"
type input "[PERSON_NAME]"
select select "serviced_apartment"
select select "4"
type input "165"
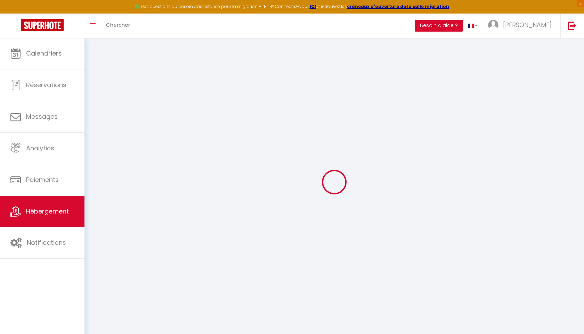
type input "60"
select select
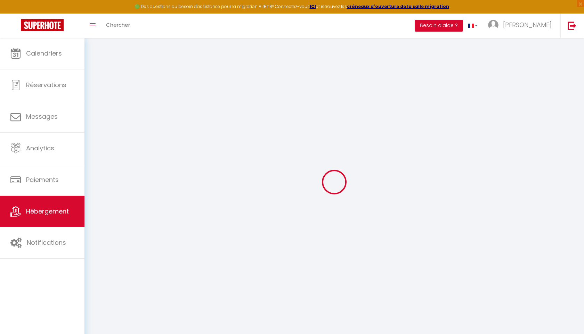
select select
type input "[STREET_ADDRESS]"
type input "75003"
type input "[GEOGRAPHIC_DATA]"
type input "[EMAIL_ADDRESS][DOMAIN_NAME]"
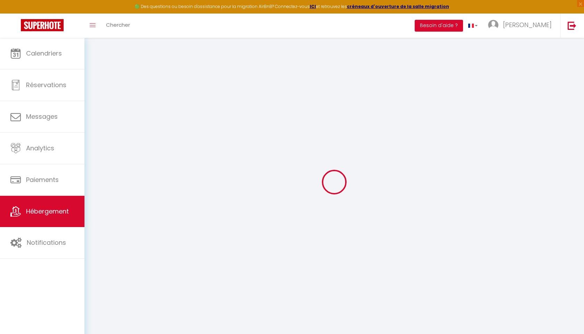
select select
checkbox input "false"
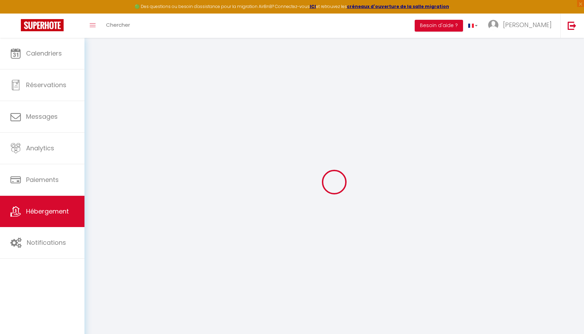
type input "0"
select select
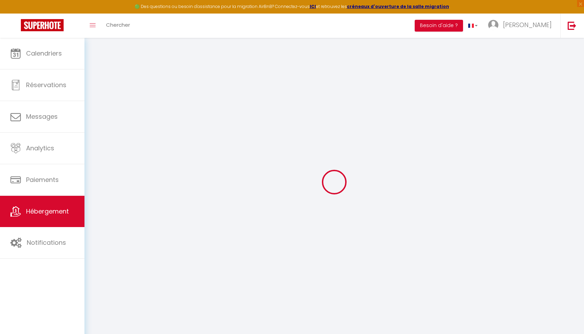
select select
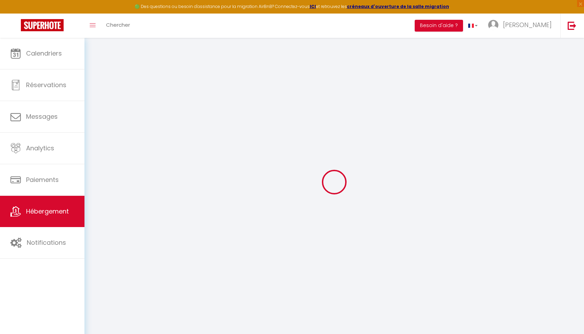
checkbox input "false"
select select
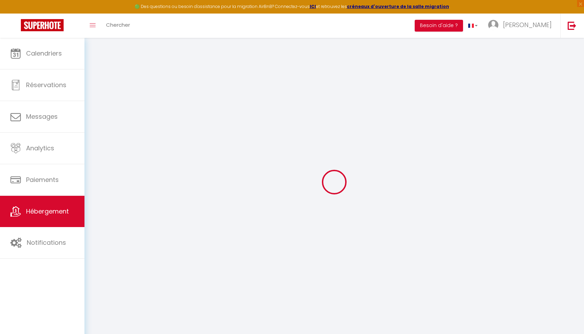
select select
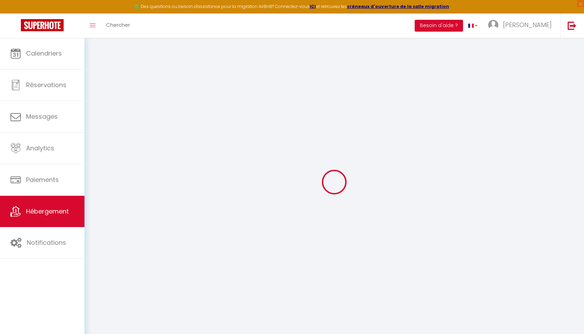
checkbox input "false"
select select
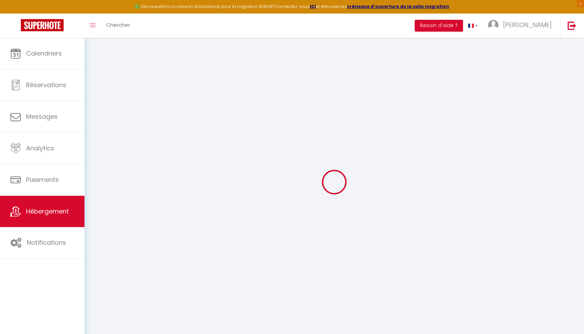
checkbox input "false"
select select "+ 20 %"
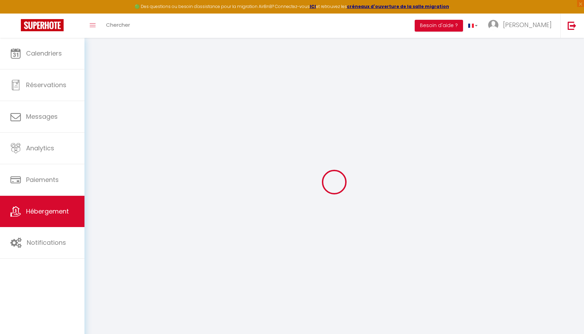
select select "+ 30 %"
select select
checkbox input "false"
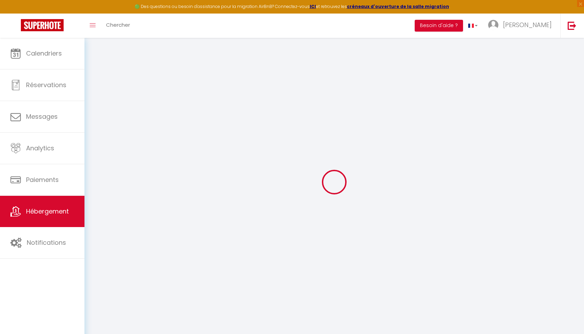
checkbox input "false"
select select "365"
select select "EUR"
select select
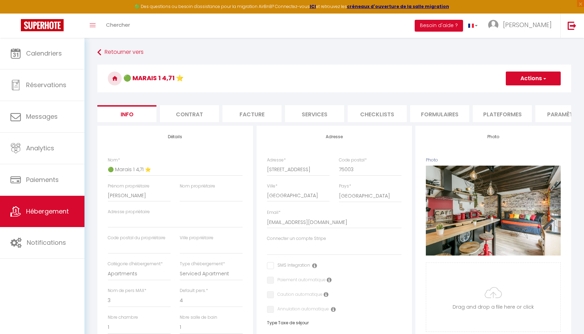
select select
checkbox input "false"
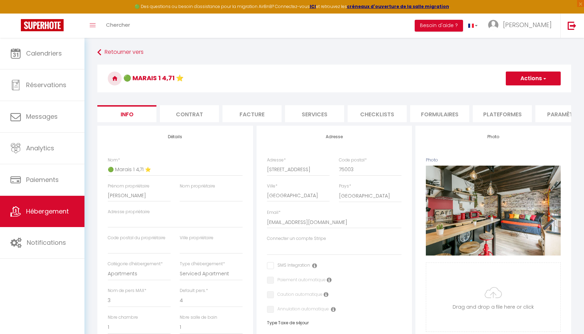
checkbox input "false"
click at [508, 111] on li "Plateformes" at bounding box center [501, 113] width 59 height 17
select select
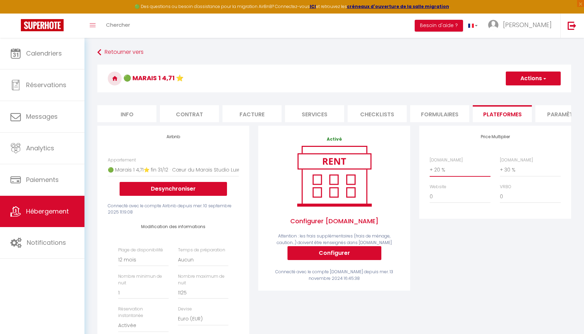
click at [437, 170] on select "0 + 1 % + 2 % + 3 % + 4 % + 5 % + 6 % + 7 % + 8 % + 9 %" at bounding box center [459, 169] width 61 height 13
select select "+ 30 %"
select select
click at [507, 170] on select "0 + 1 % + 2 % + 3 % + 4 % + 5 % + 6 % + 7 % + 8 % + 9 %" at bounding box center [530, 169] width 61 height 13
select select "+ 40 %"
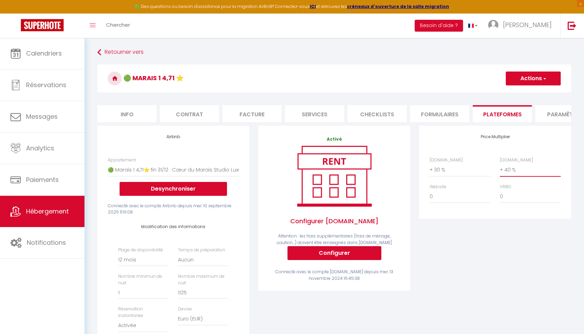
select select
click at [517, 79] on button "Actions" at bounding box center [532, 79] width 55 height 14
click at [517, 94] on link "Enregistrer" at bounding box center [532, 93] width 55 height 9
select select "365"
select select "EUR"
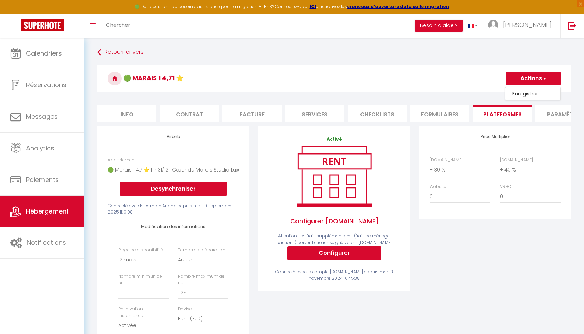
select select
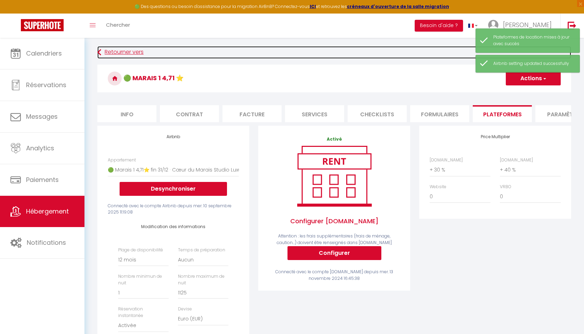
click at [106, 56] on link "Retourner vers" at bounding box center [334, 52] width 474 height 13
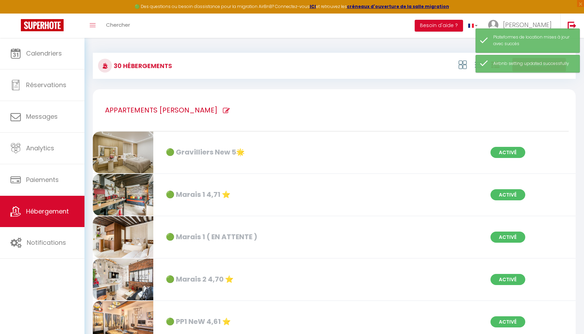
click at [189, 149] on div "🟢 Gravilliers New 5🌟" at bounding box center [239, 152] width 155 height 11
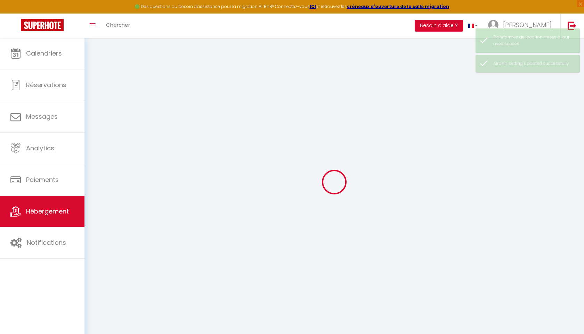
select select "14075-1462936857915674828"
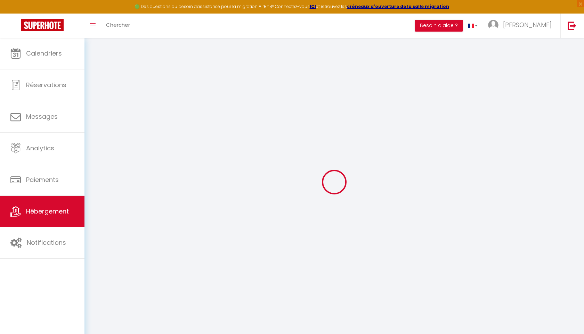
select select
checkbox input "false"
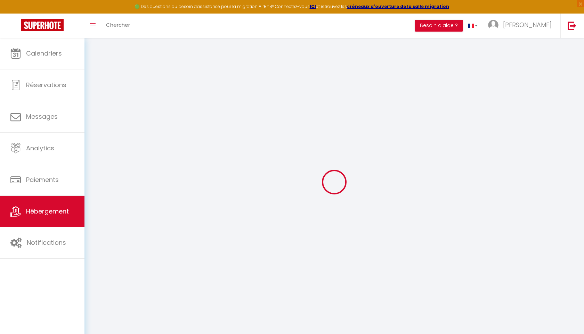
checkbox input "false"
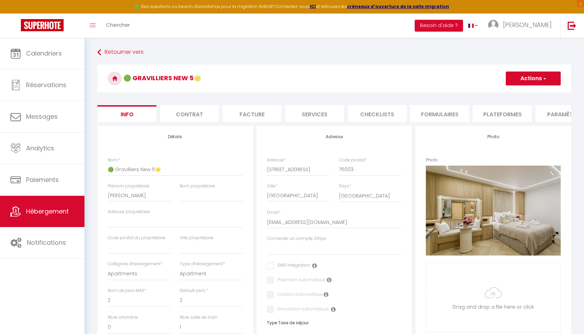
select select
checkbox input "false"
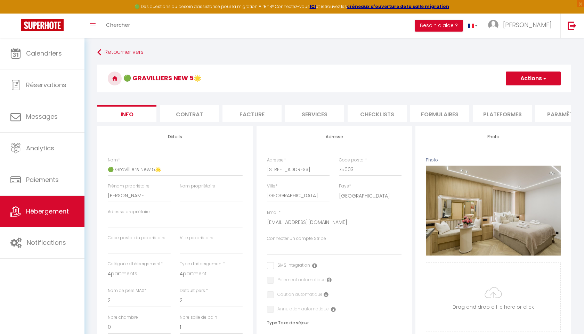
checkbox input "false"
click at [489, 116] on li "Plateformes" at bounding box center [501, 113] width 59 height 17
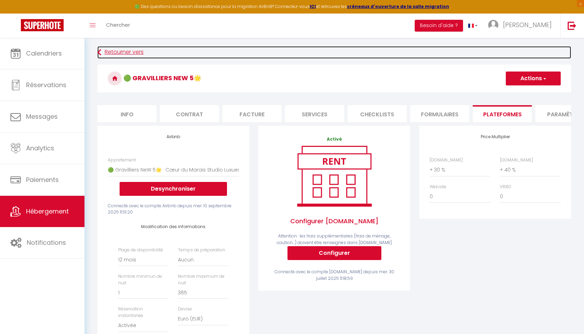
click at [111, 52] on link "Retourner vers" at bounding box center [334, 52] width 474 height 13
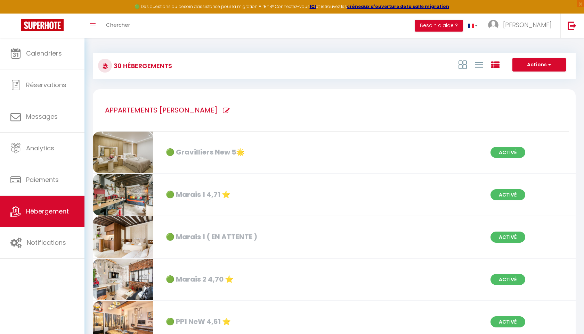
click at [197, 153] on div "🟢 Gravilliers New 5🌟" at bounding box center [239, 152] width 155 height 11
select select "3"
select select "2"
select select "1"
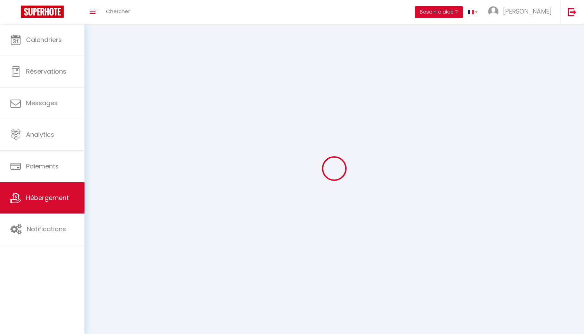
select select
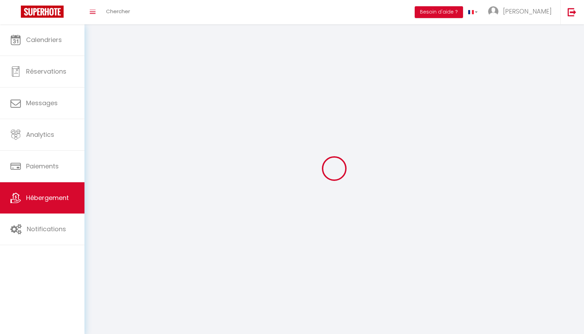
select select
checkbox input "false"
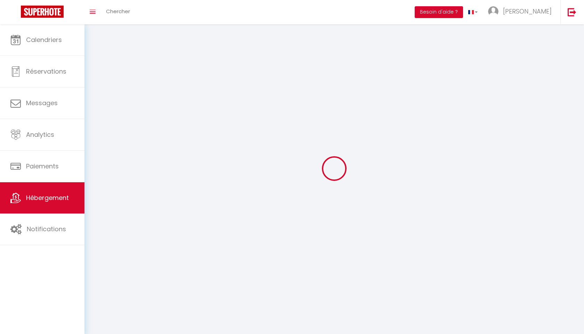
select select
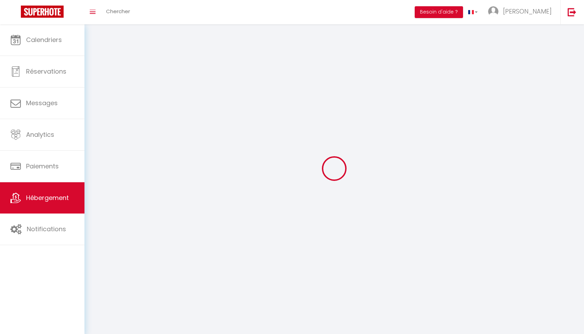
select select
checkbox input "false"
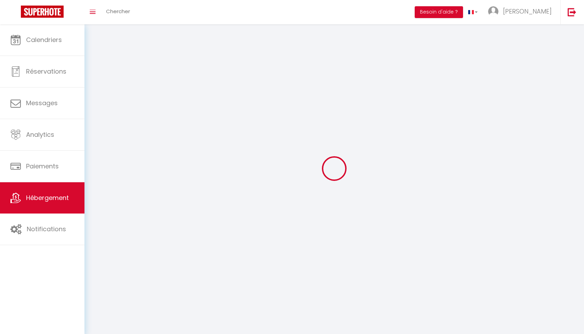
checkbox input "false"
select select
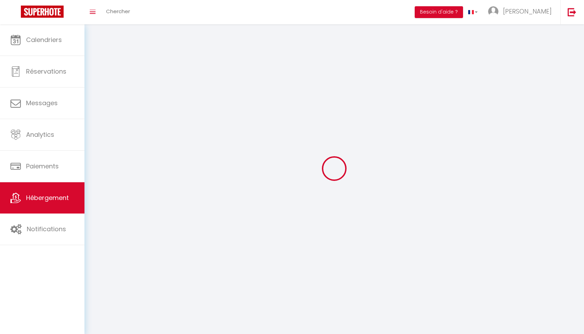
select select
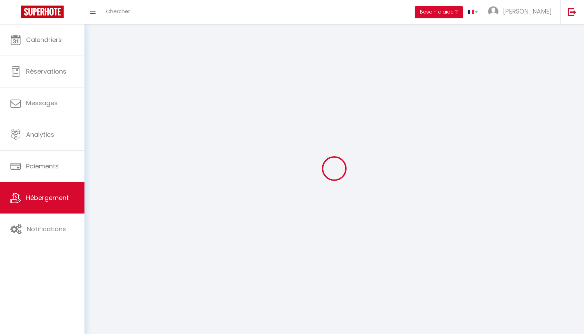
select select
checkbox input "false"
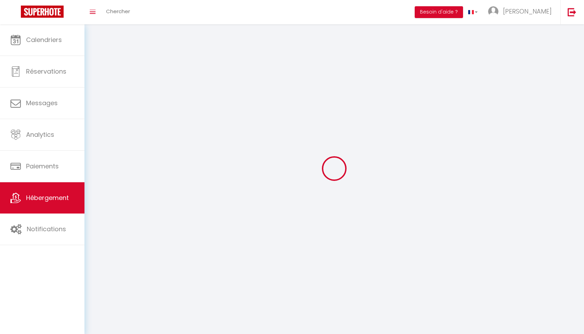
select select
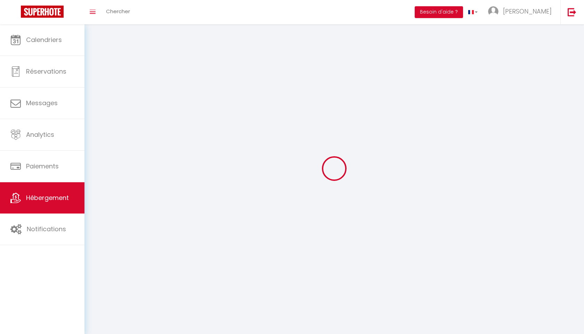
select select
checkbox input "false"
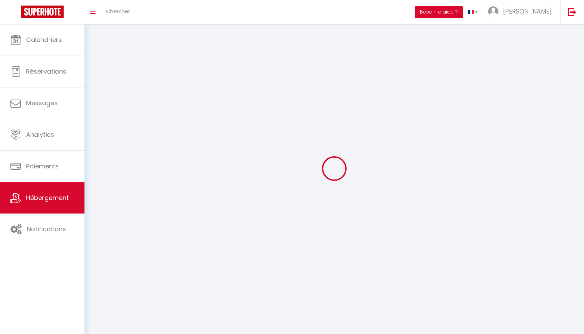
checkbox input "false"
select select
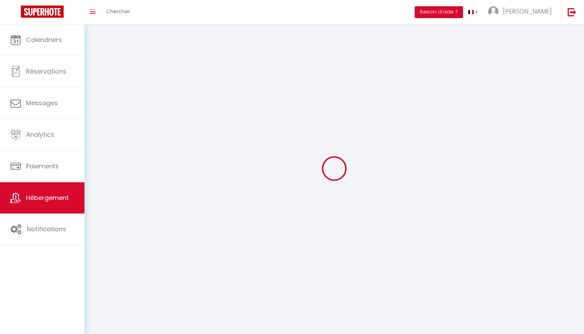
select select
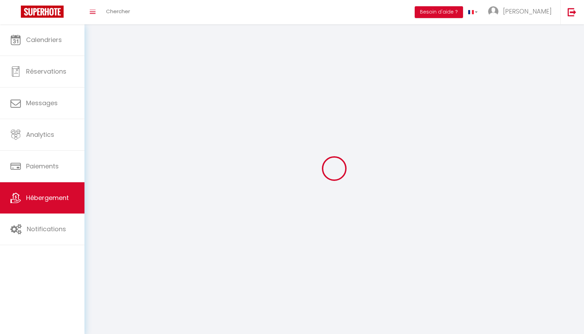
checkbox input "false"
select select
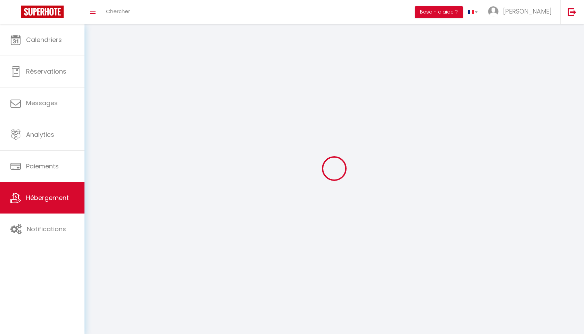
select select
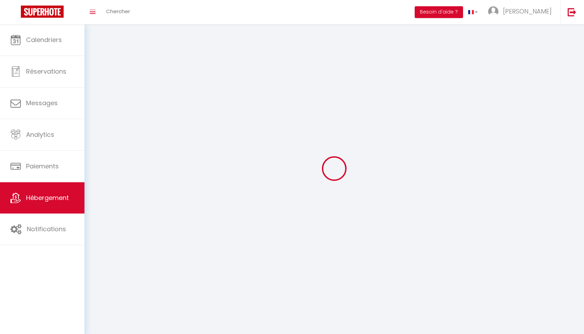
select select
checkbox input "false"
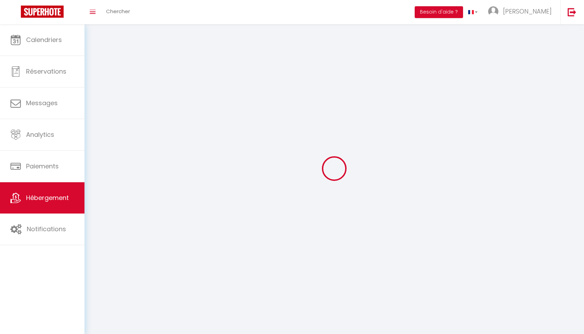
checkbox input "false"
select select
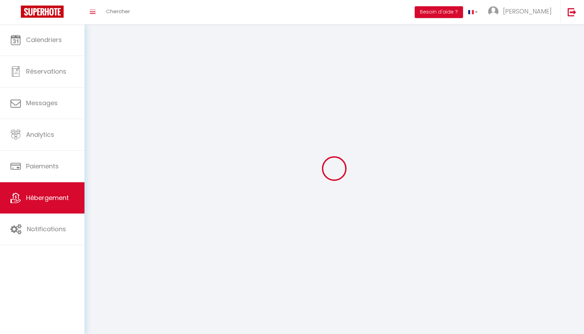
select select
checkbox input "false"
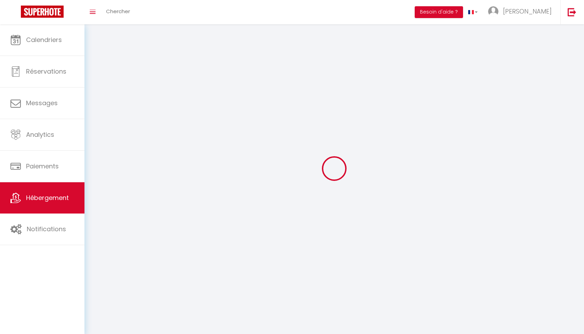
checkbox input "false"
select select
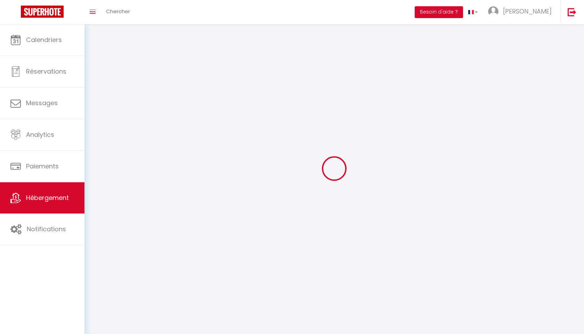
select select "1"
select select "28"
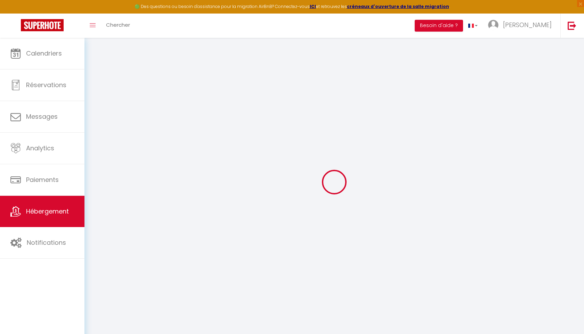
select select
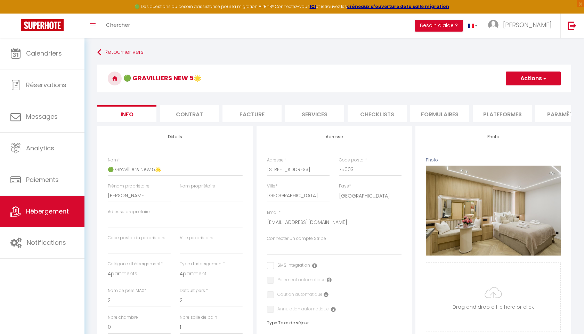
click at [486, 114] on li "Plateformes" at bounding box center [501, 113] width 59 height 17
